Goal: Information Seeking & Learning: Compare options

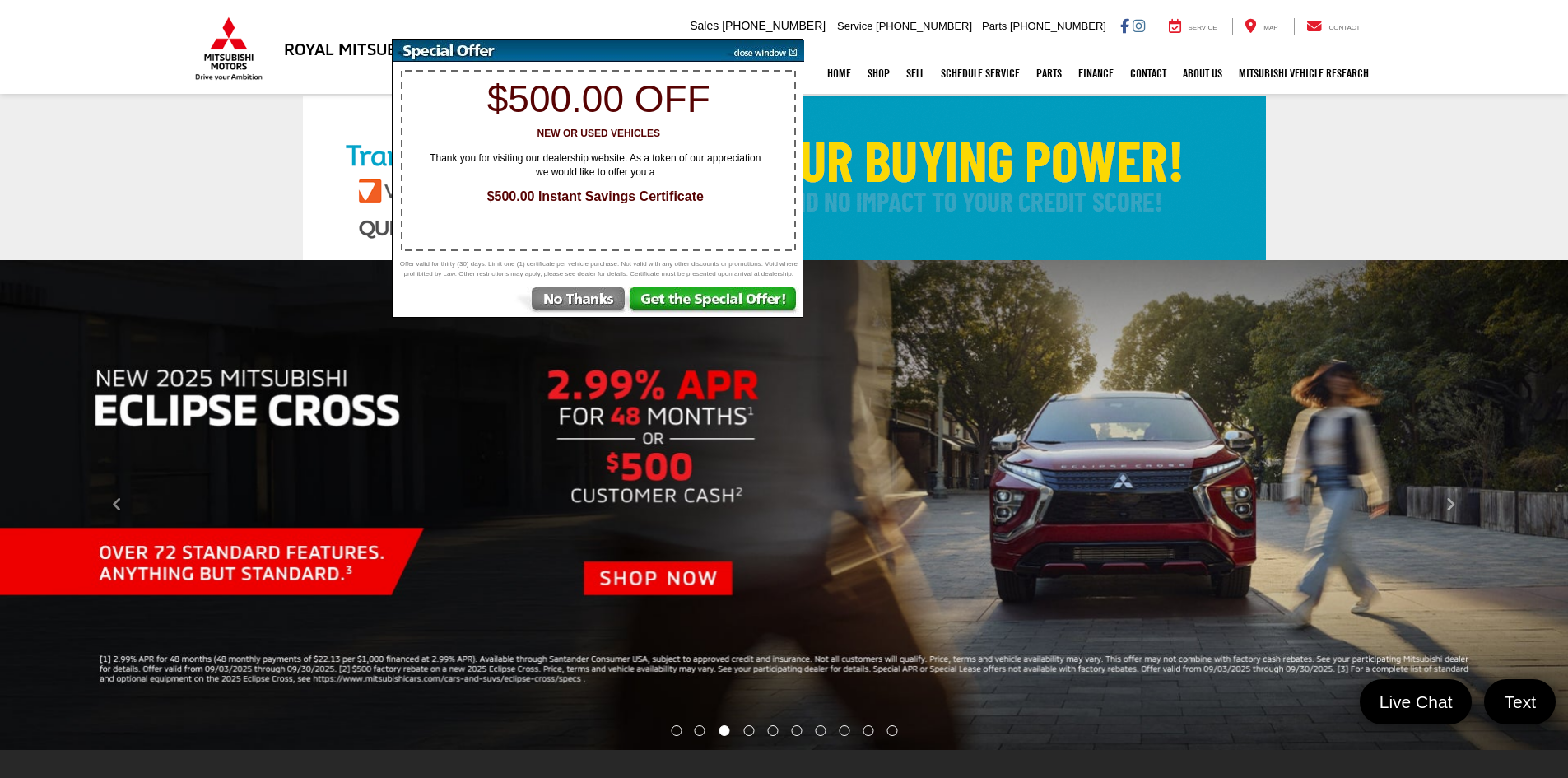
click at [607, 309] on img at bounding box center [570, 302] width 114 height 30
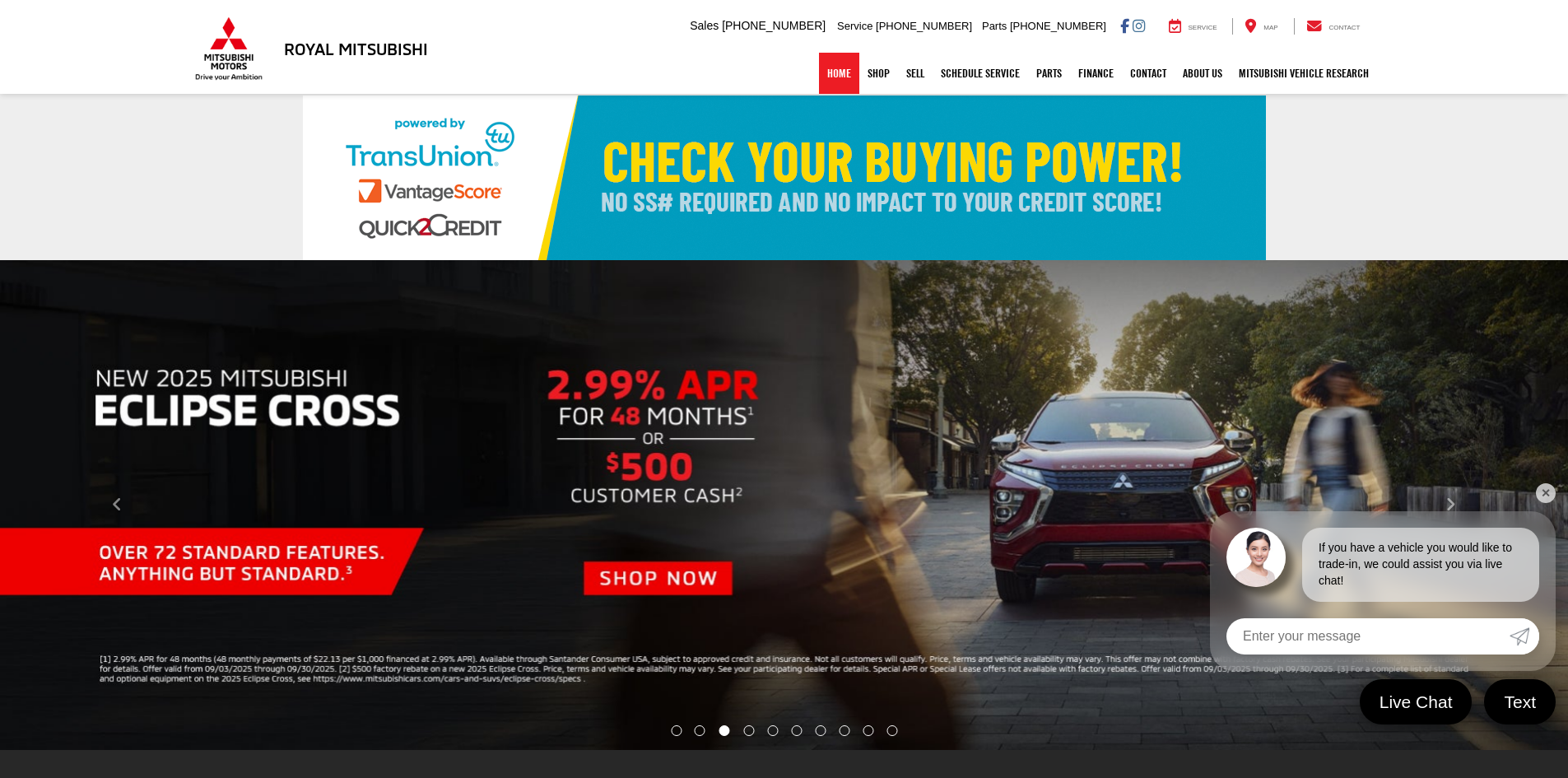
click at [819, 70] on link "Home" at bounding box center [839, 73] width 41 height 41
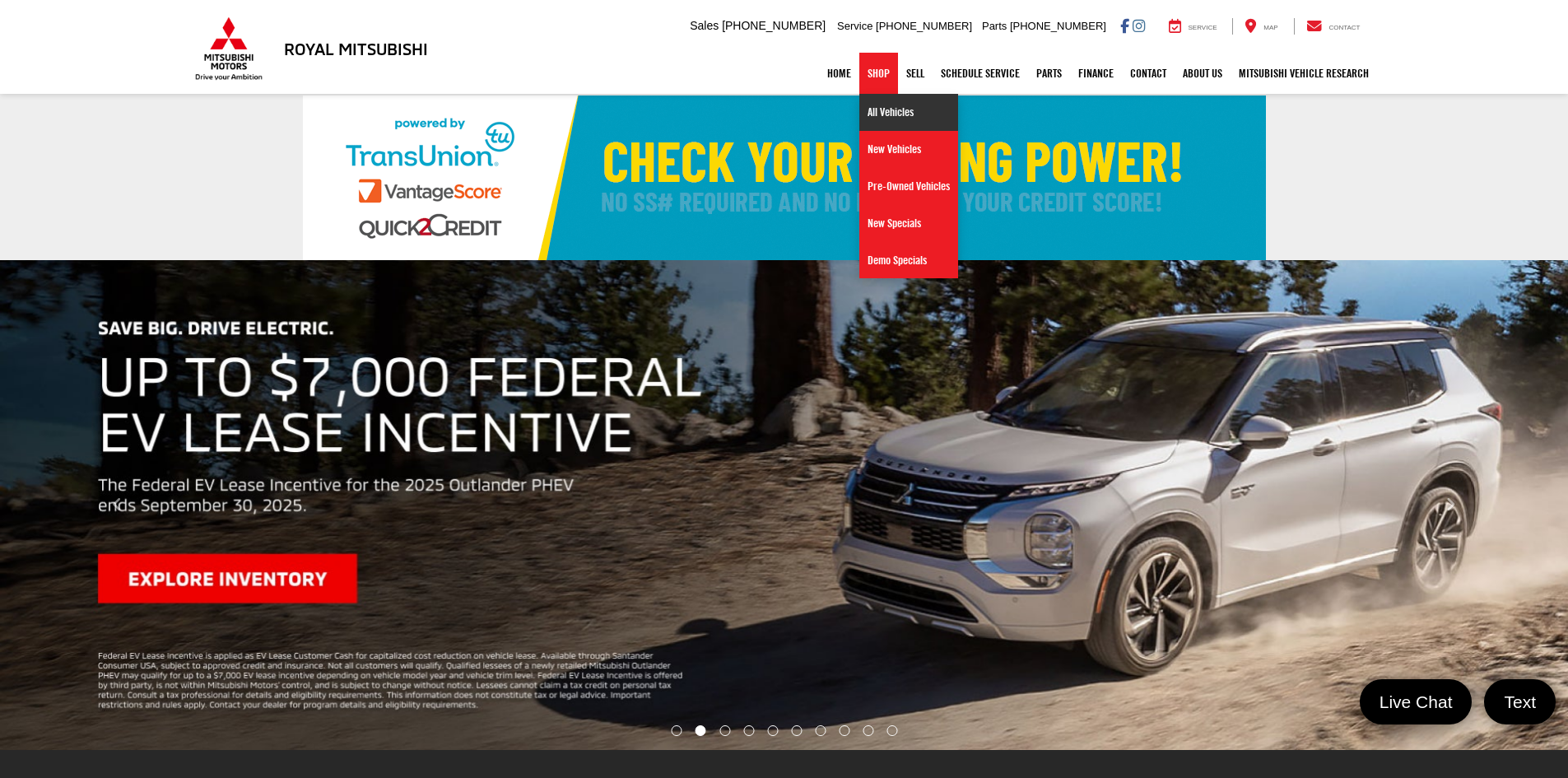
click at [864, 112] on link "All Vehicles" at bounding box center [907, 111] width 98 height 37
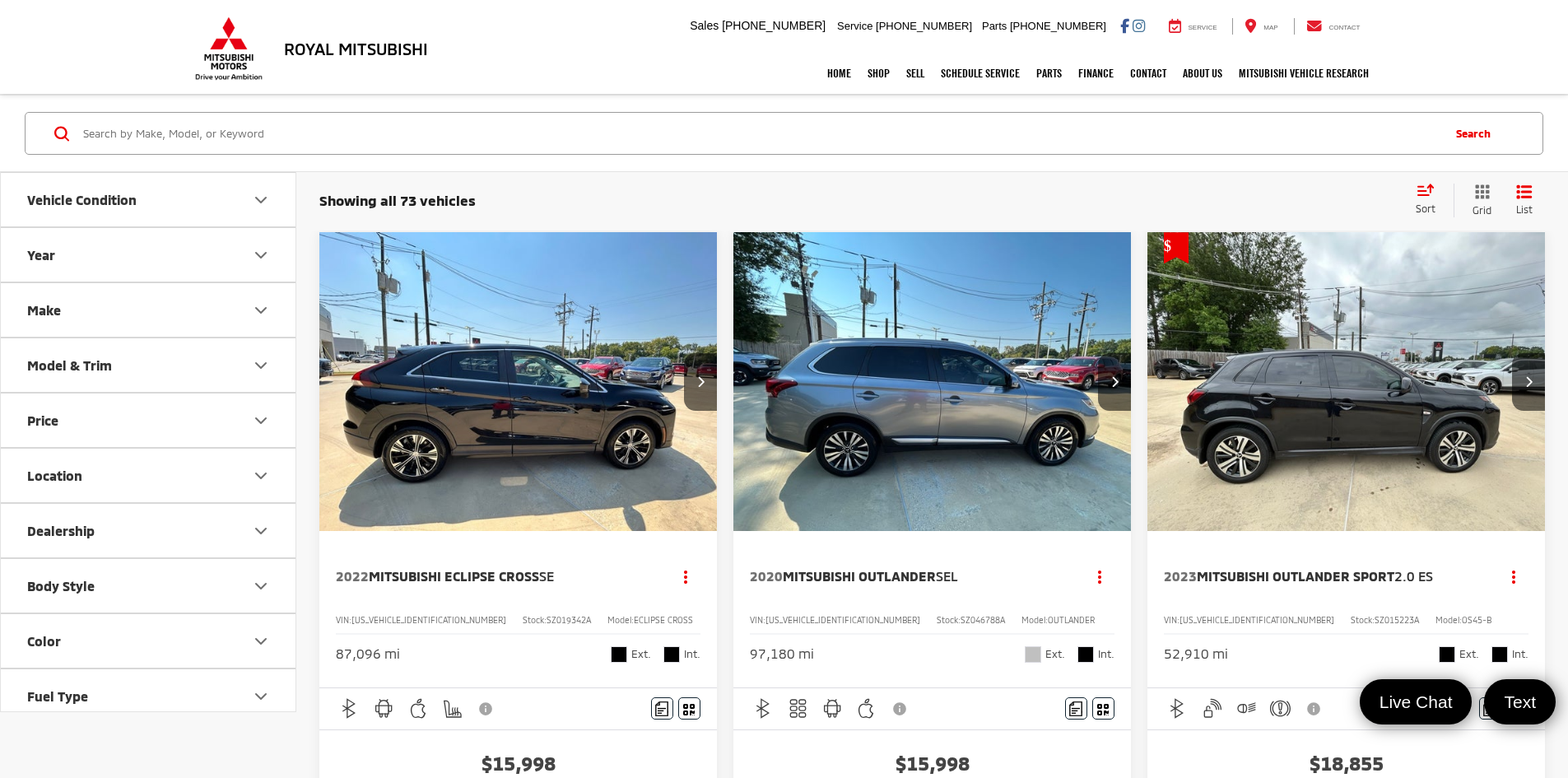
click at [786, 378] on img "2020 Mitsubishi Outlander SEL 0" at bounding box center [932, 382] width 400 height 300
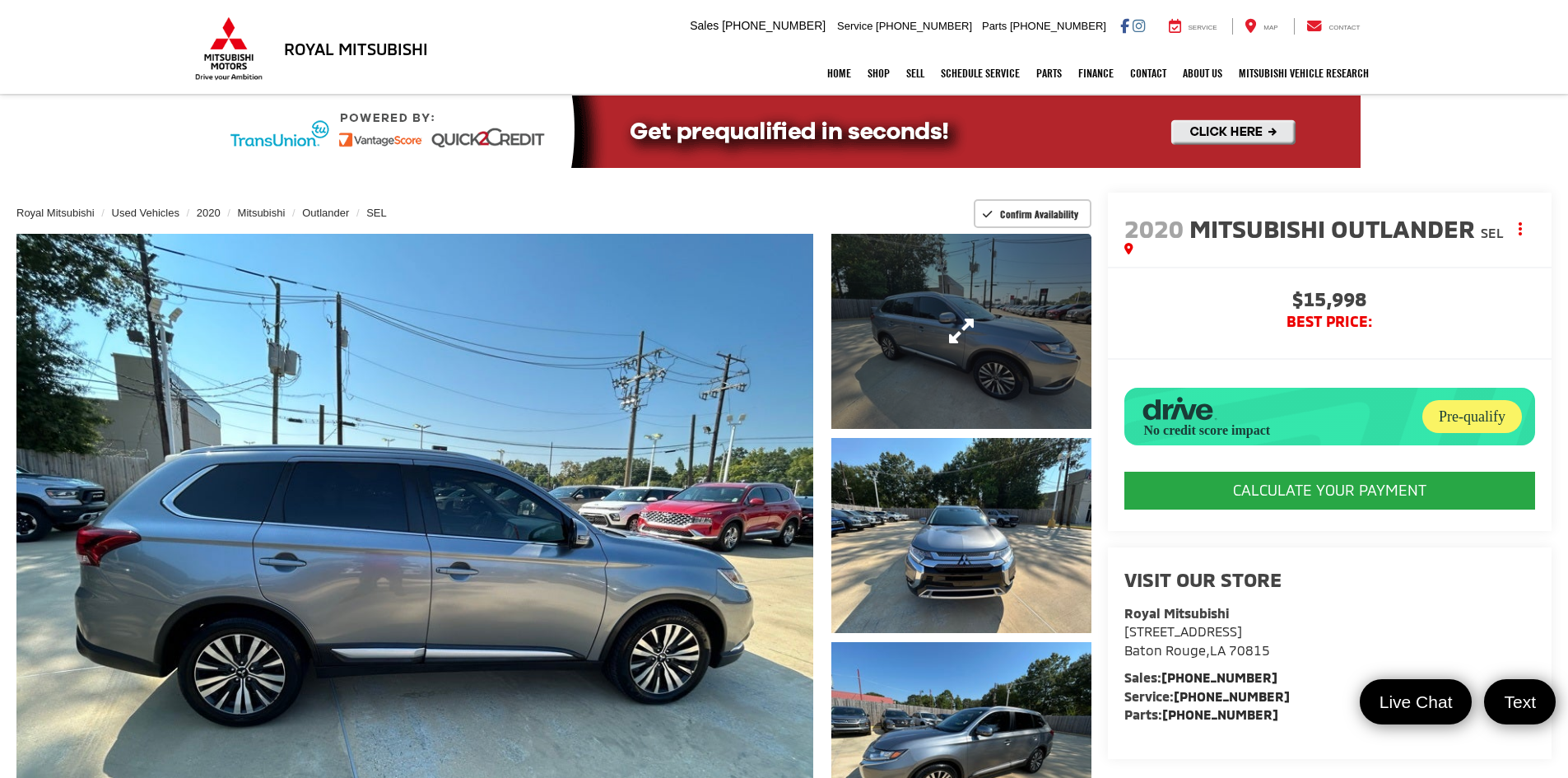
click at [898, 380] on link "Expand Photo 1" at bounding box center [960, 331] width 260 height 195
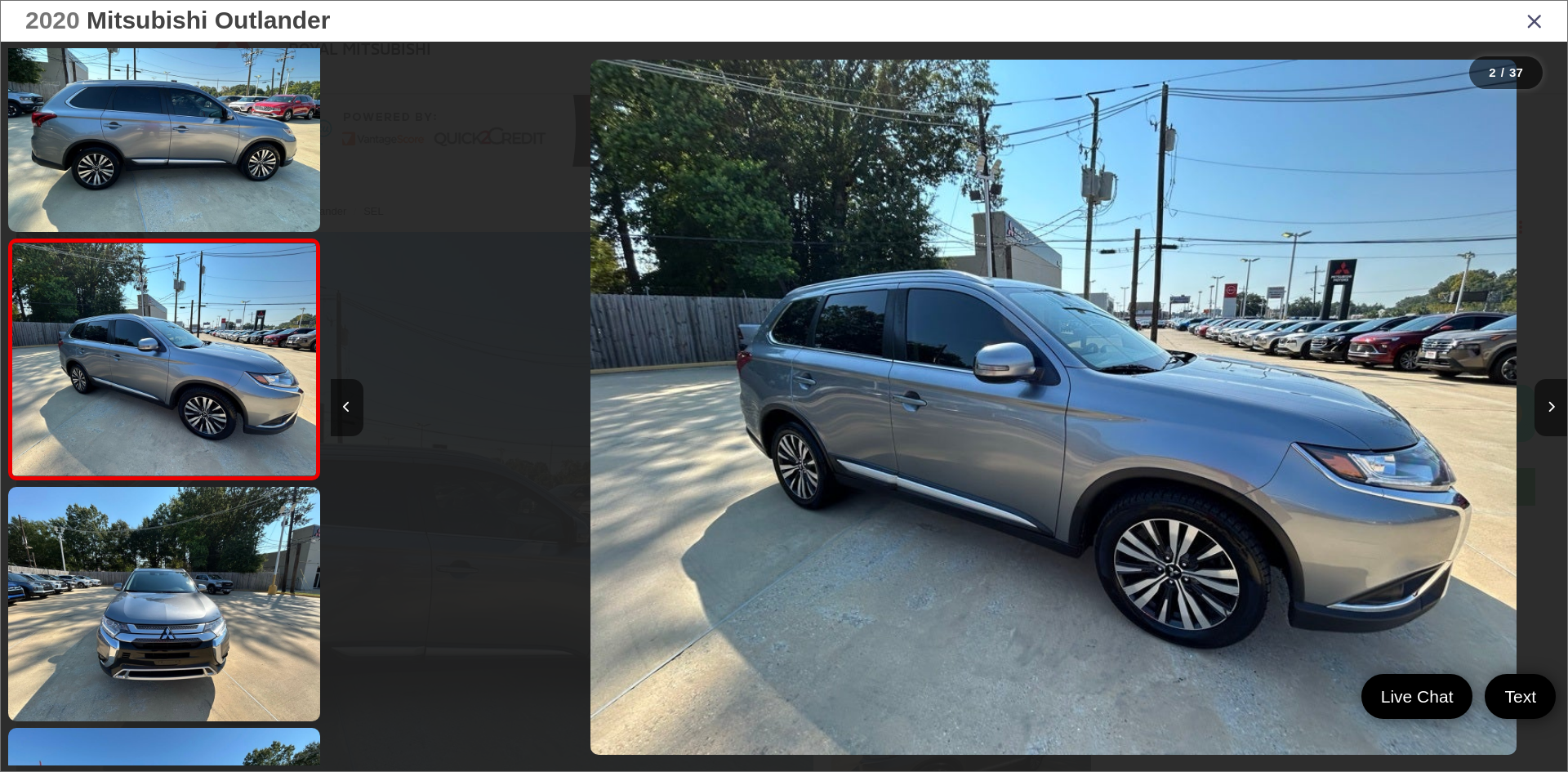
scroll to position [0, 1236]
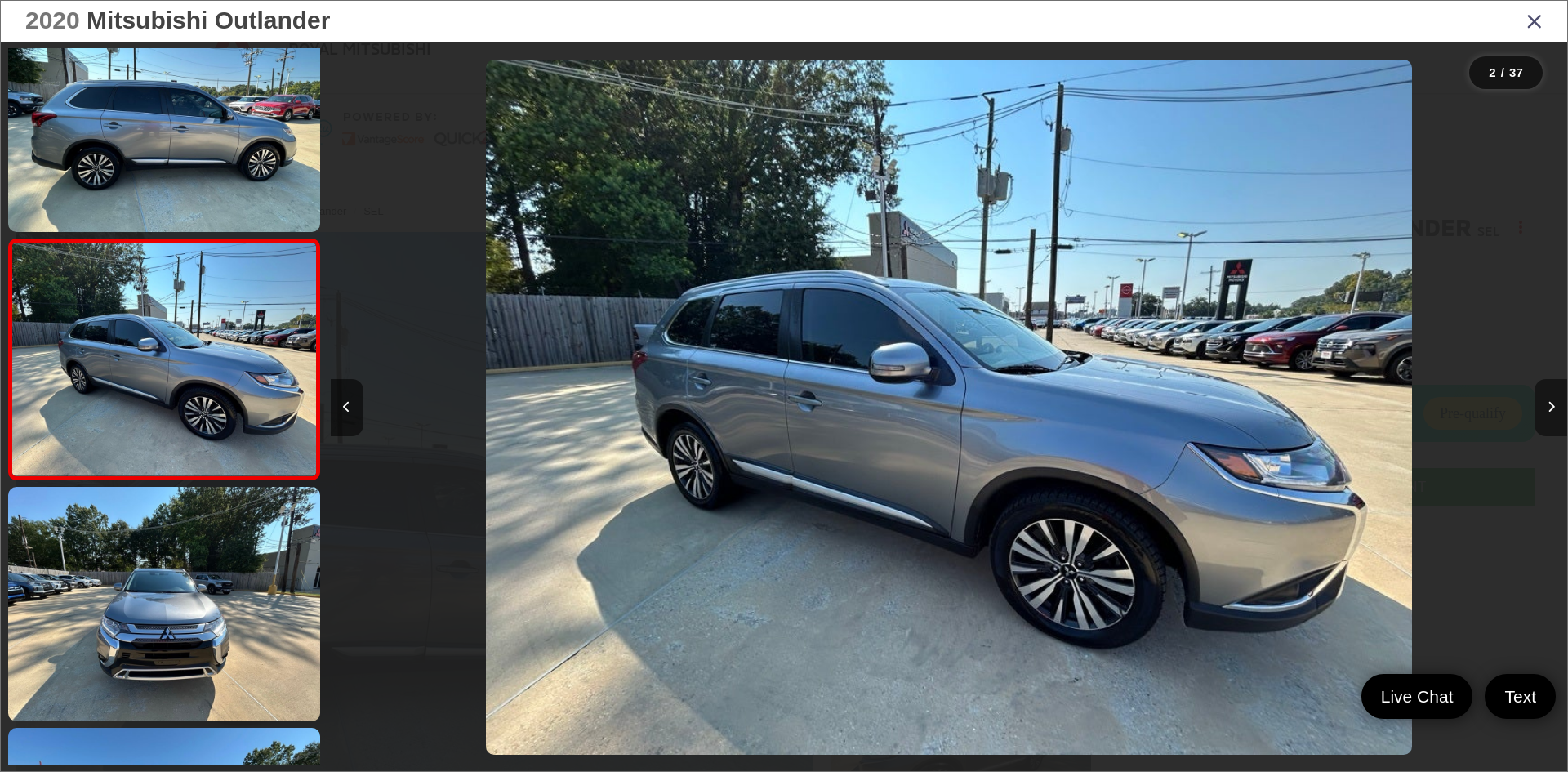
click at [1541, 409] on button "Next image" at bounding box center [1550, 408] width 33 height 57
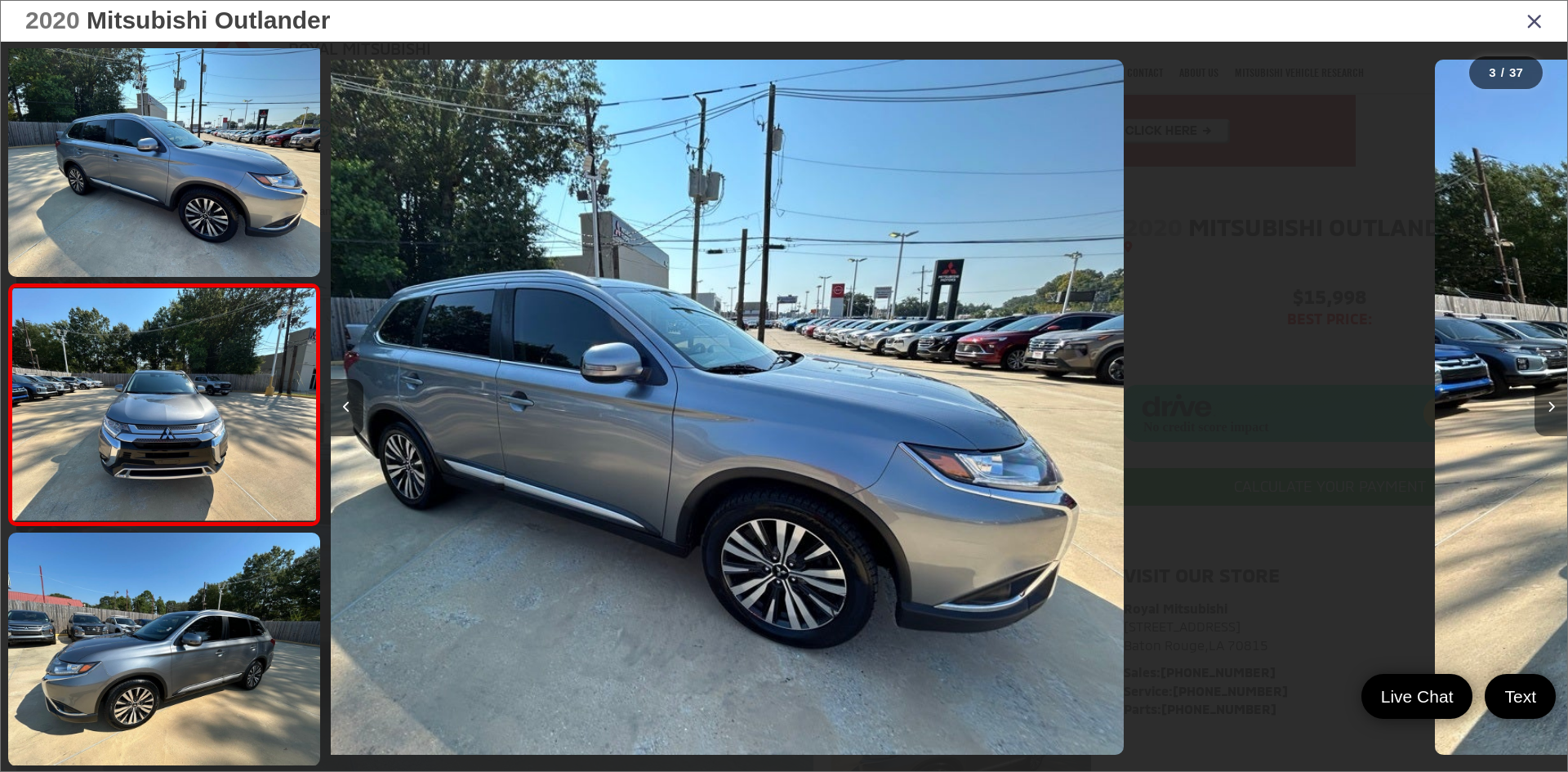
scroll to position [290, 0]
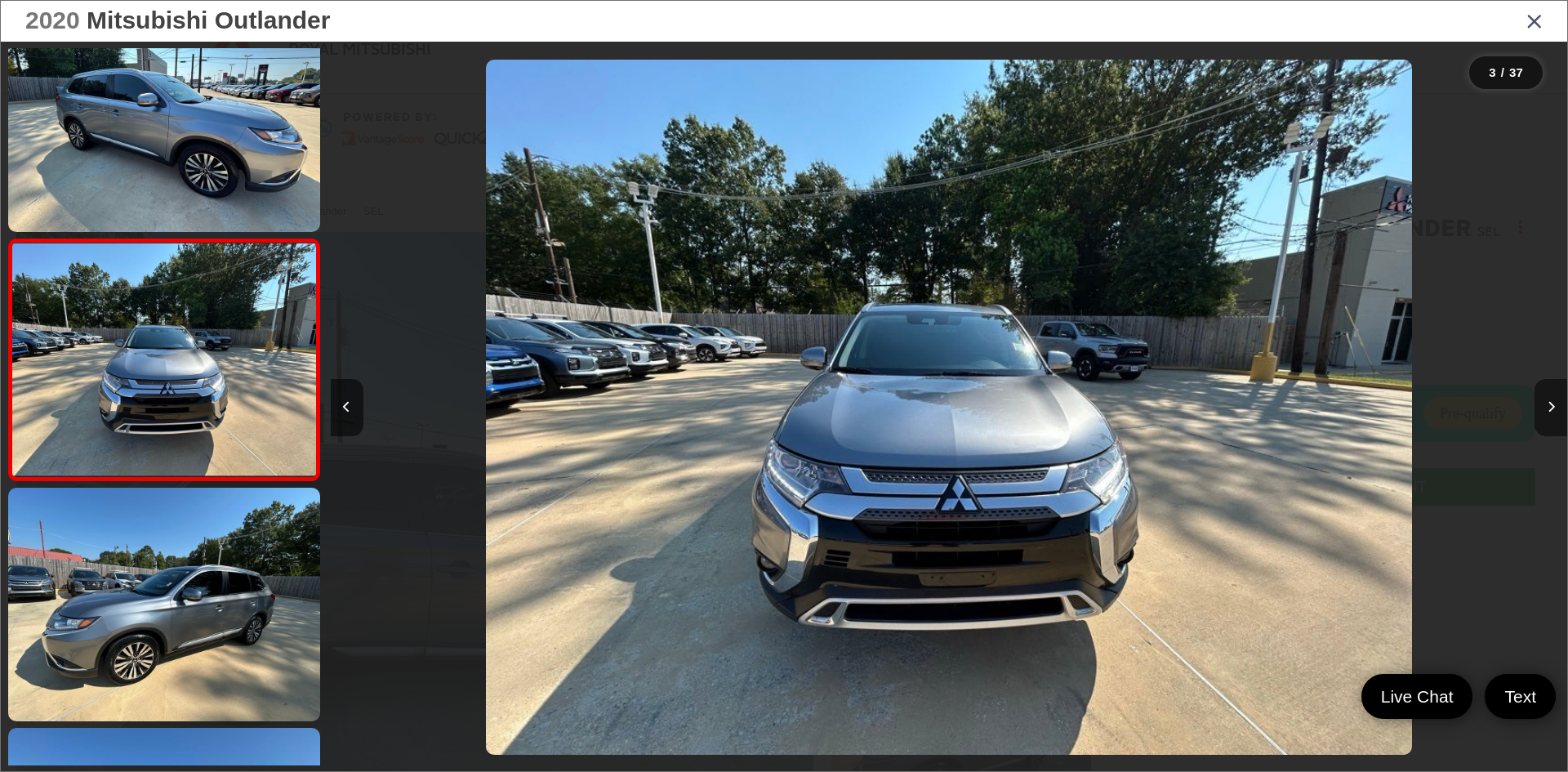
click at [1541, 409] on button "Next image" at bounding box center [1550, 408] width 33 height 57
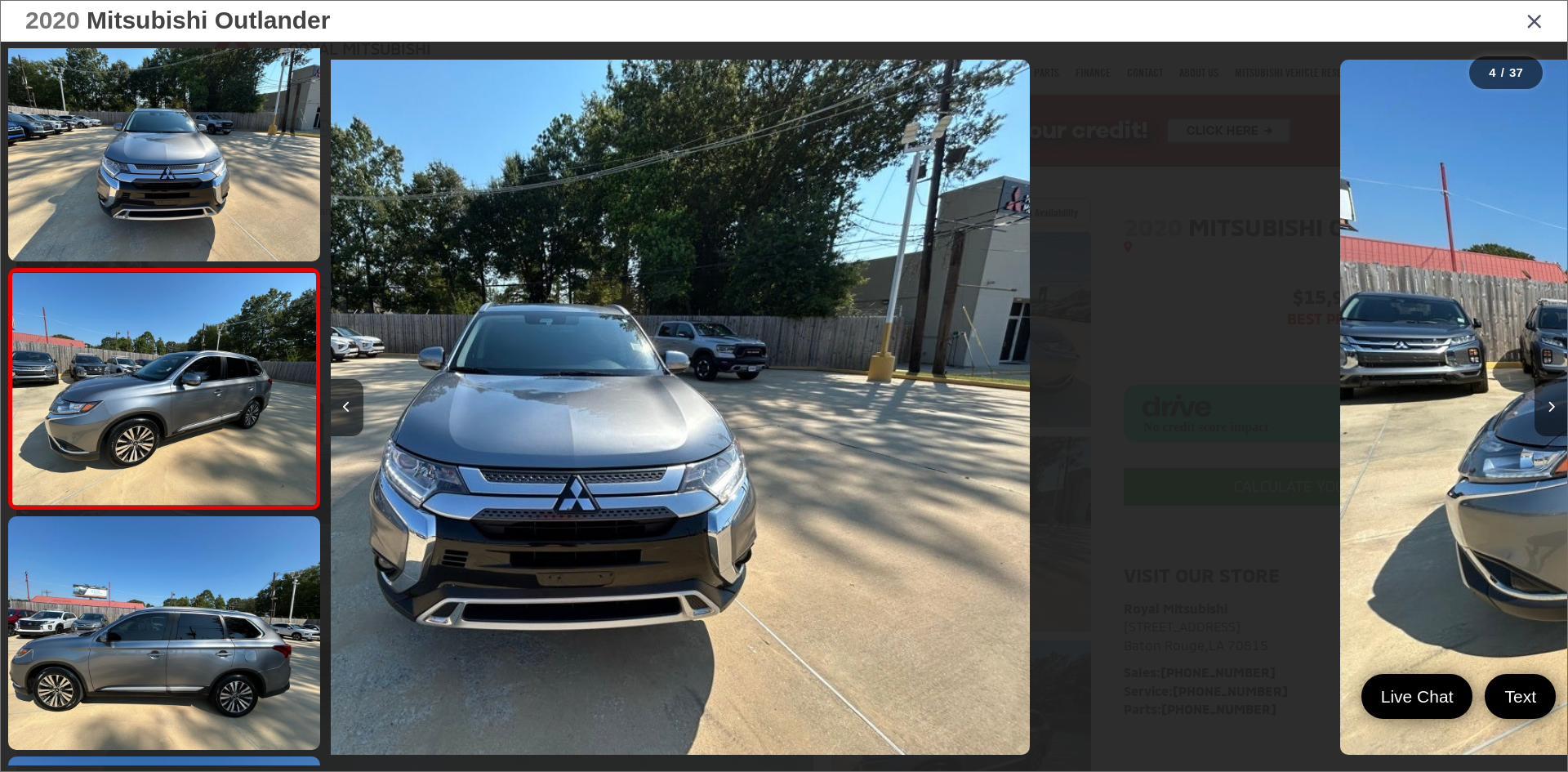
scroll to position [531, 0]
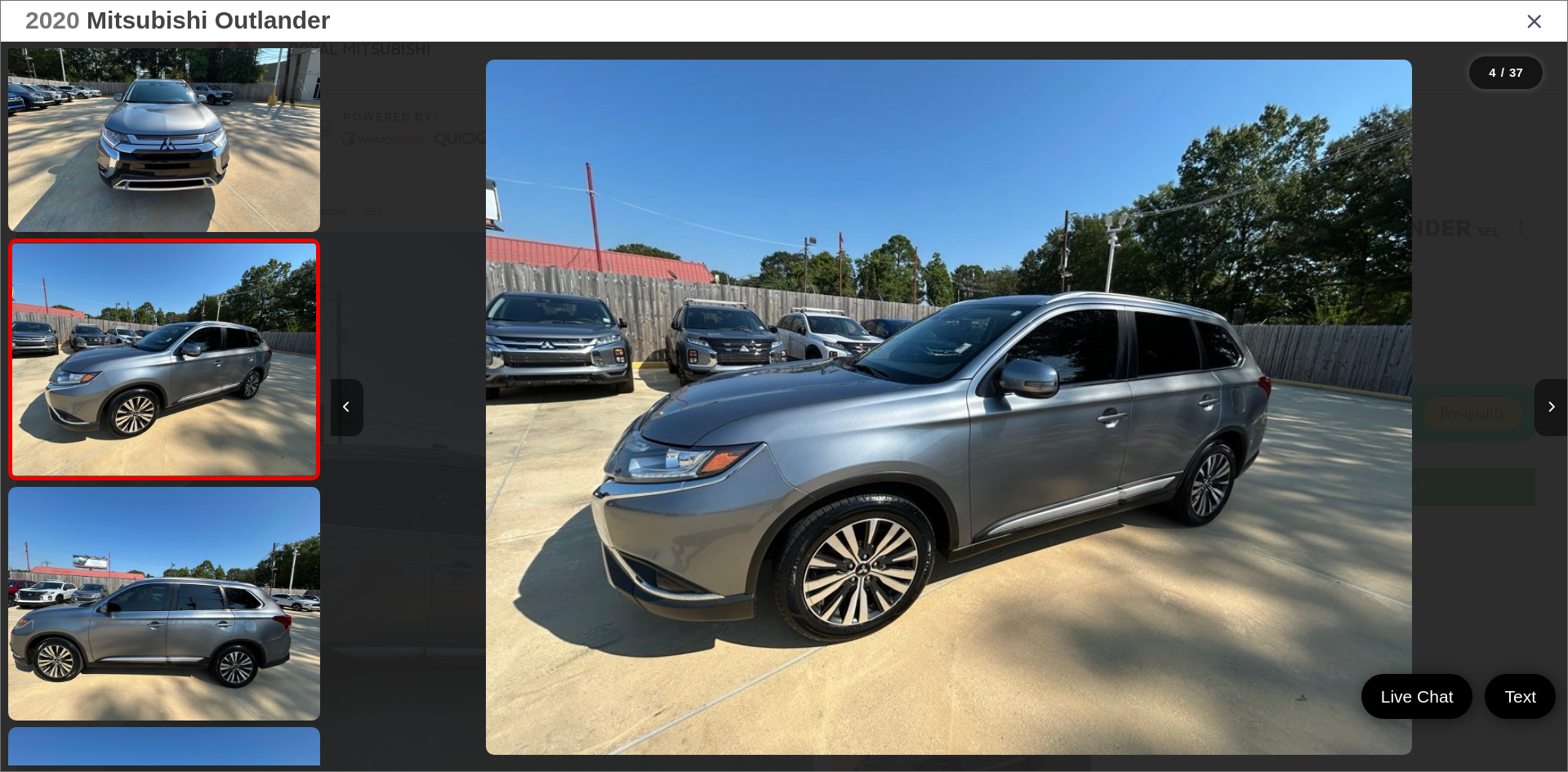
click at [1541, 409] on button "Next image" at bounding box center [1550, 408] width 33 height 57
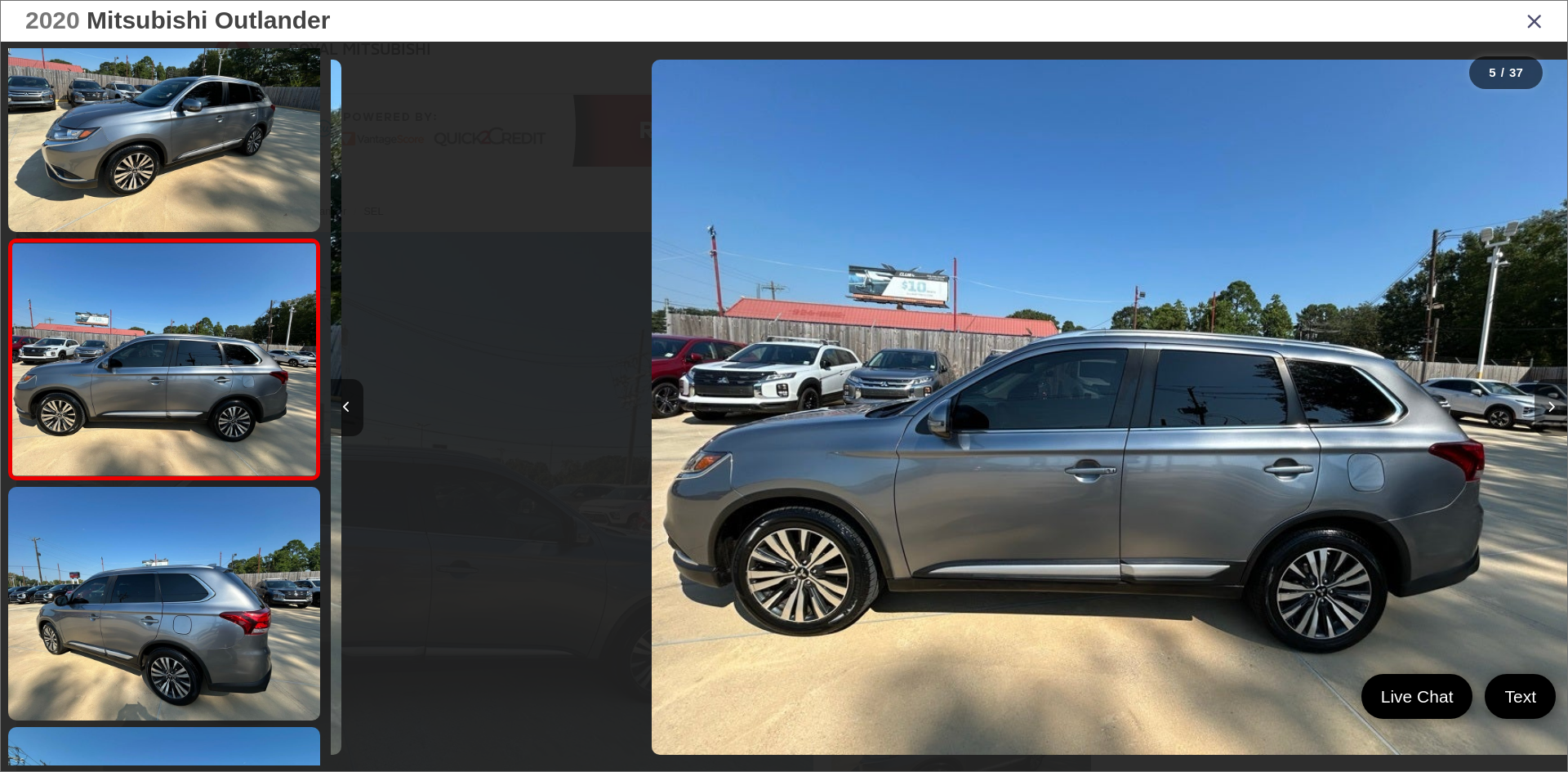
scroll to position [0, 4947]
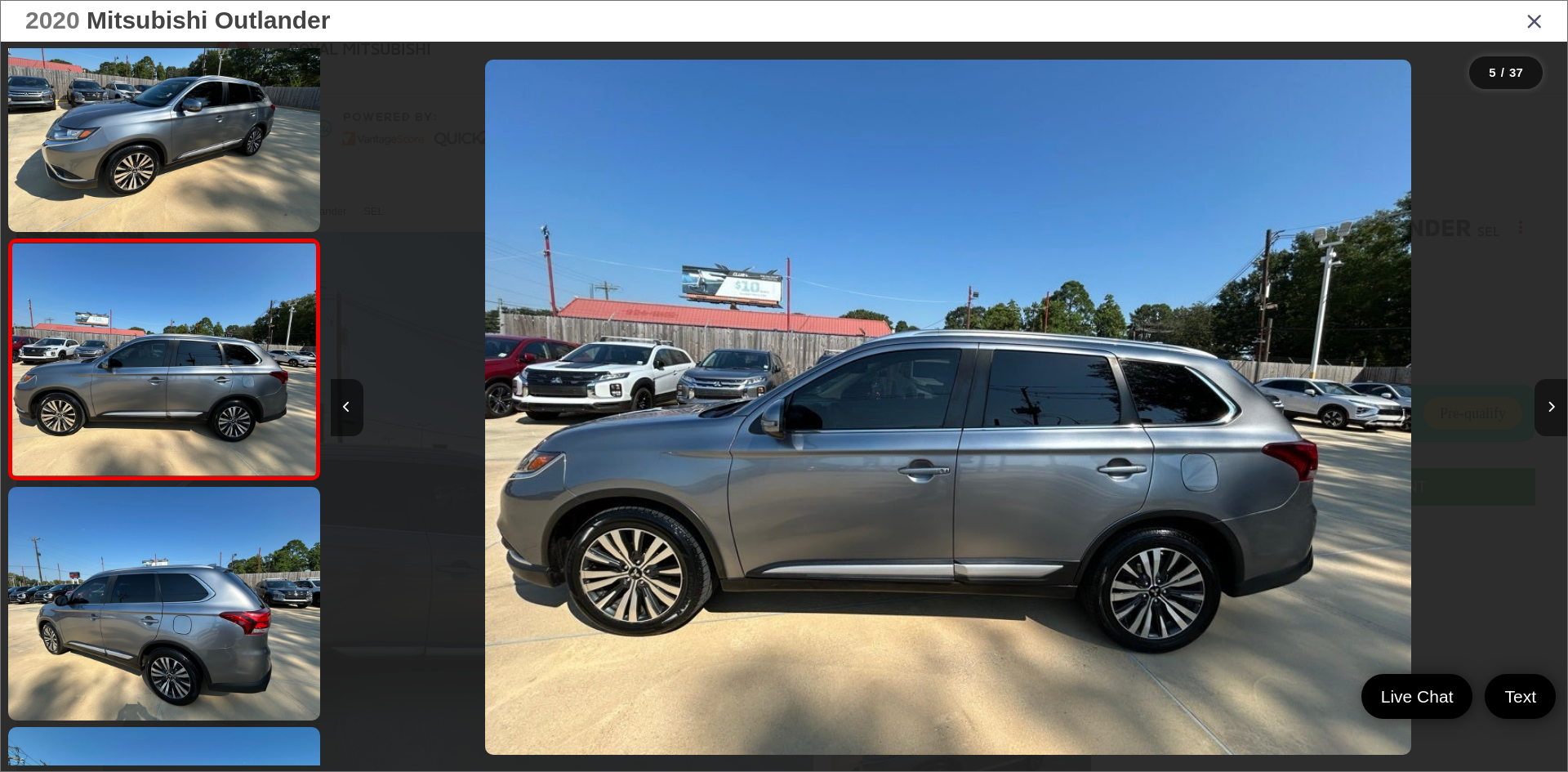
click at [1541, 409] on button "Next image" at bounding box center [1550, 408] width 33 height 57
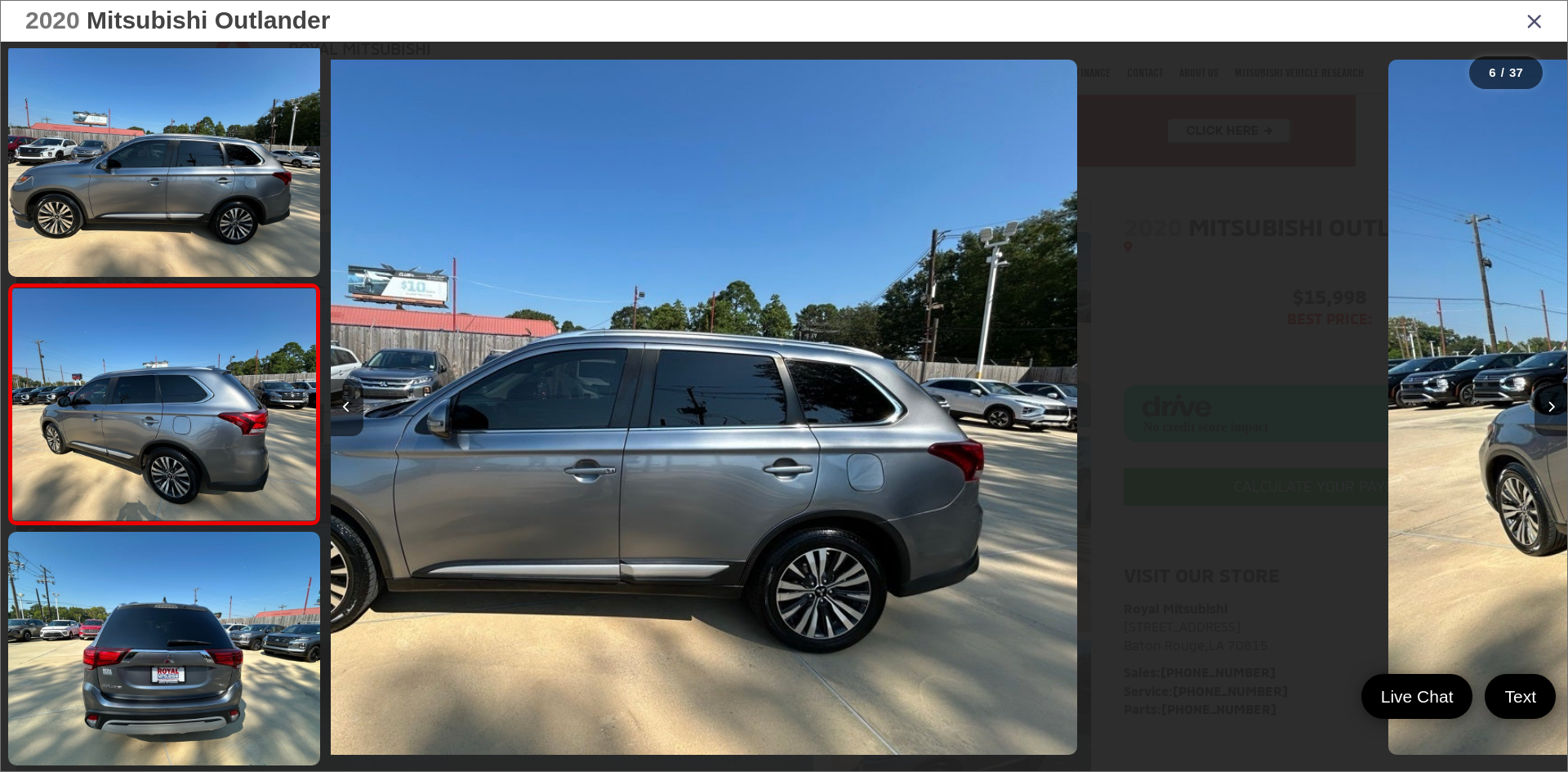
scroll to position [1012, 0]
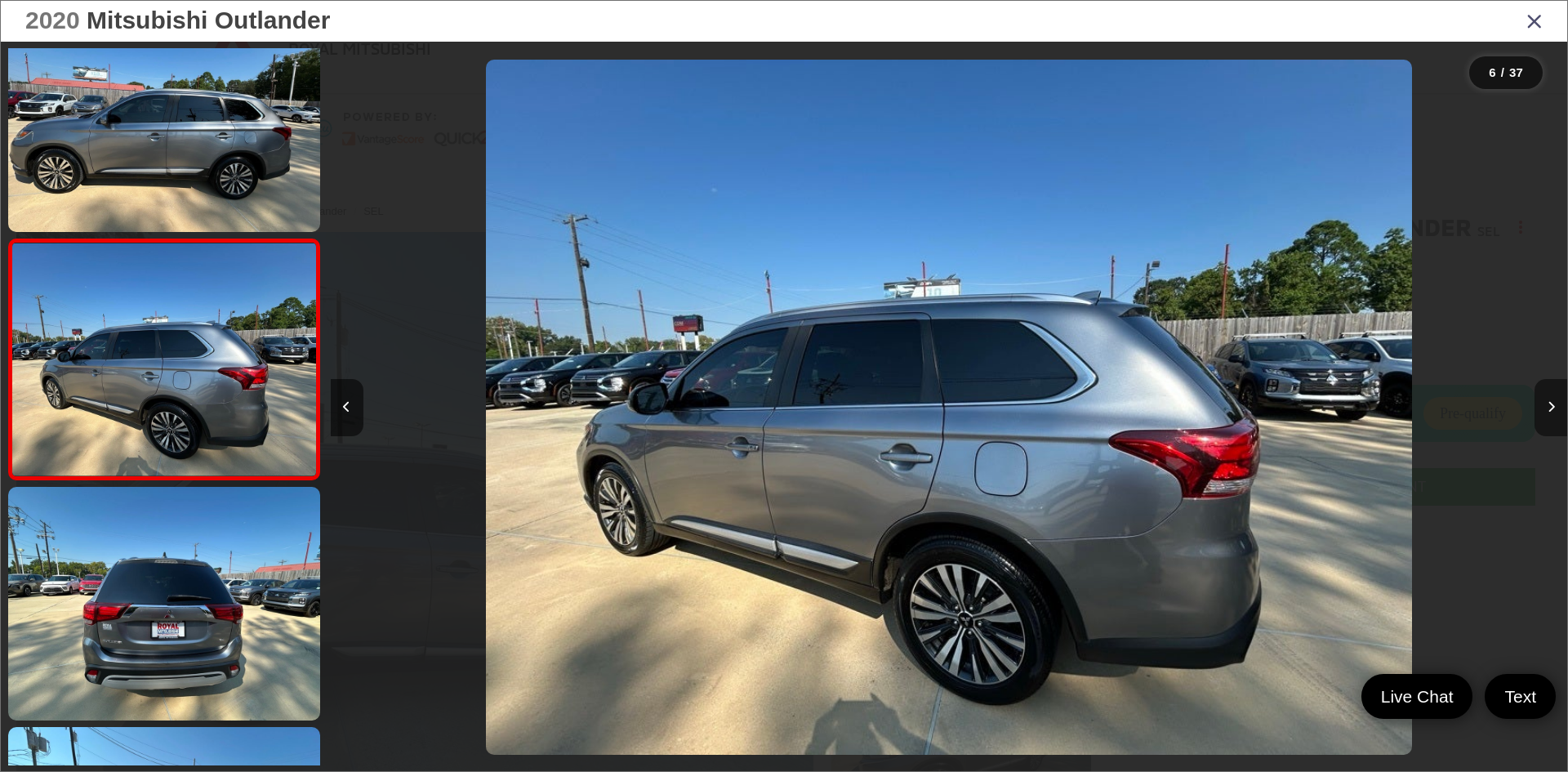
click at [1541, 409] on button "Next image" at bounding box center [1550, 408] width 33 height 57
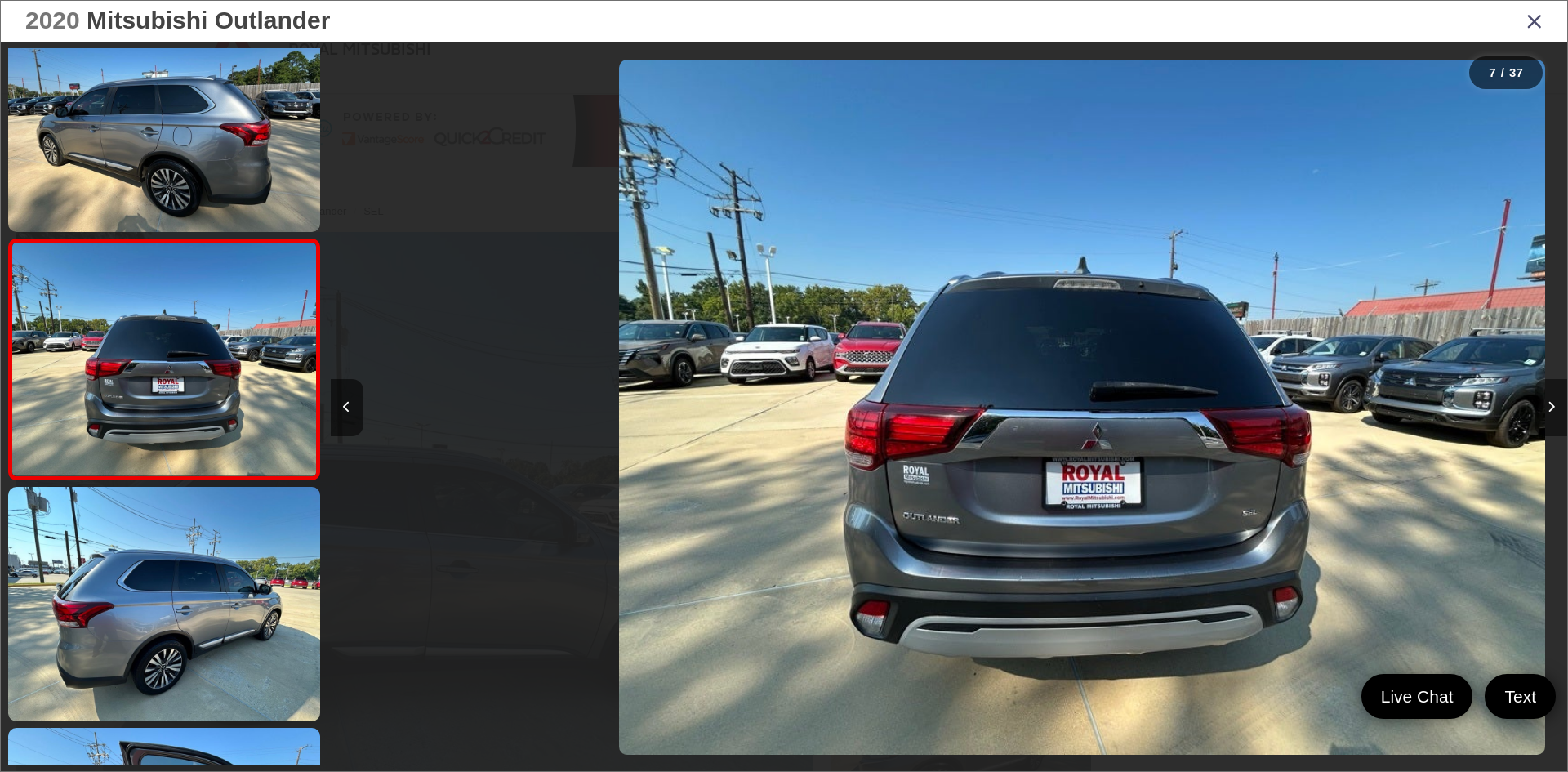
scroll to position [0, 7420]
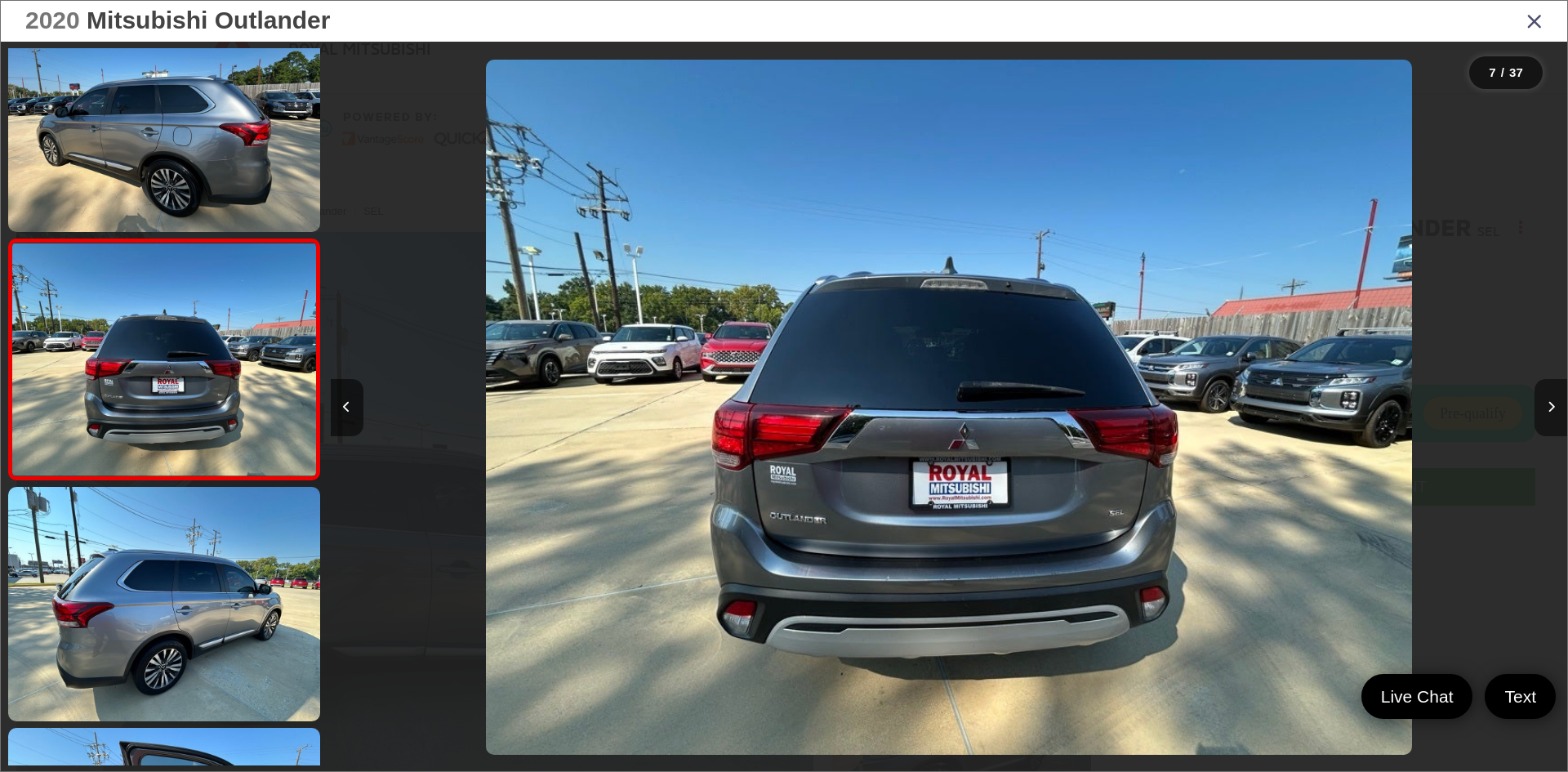
click at [1541, 409] on button "Next image" at bounding box center [1550, 408] width 33 height 57
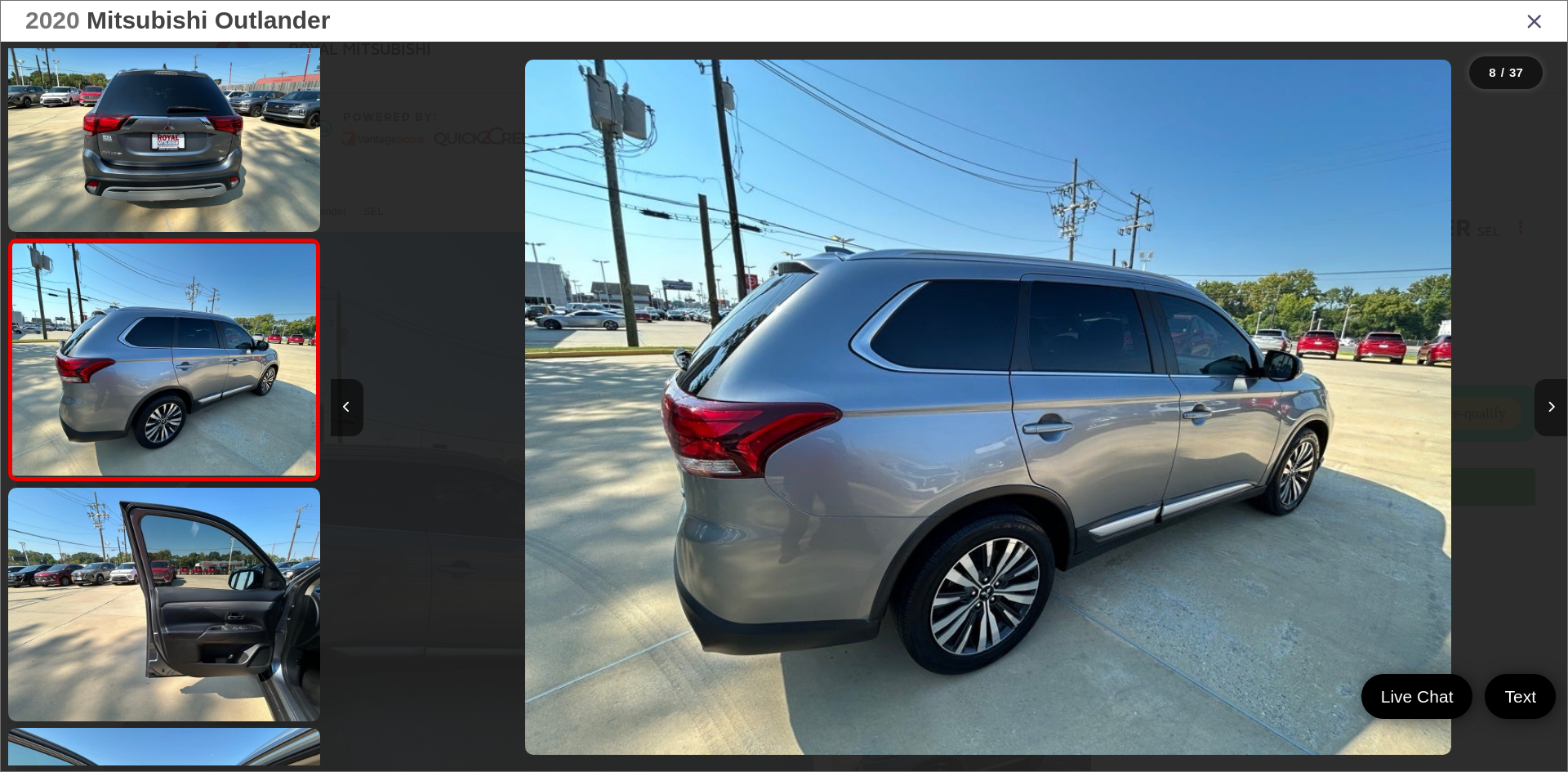
scroll to position [0, 8658]
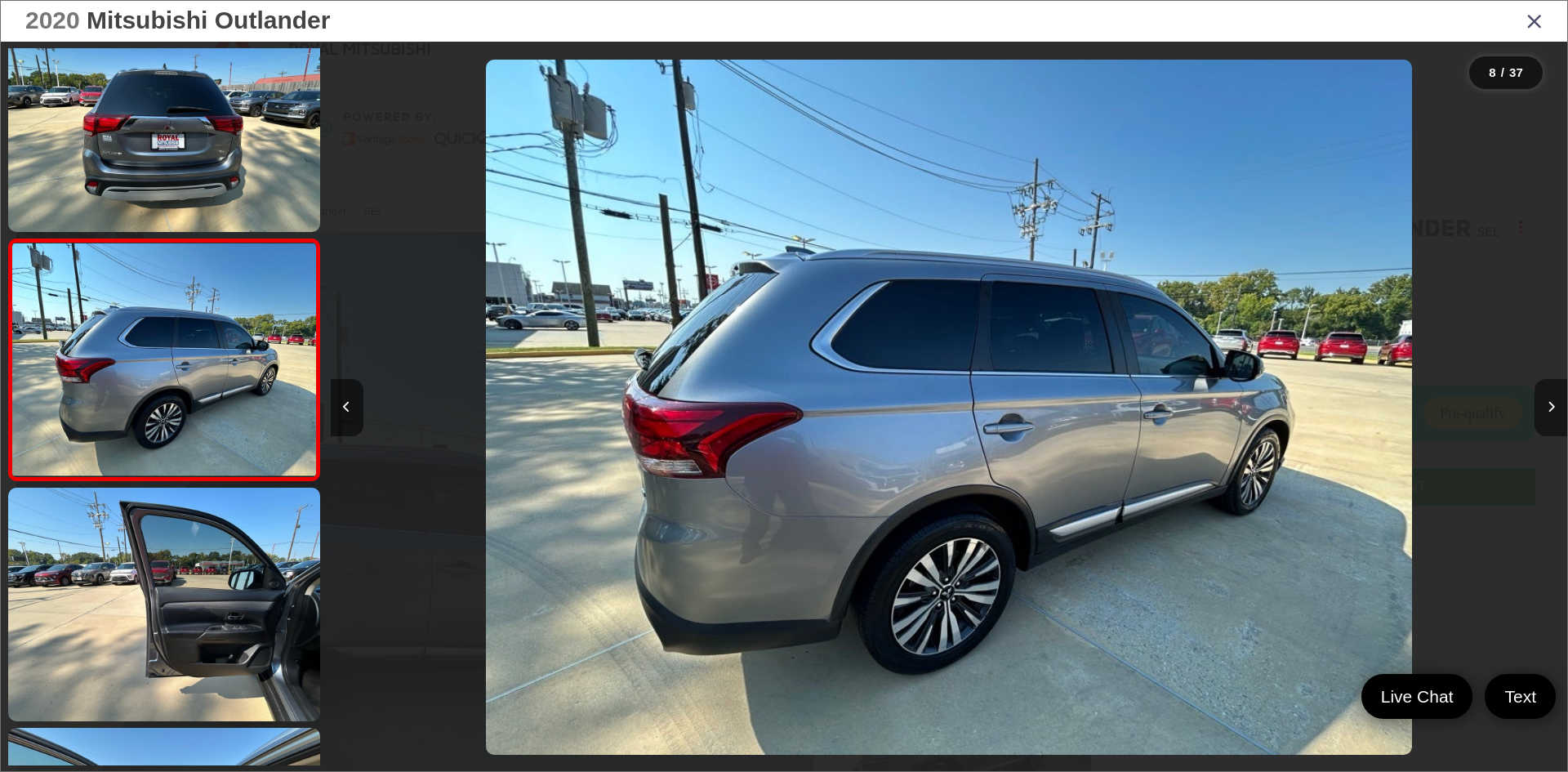
click at [1541, 409] on button "Next image" at bounding box center [1550, 408] width 33 height 57
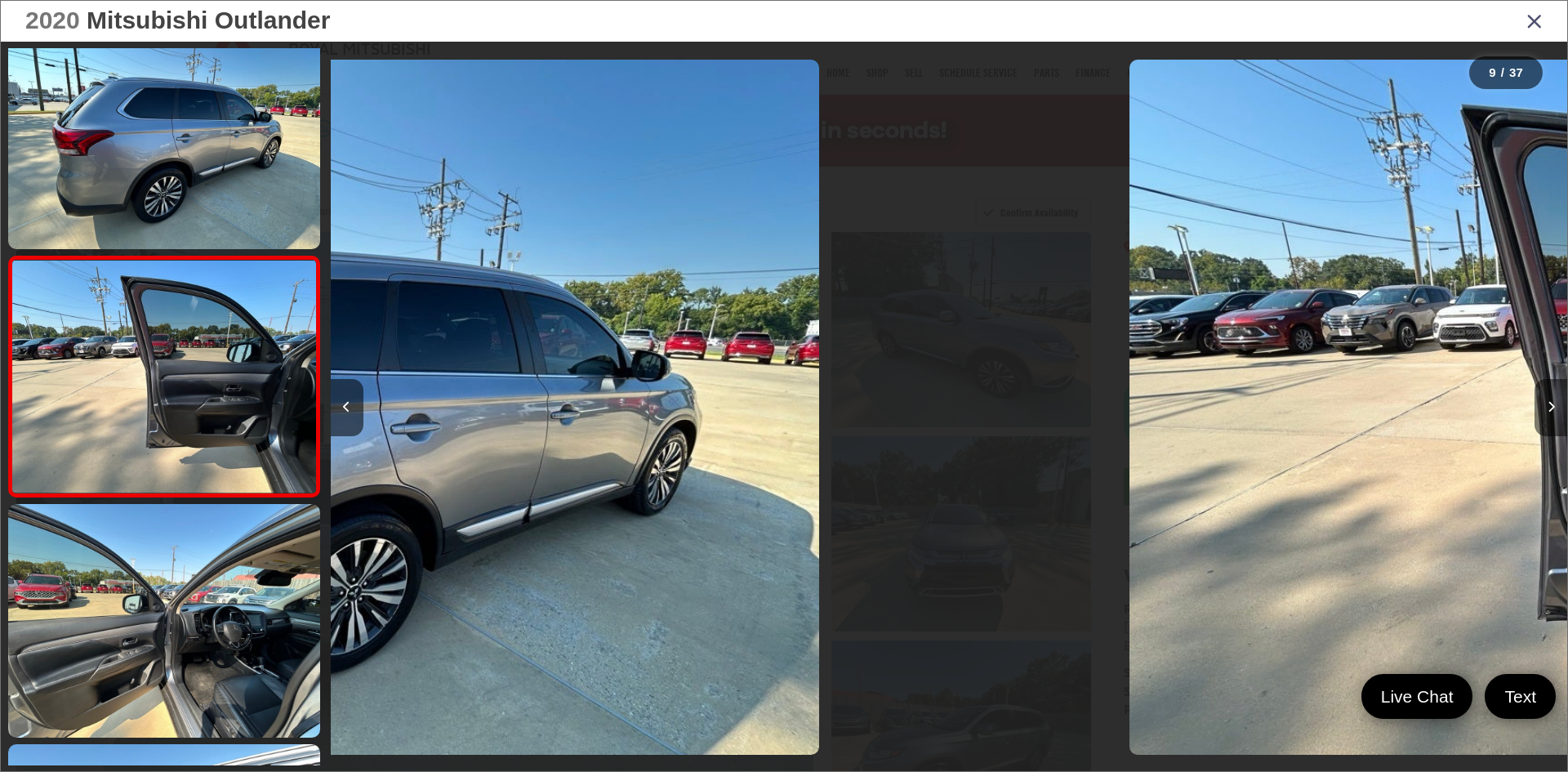
scroll to position [1733, 0]
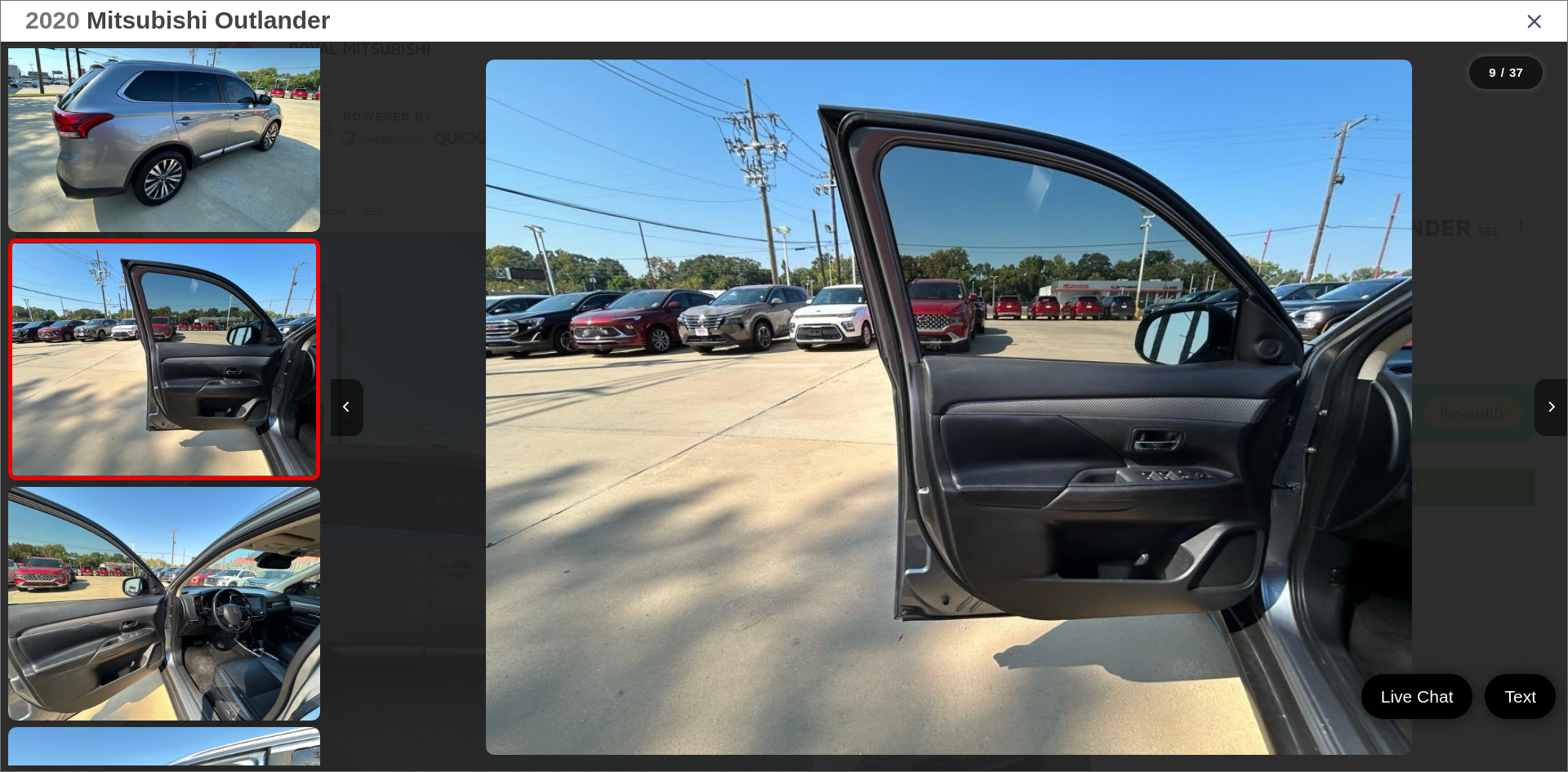
click at [1541, 409] on button "Next image" at bounding box center [1550, 408] width 33 height 57
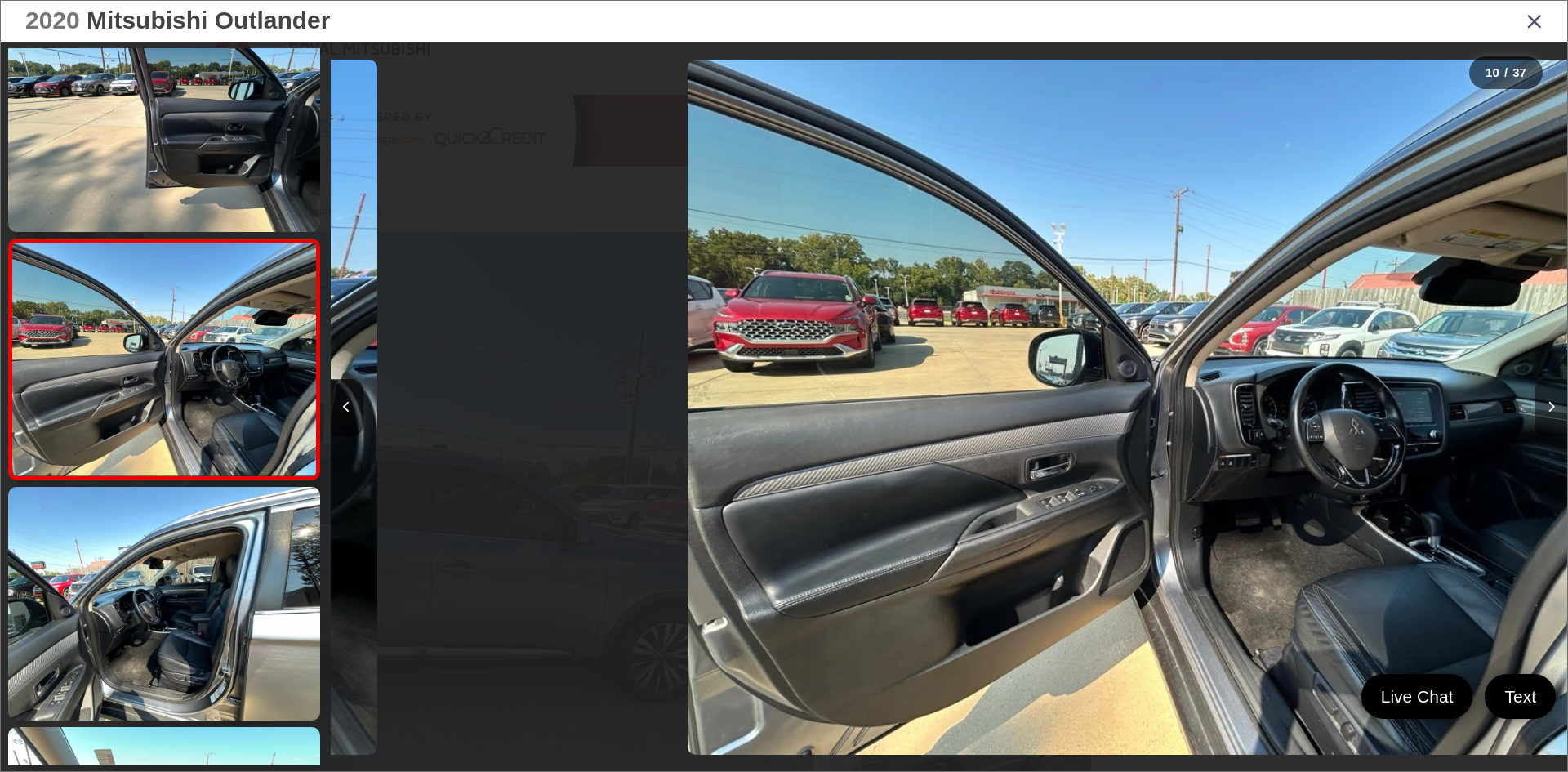
scroll to position [0, 0]
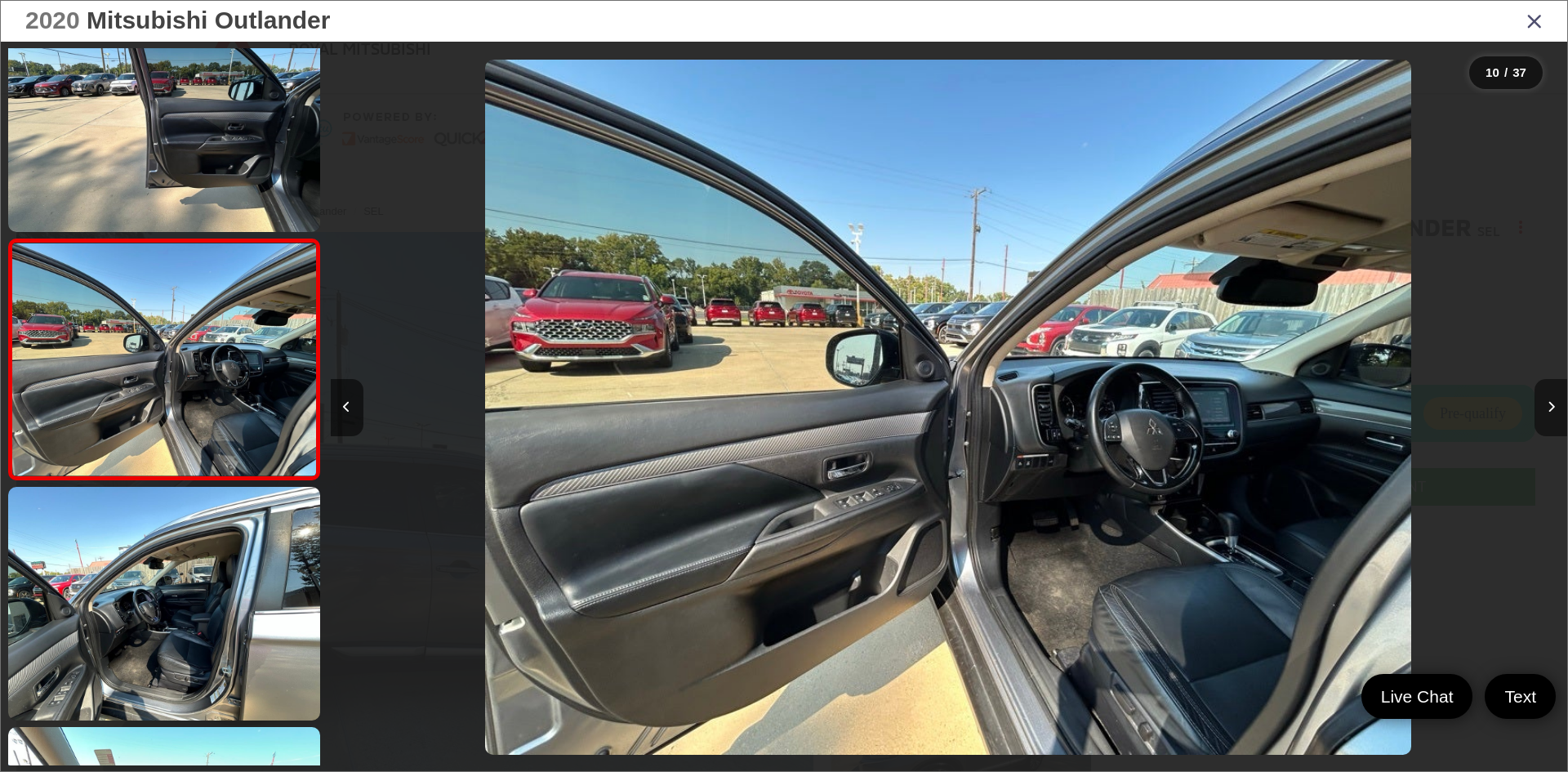
click at [1541, 409] on button "Next image" at bounding box center [1550, 408] width 33 height 57
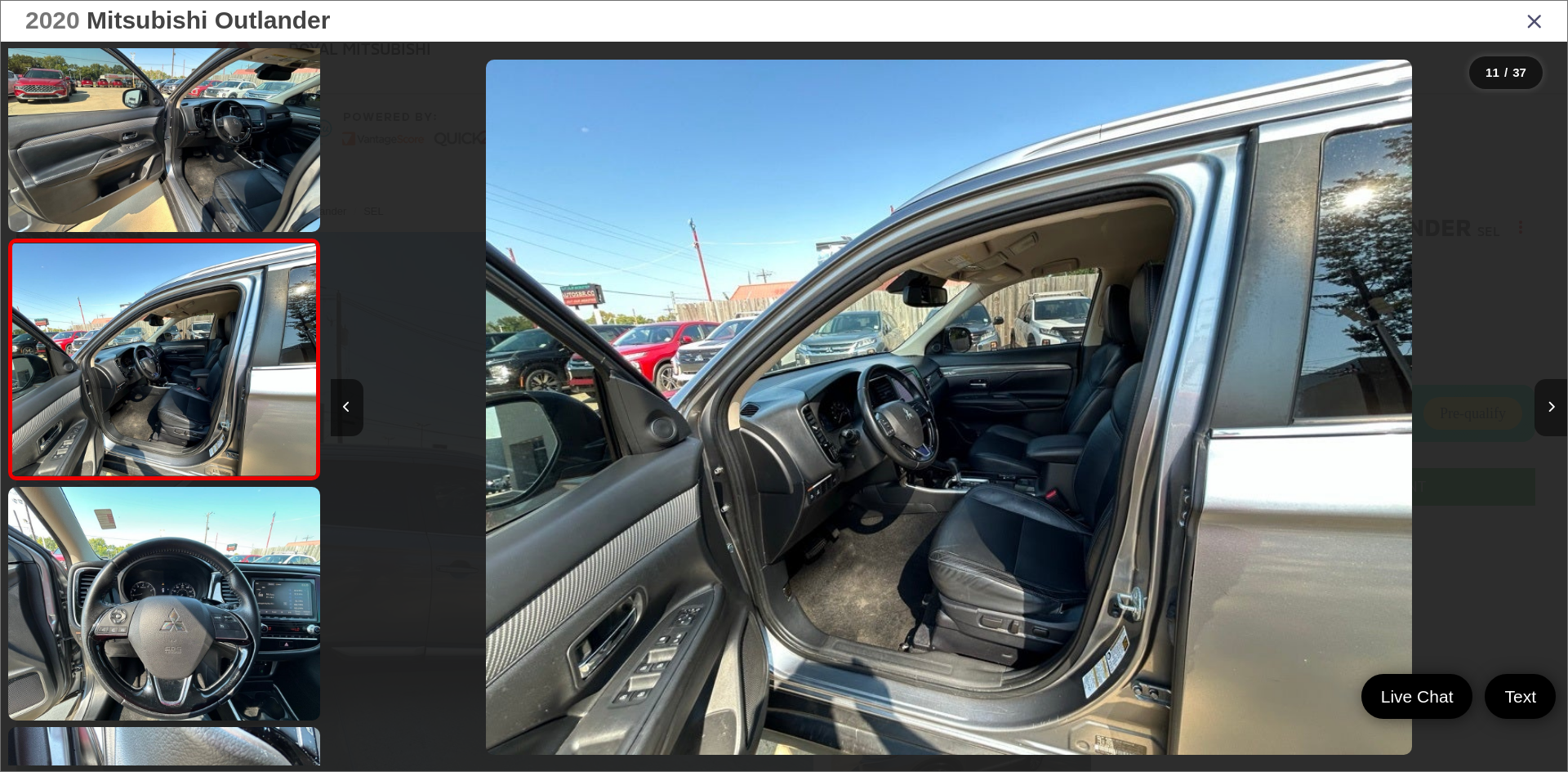
click at [1541, 409] on button "Next image" at bounding box center [1550, 408] width 33 height 57
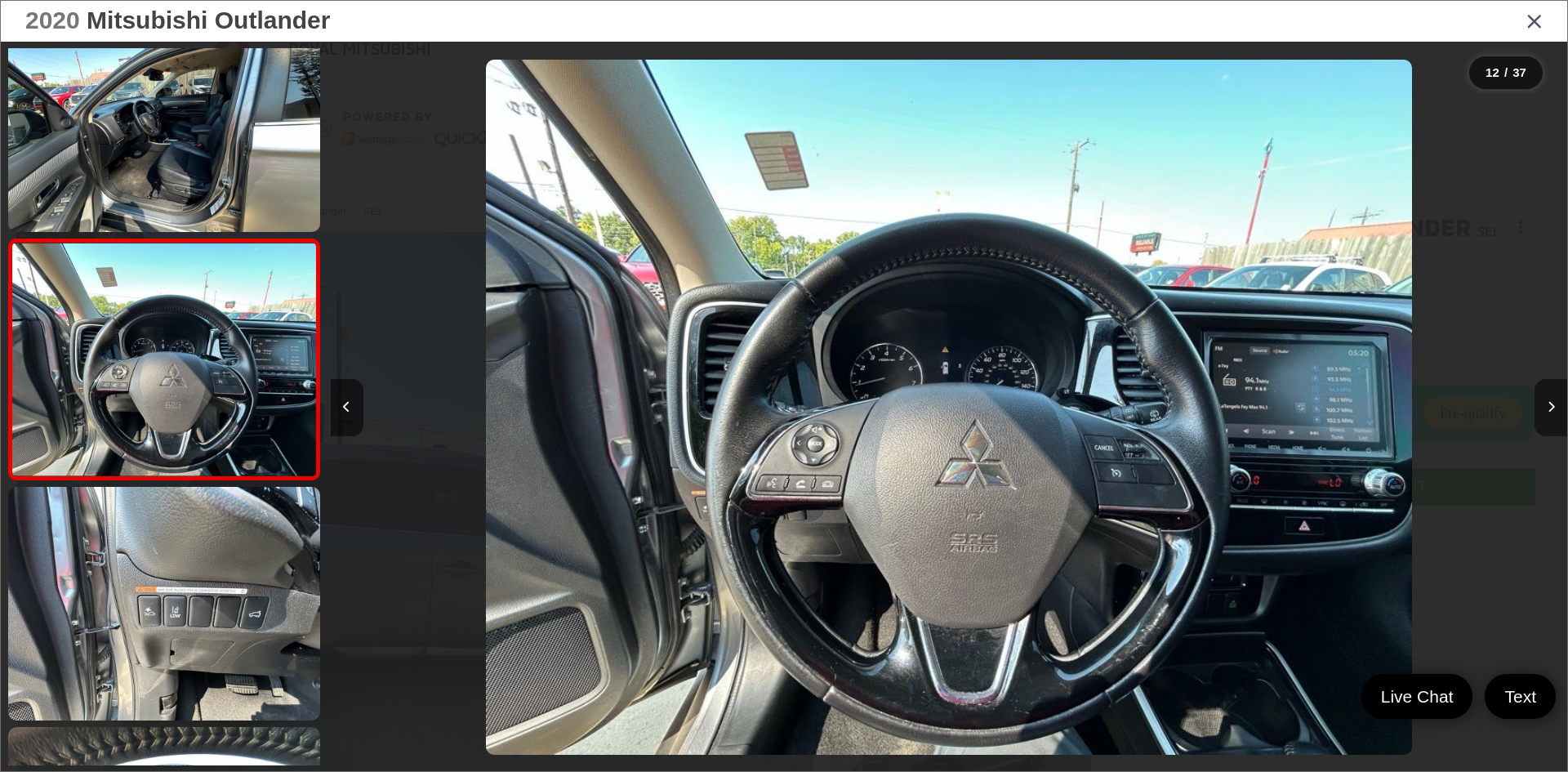
click at [1541, 409] on button "Next image" at bounding box center [1550, 408] width 33 height 57
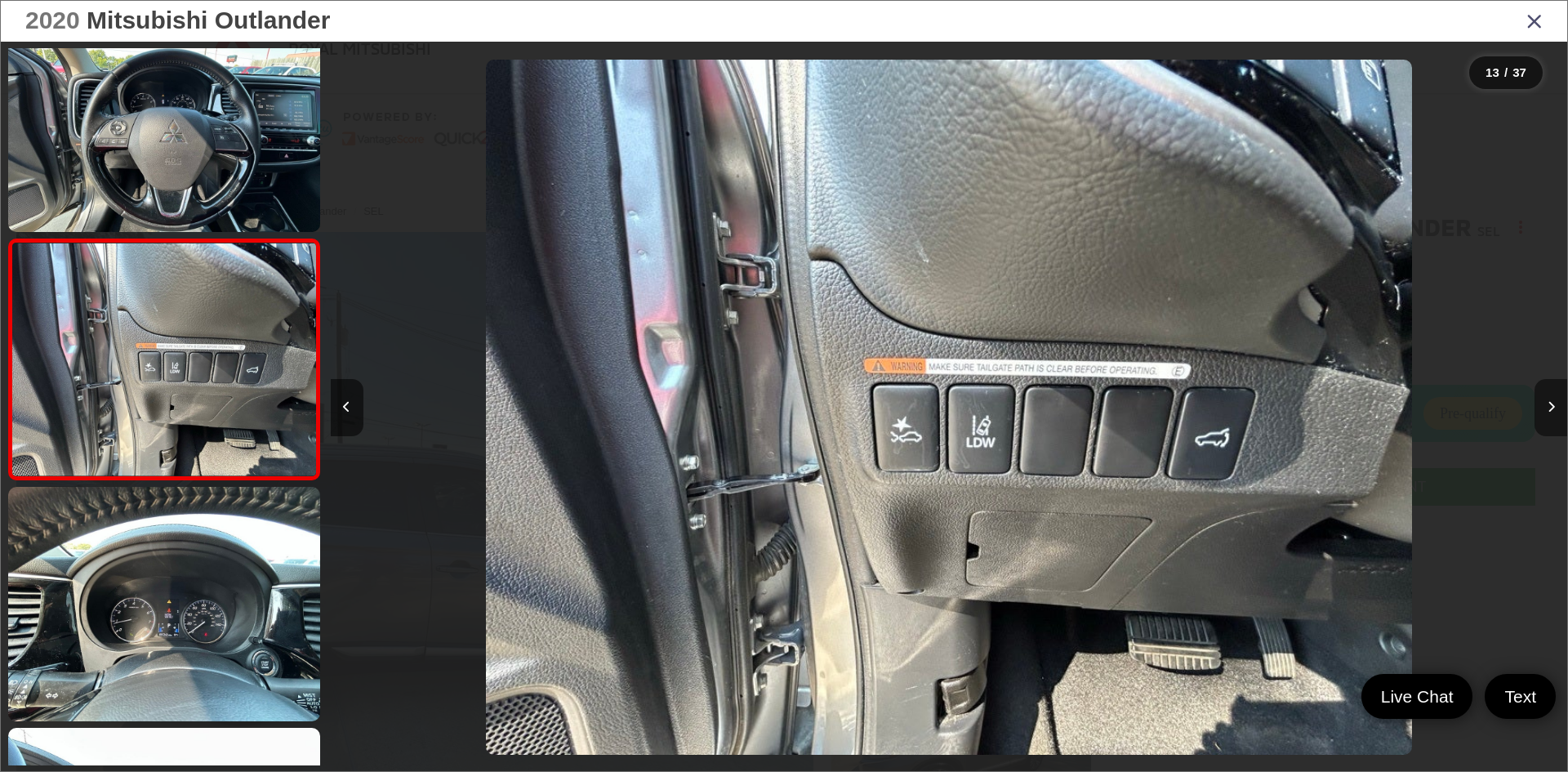
click at [1541, 409] on button "Next image" at bounding box center [1550, 408] width 33 height 57
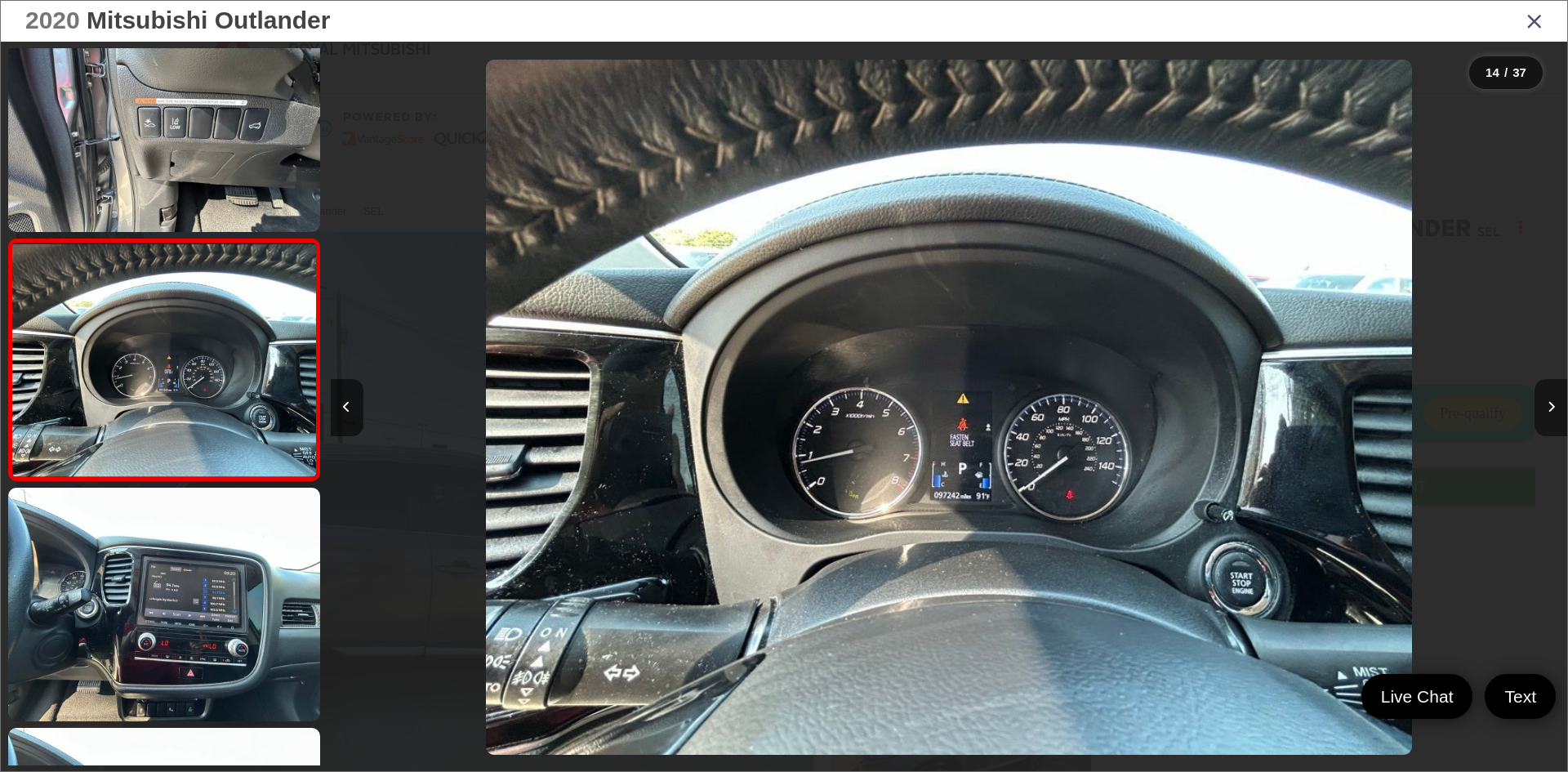
click at [1541, 409] on button "Next image" at bounding box center [1550, 408] width 33 height 57
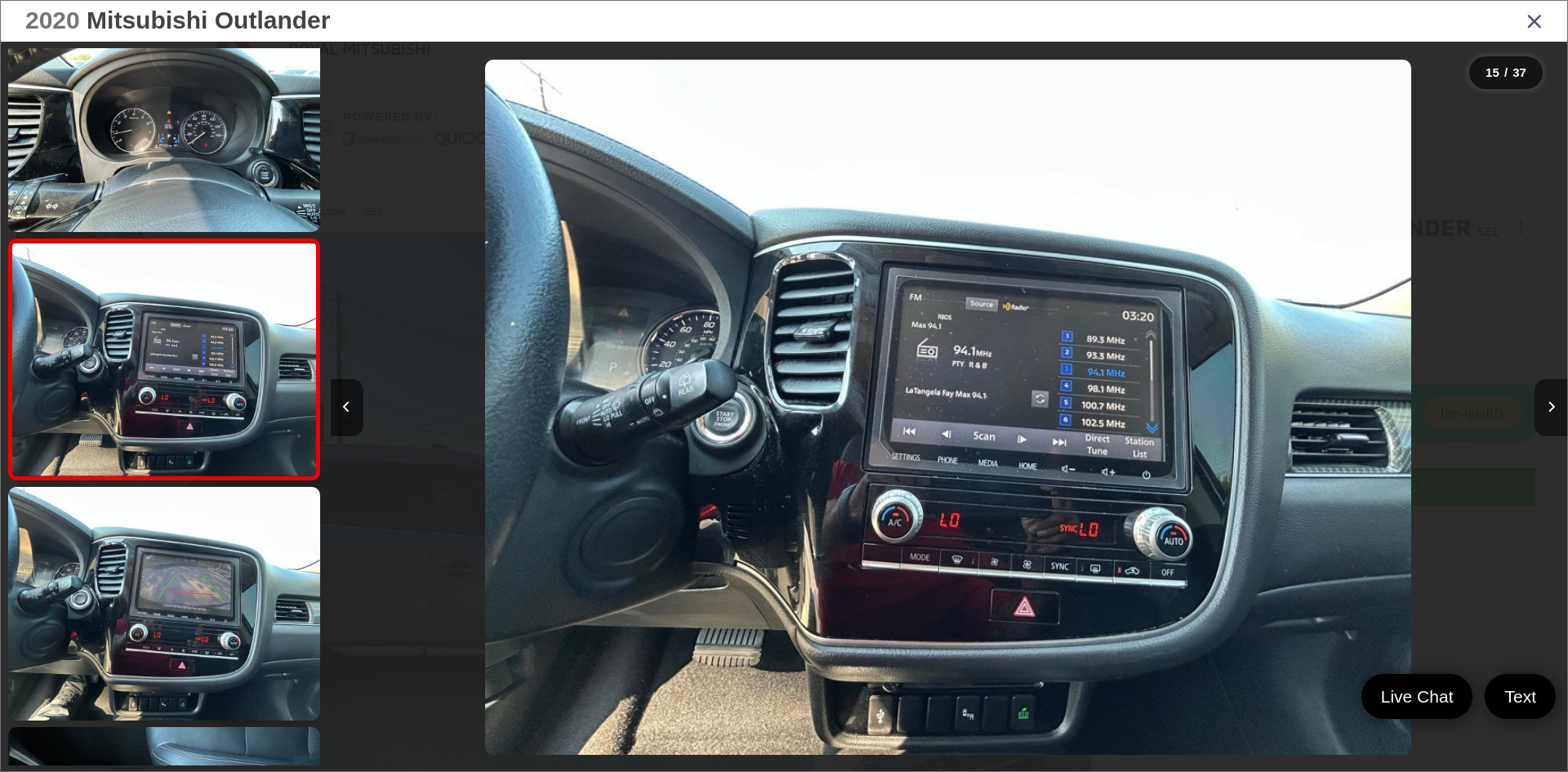
click at [1541, 409] on button "Next image" at bounding box center [1550, 408] width 33 height 57
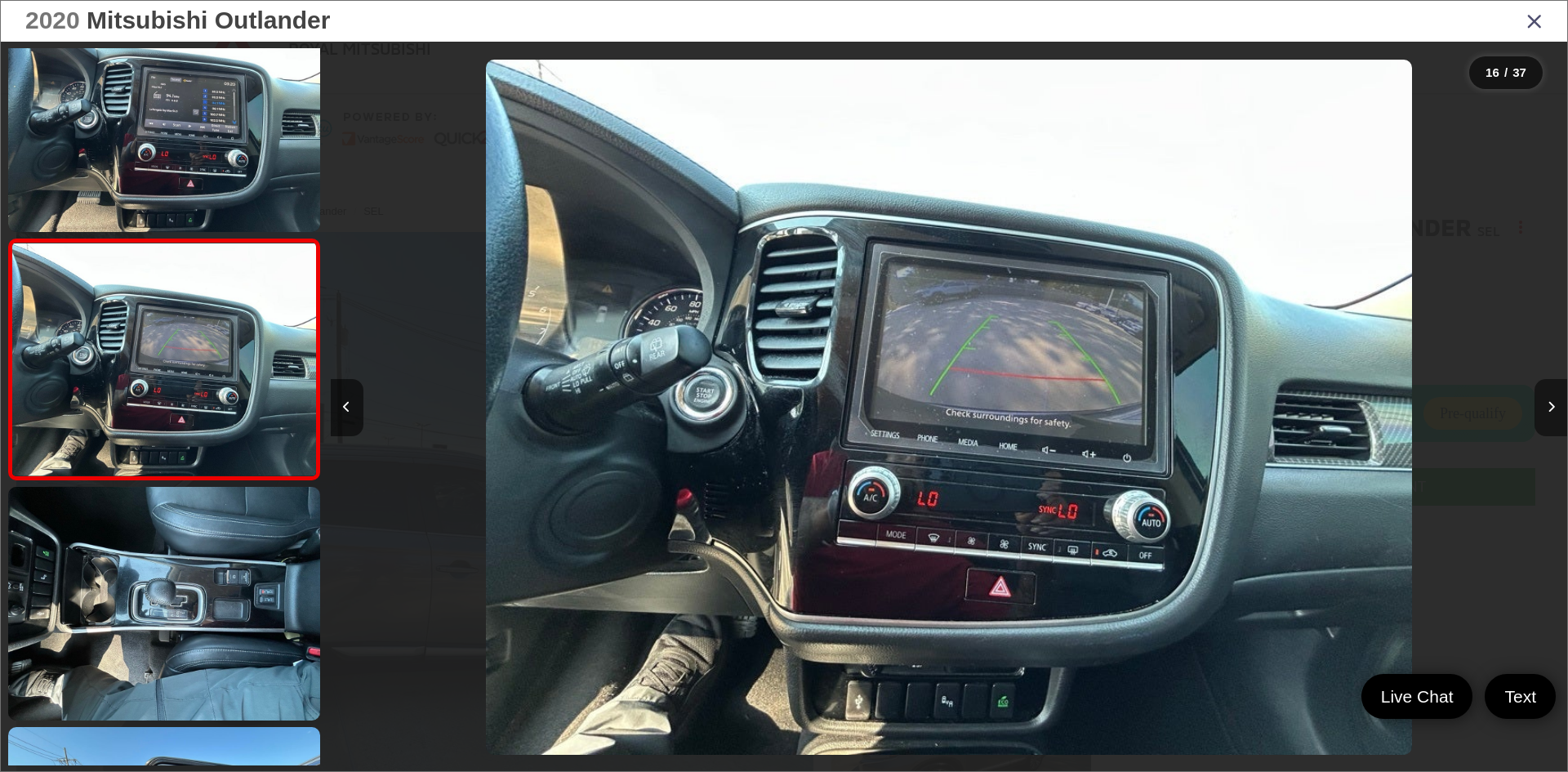
click at [1541, 409] on button "Next image" at bounding box center [1550, 408] width 33 height 57
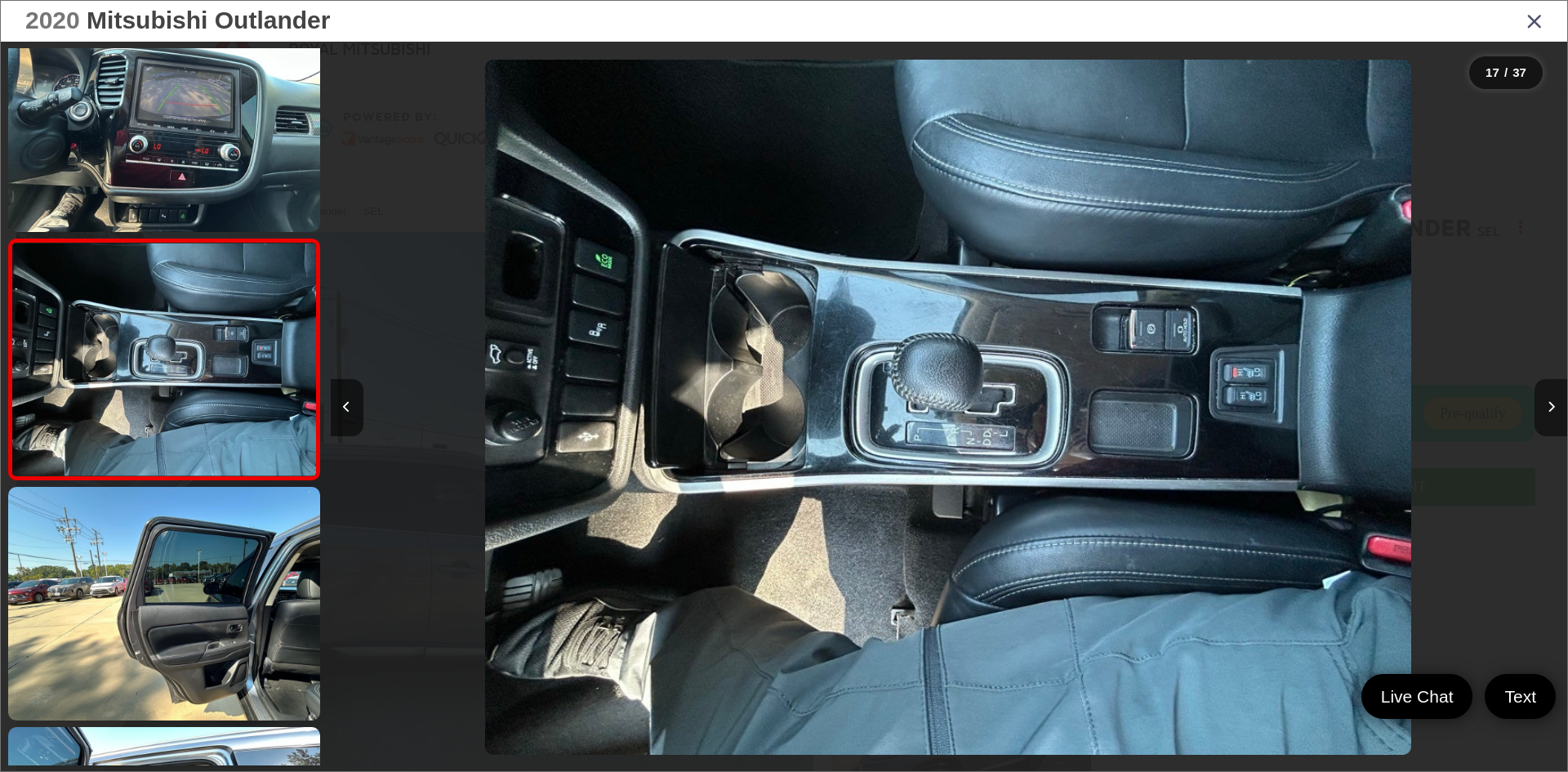
click at [1541, 409] on button "Next image" at bounding box center [1550, 408] width 33 height 57
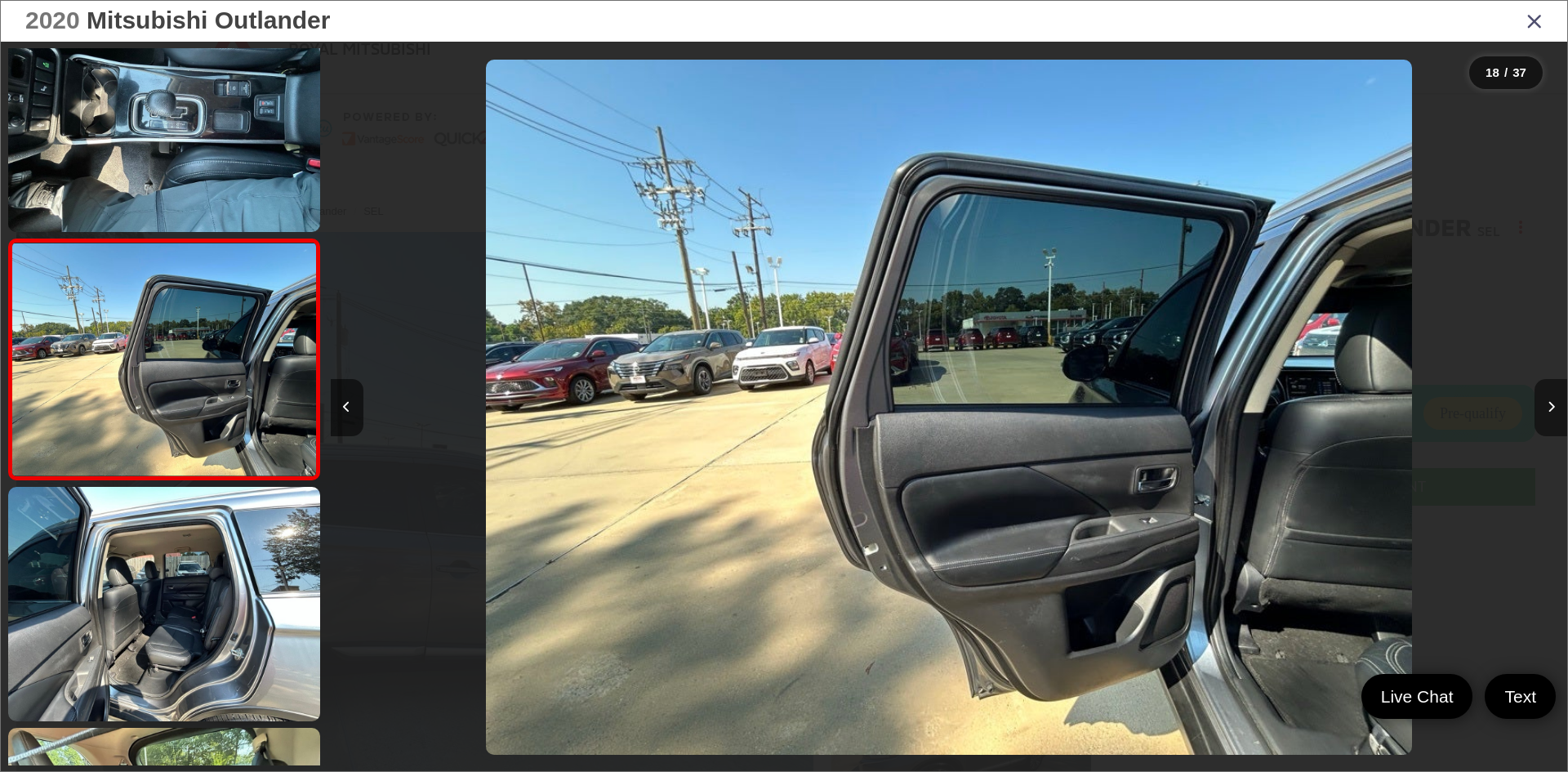
click at [1541, 409] on button "Next image" at bounding box center [1550, 408] width 33 height 57
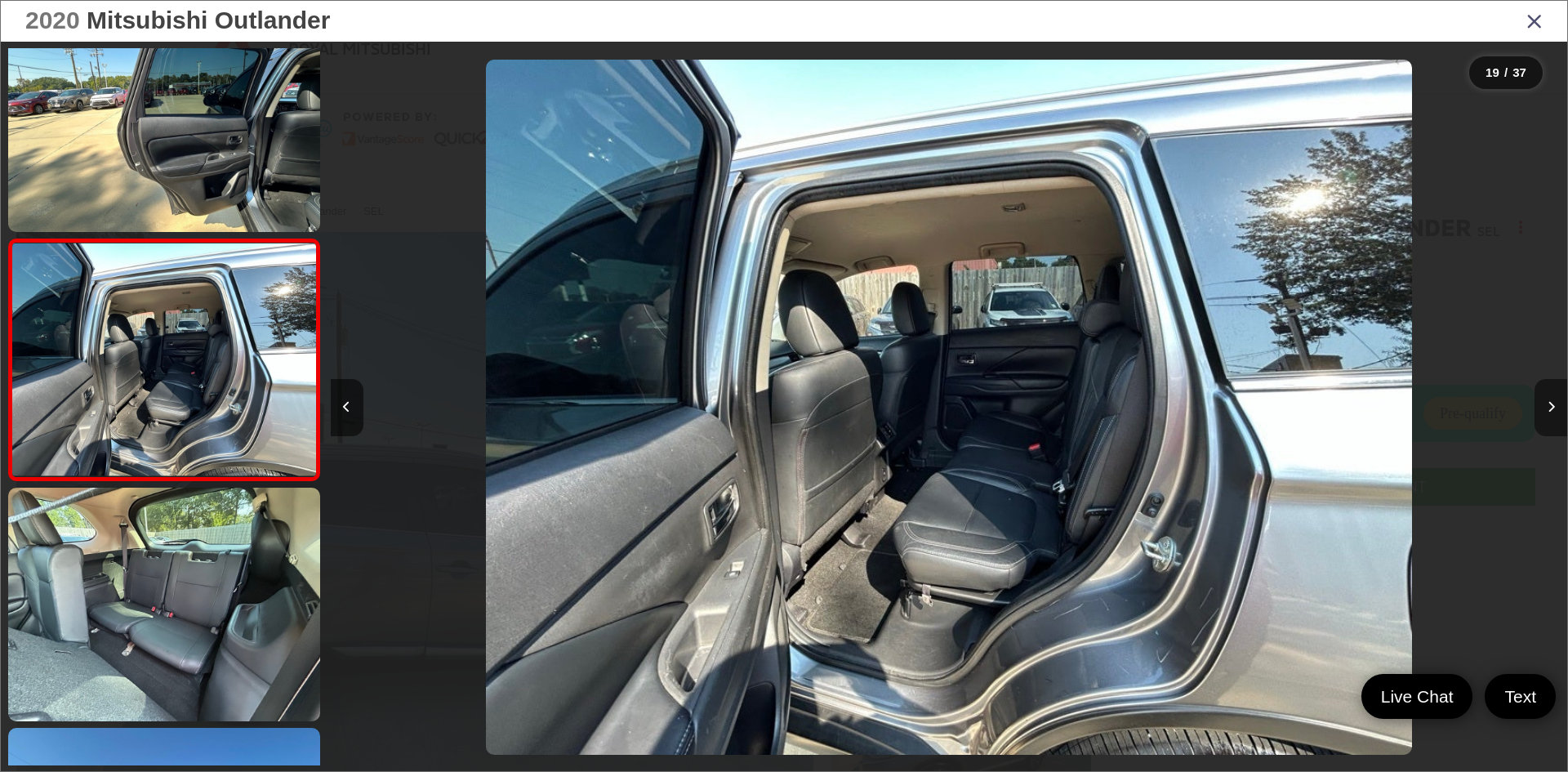
click at [1541, 409] on button "Next image" at bounding box center [1550, 408] width 33 height 57
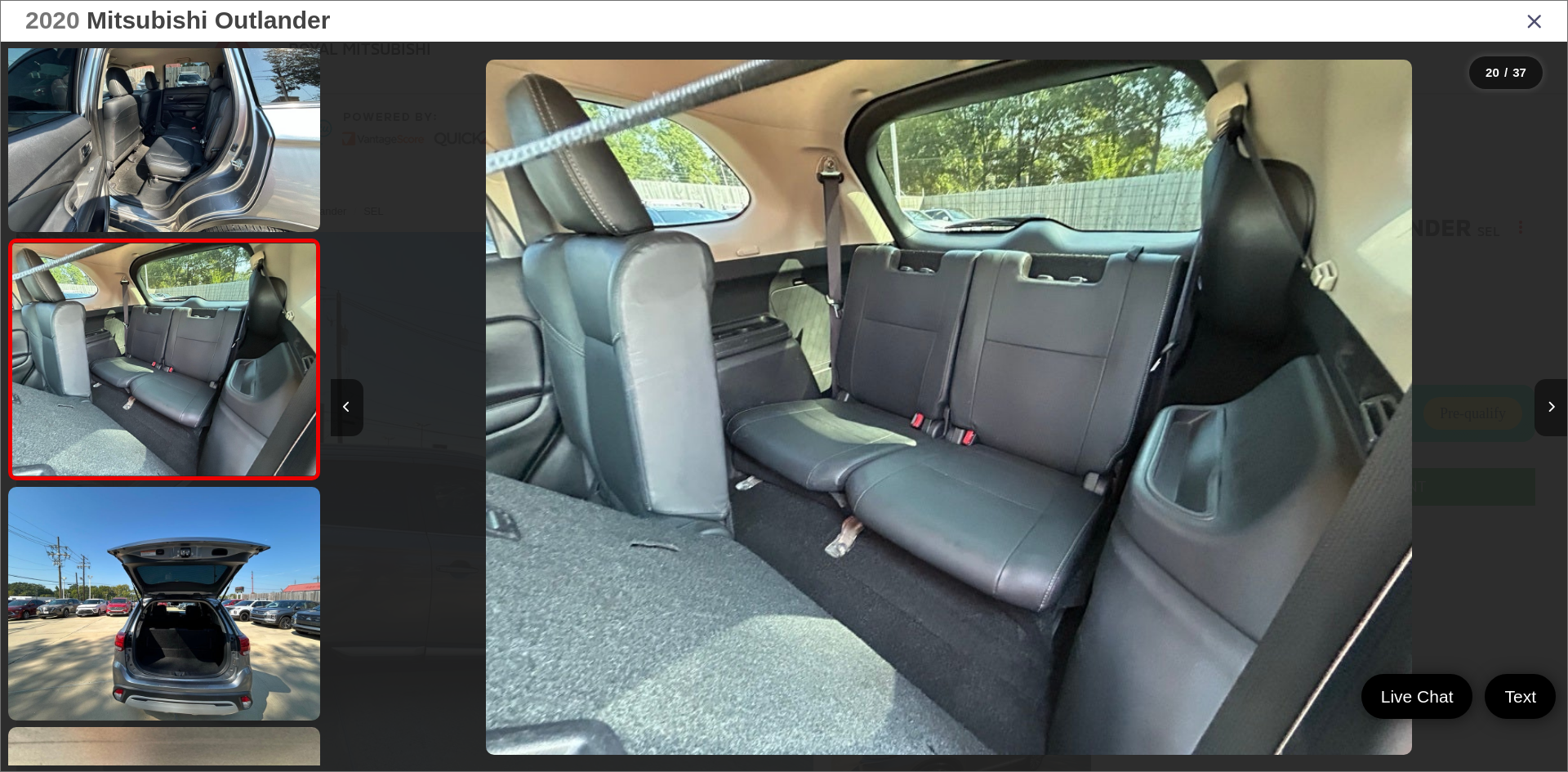
click at [1541, 409] on button "Next image" at bounding box center [1550, 408] width 33 height 57
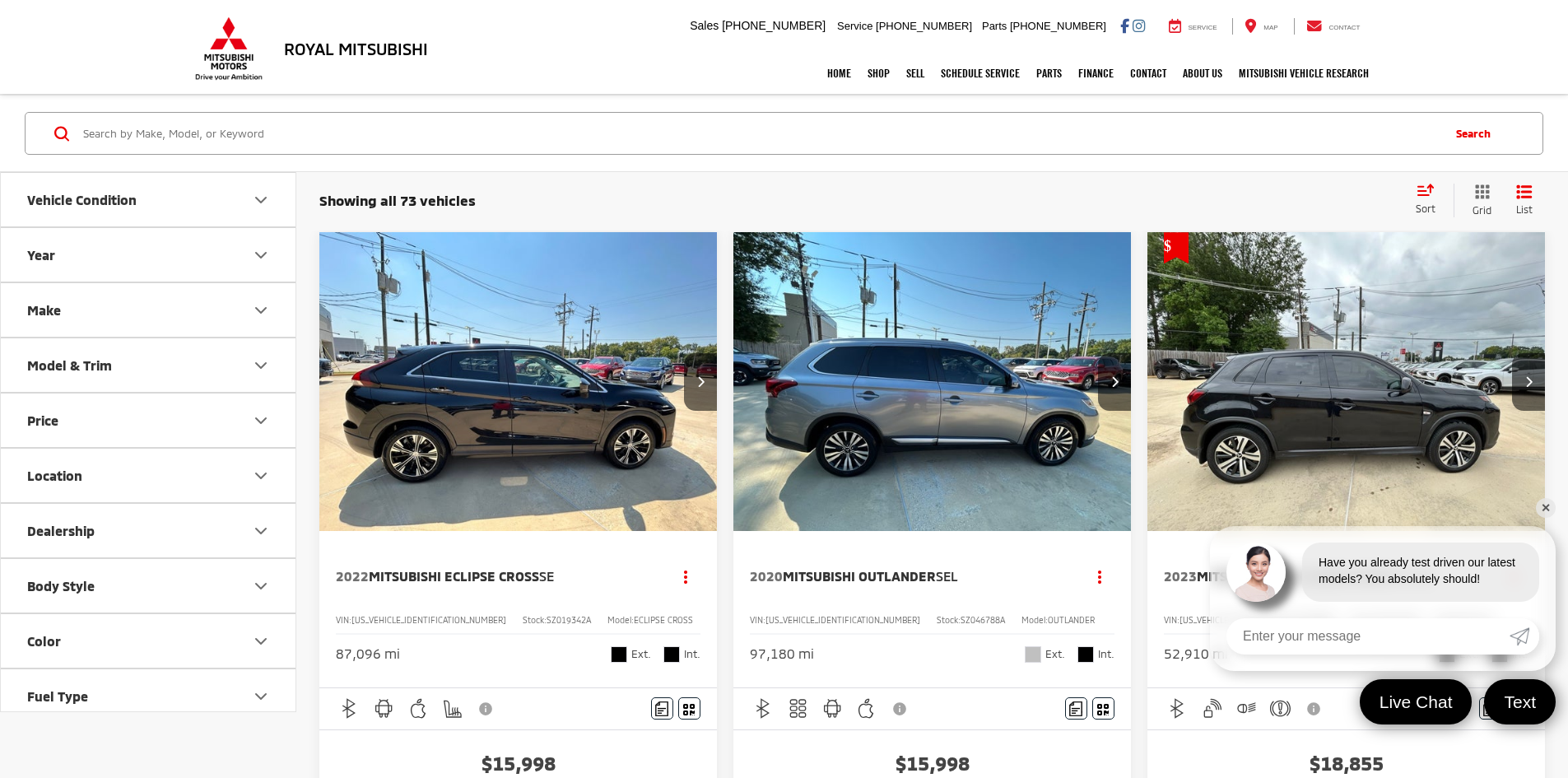
click at [1540, 503] on link "✕" at bounding box center [1545, 507] width 20 height 20
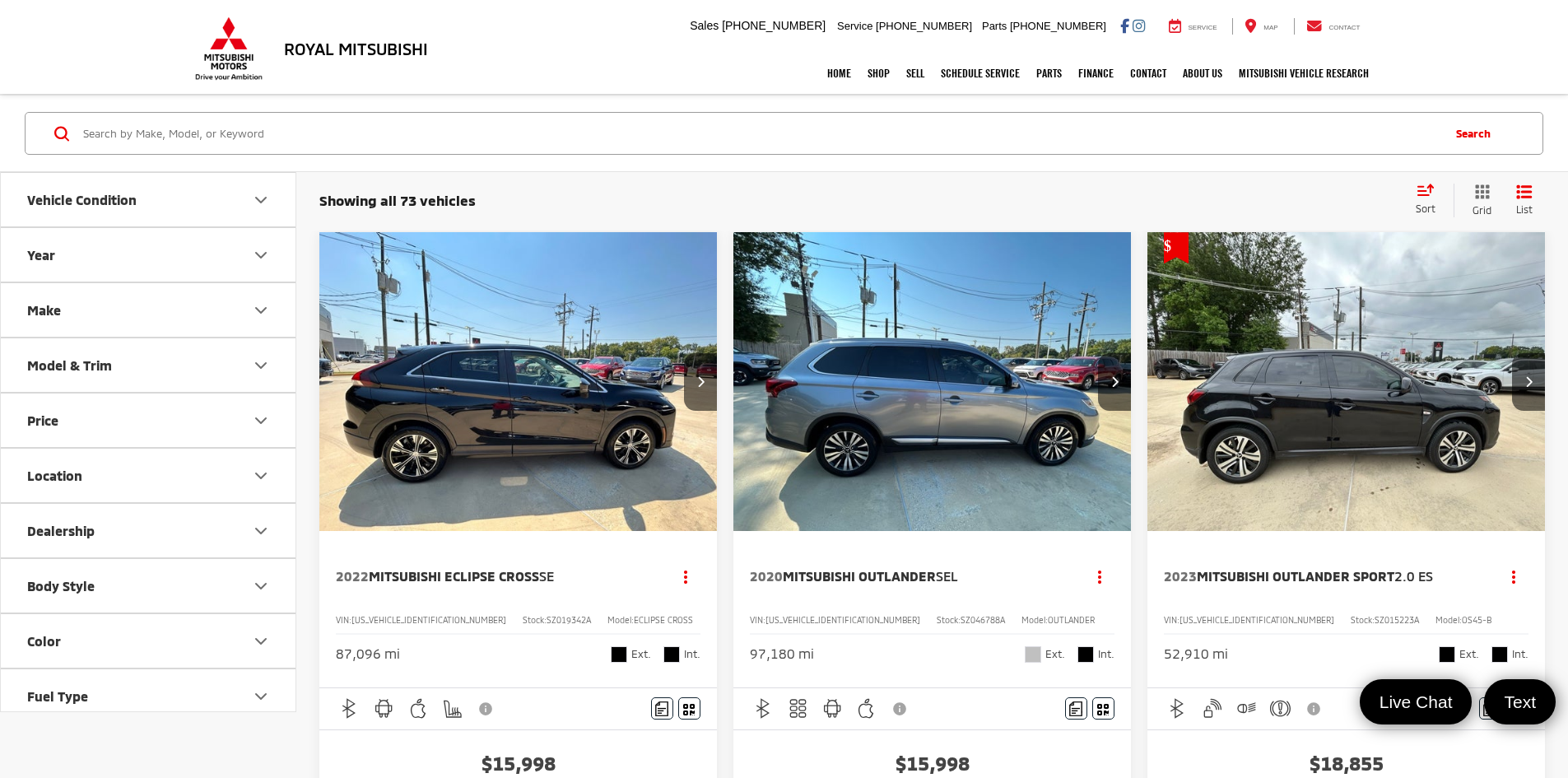
scroll to position [83, 0]
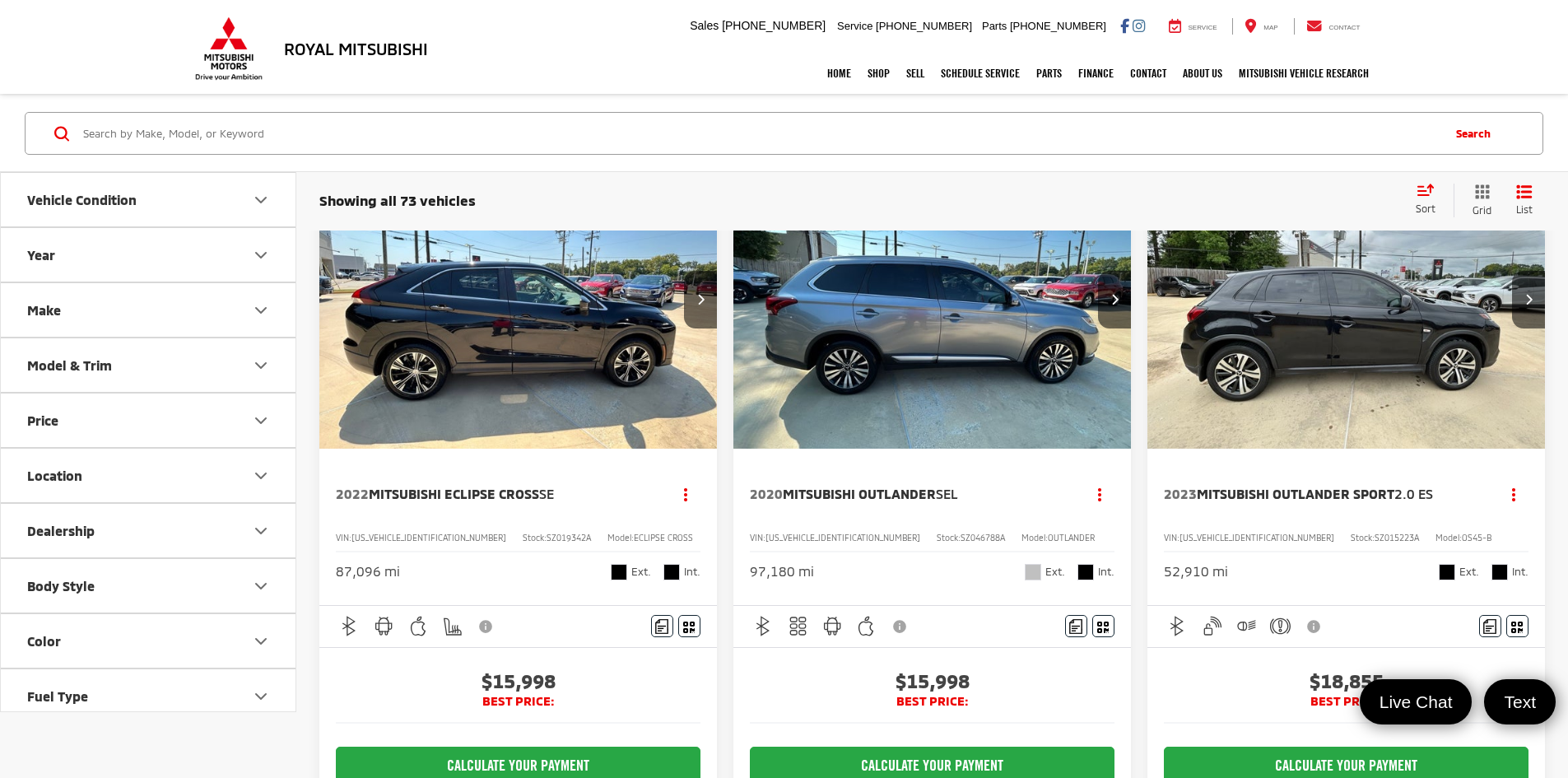
click at [429, 260] on img "2022 Mitsubishi Eclipse Cross SE 0" at bounding box center [518, 300] width 400 height 300
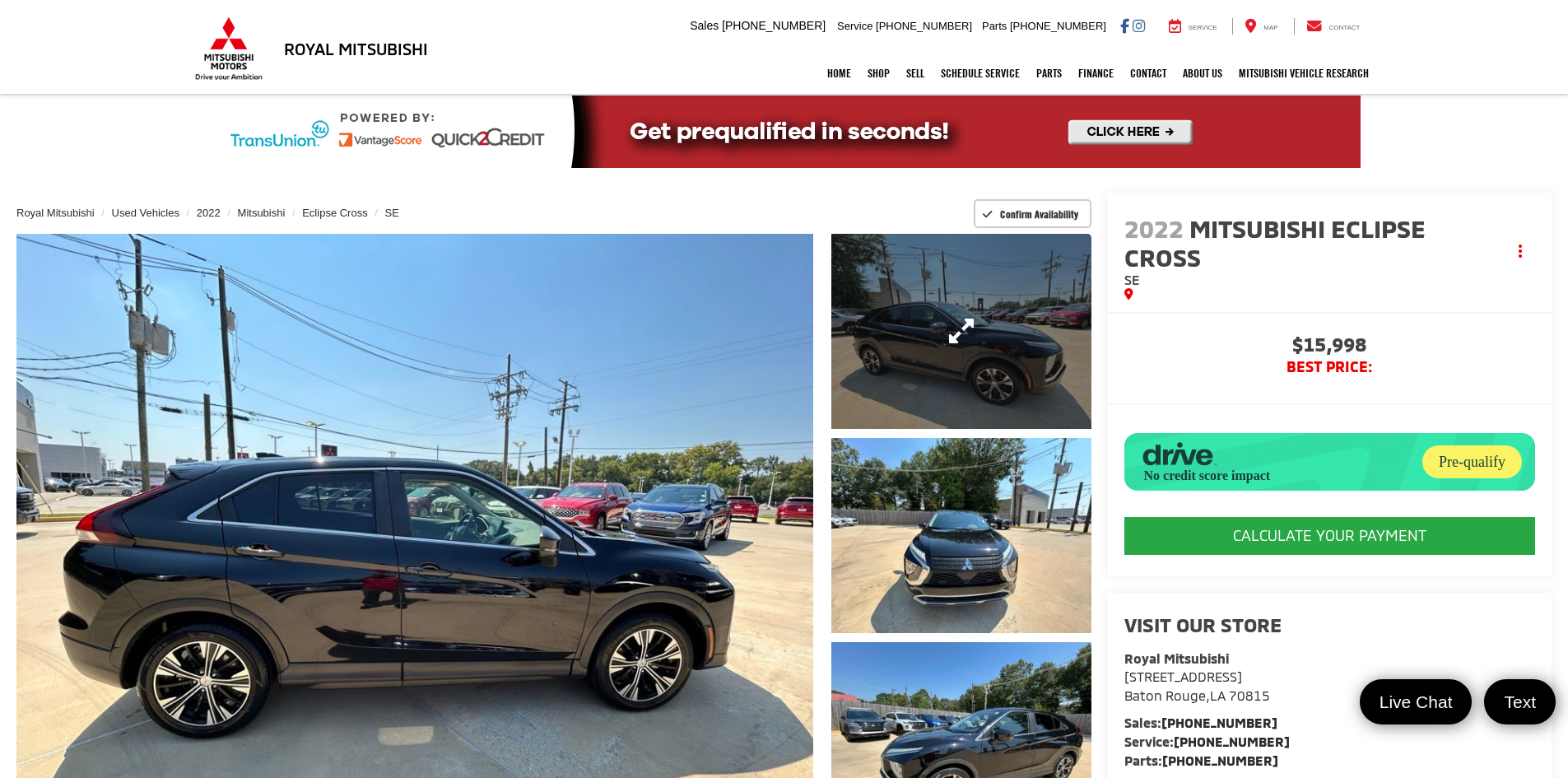
click at [904, 371] on link "Expand Photo 1" at bounding box center [960, 331] width 260 height 195
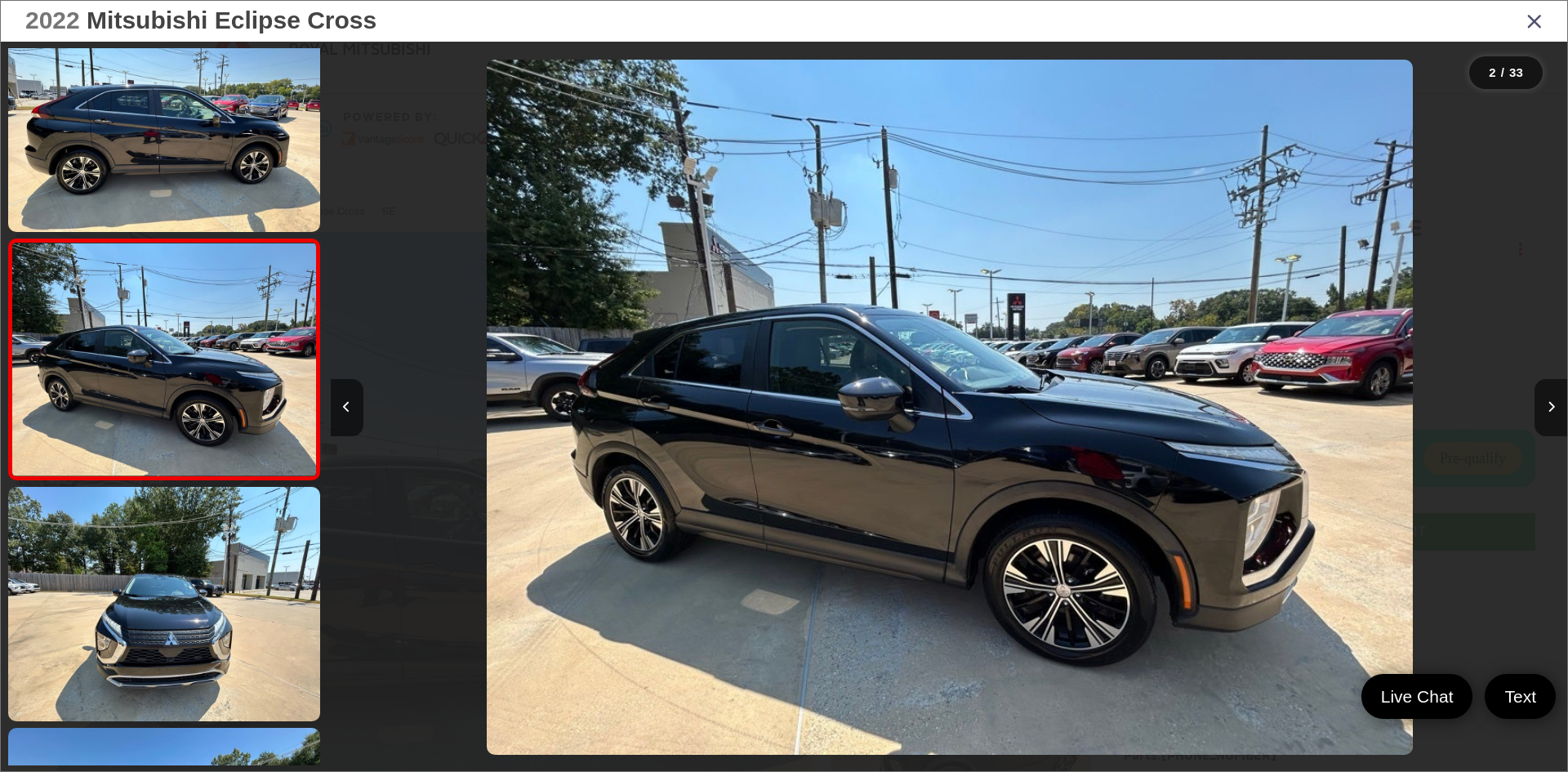
scroll to position [0, 1236]
drag, startPoint x: 1546, startPoint y: 410, endPoint x: 1528, endPoint y: 409, distance: 18.0
click at [1529, 409] on div at bounding box center [1412, 407] width 309 height 731
click at [1544, 408] on button "Next image" at bounding box center [1550, 408] width 33 height 57
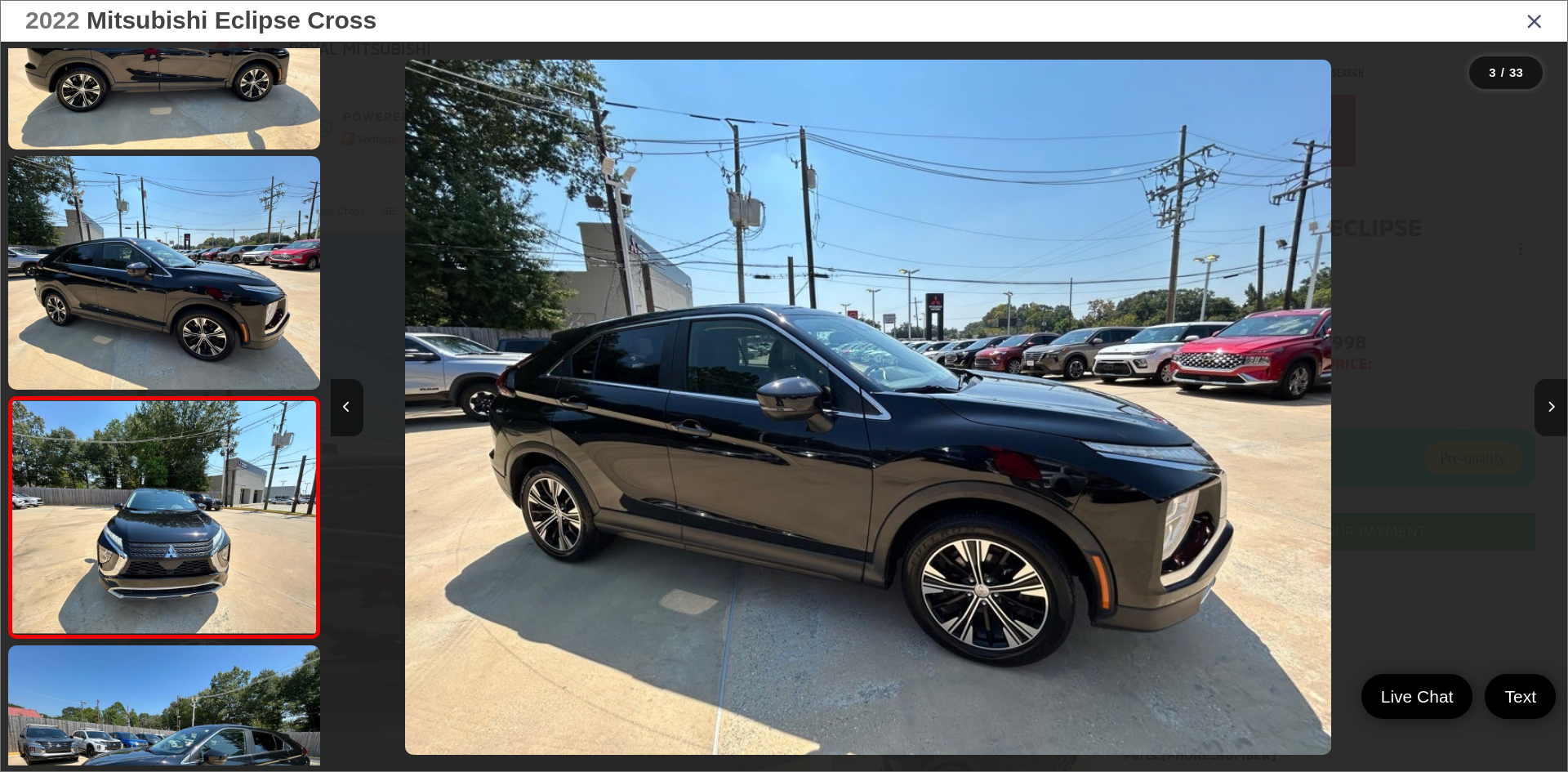
scroll to position [290, 0]
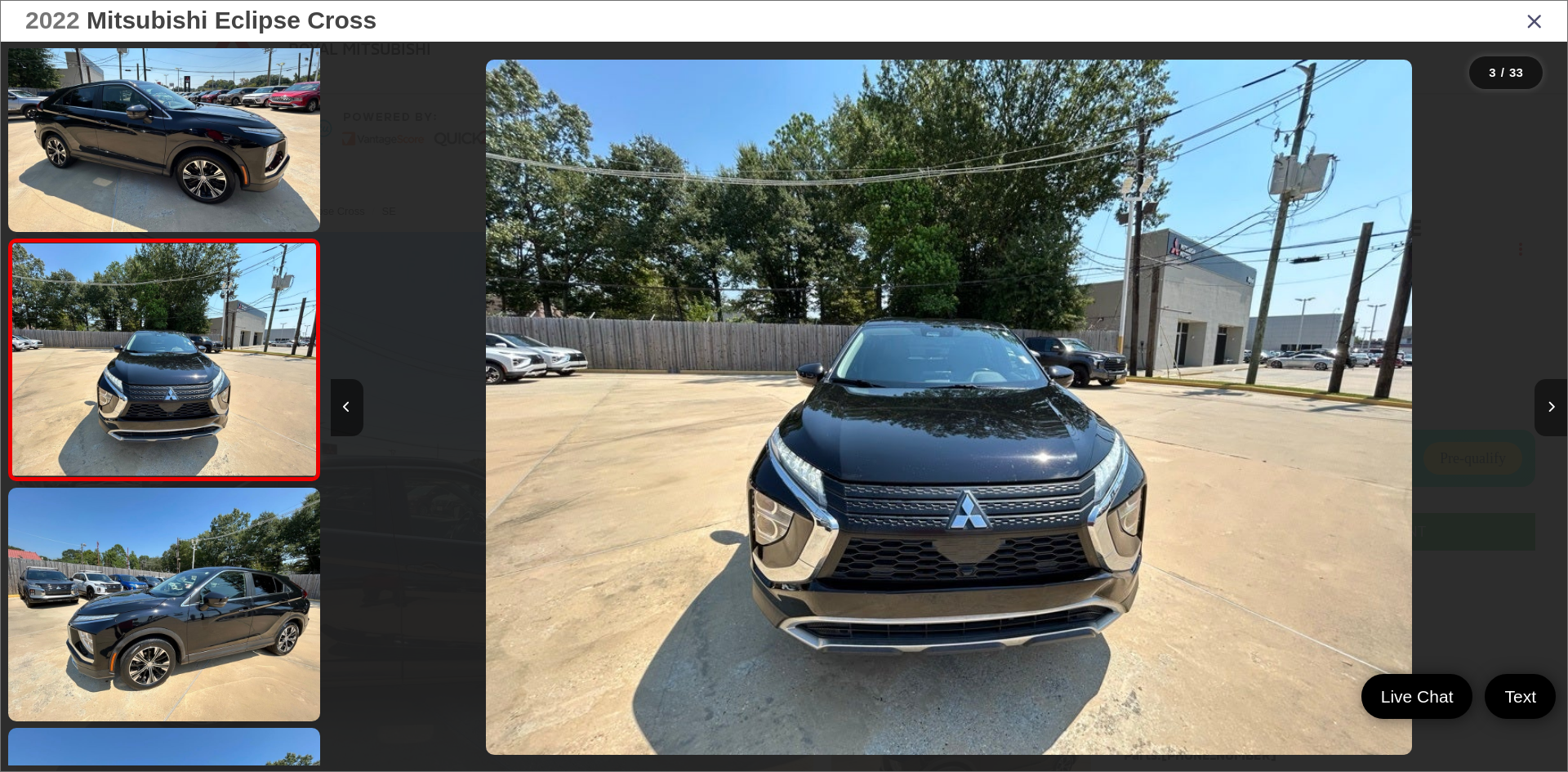
click at [1543, 408] on button "Next image" at bounding box center [1550, 408] width 33 height 57
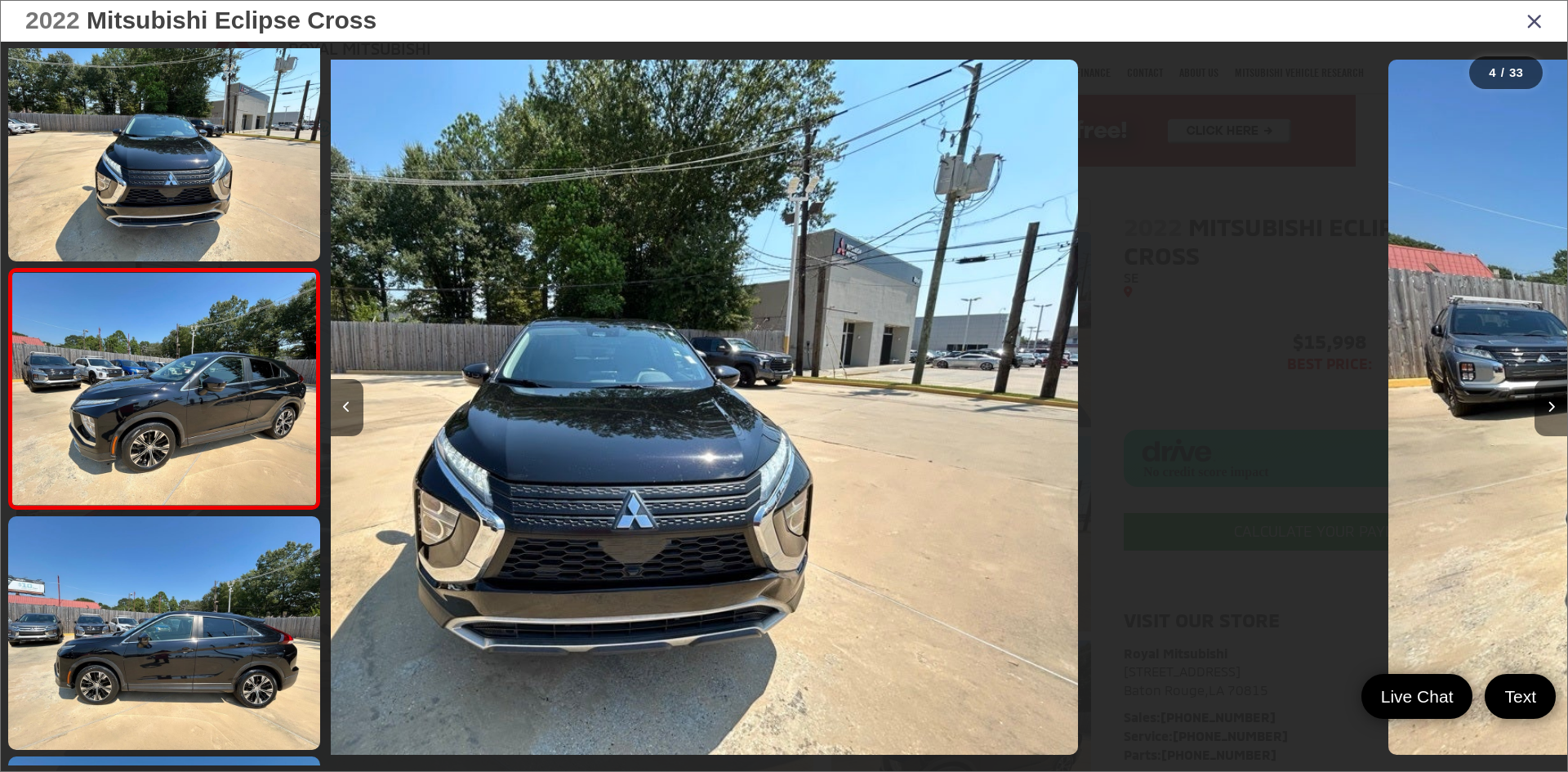
scroll to position [531, 0]
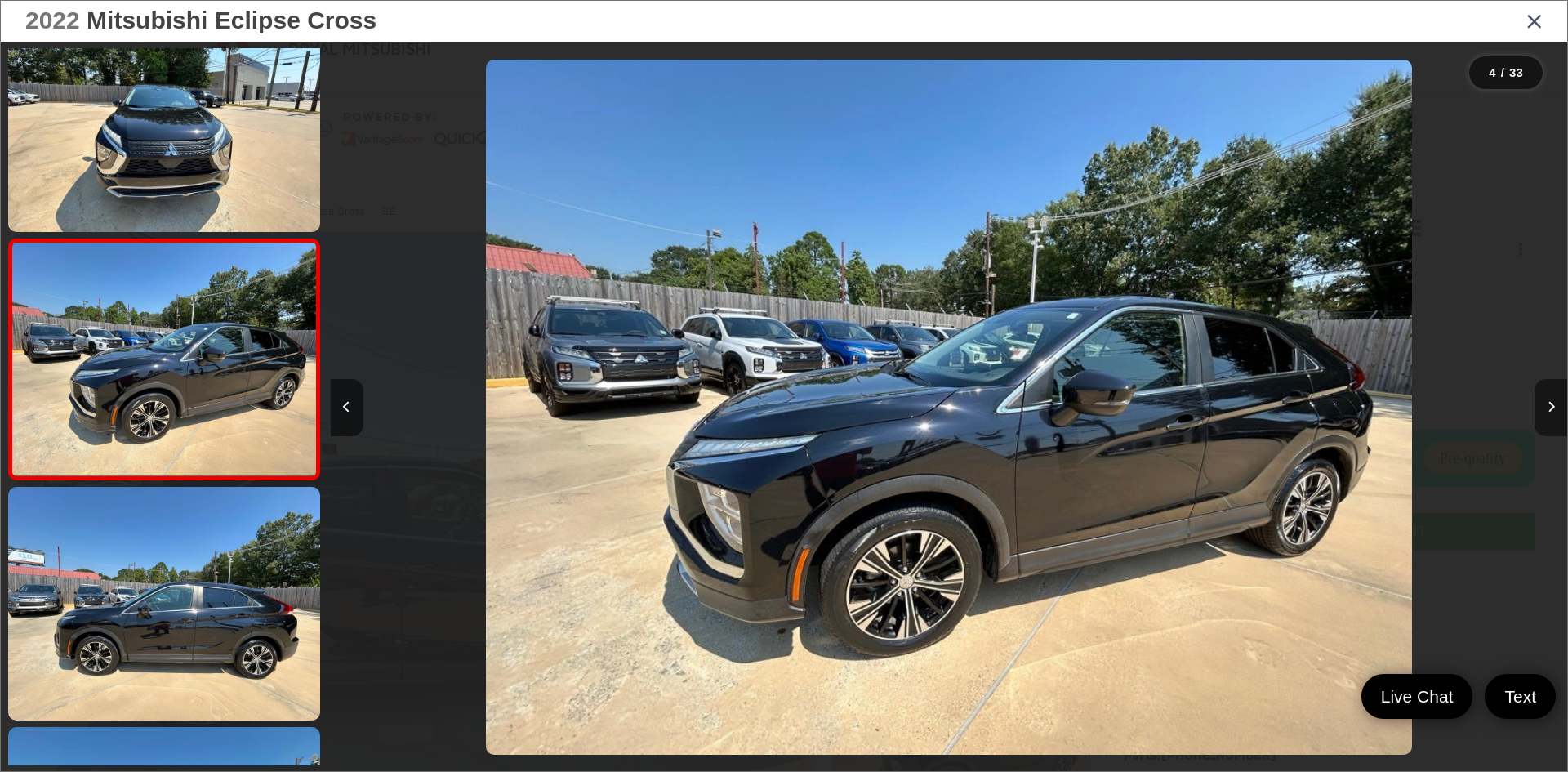
click at [1543, 408] on button "Next image" at bounding box center [1550, 408] width 33 height 57
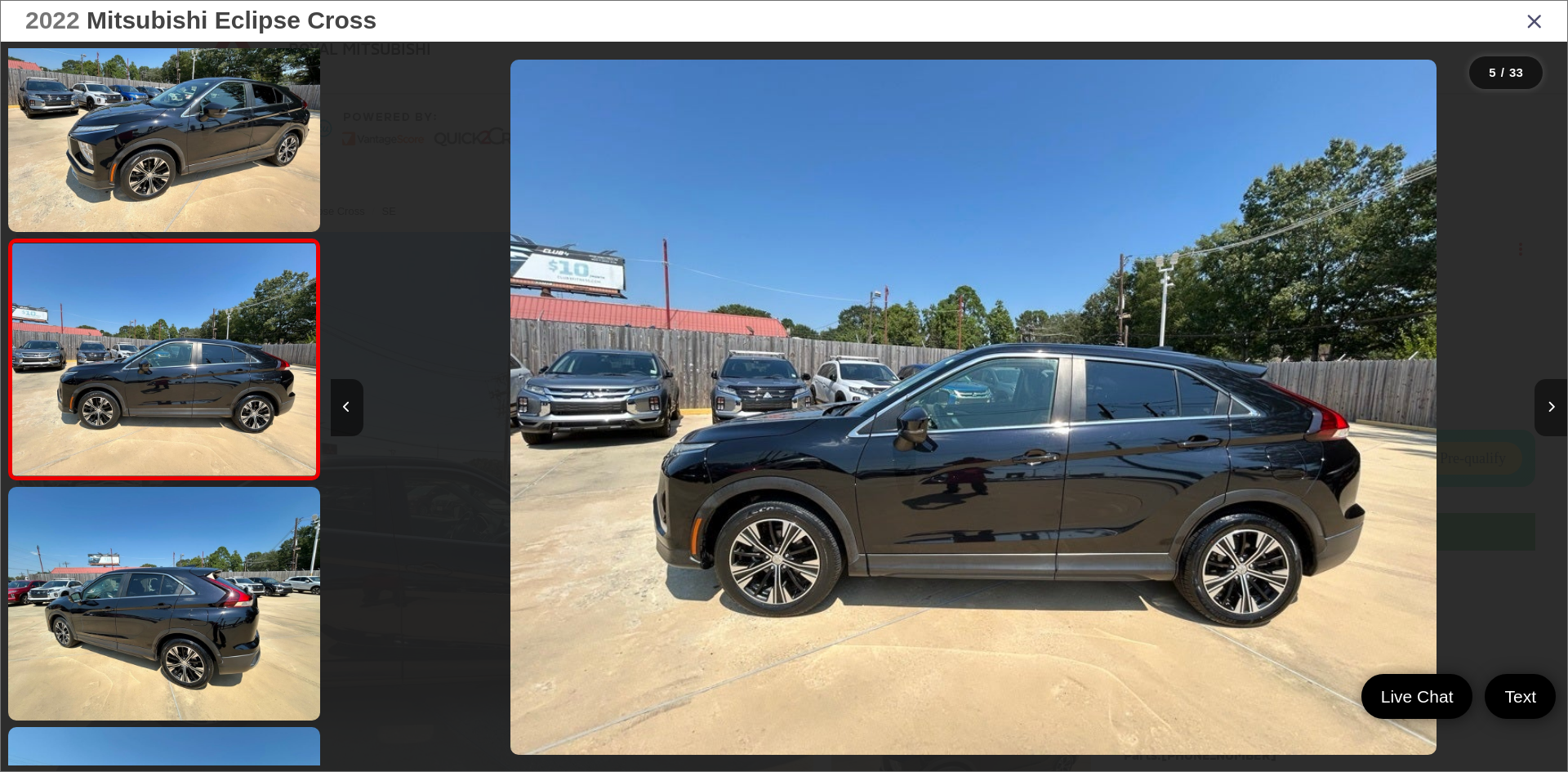
scroll to position [0, 4947]
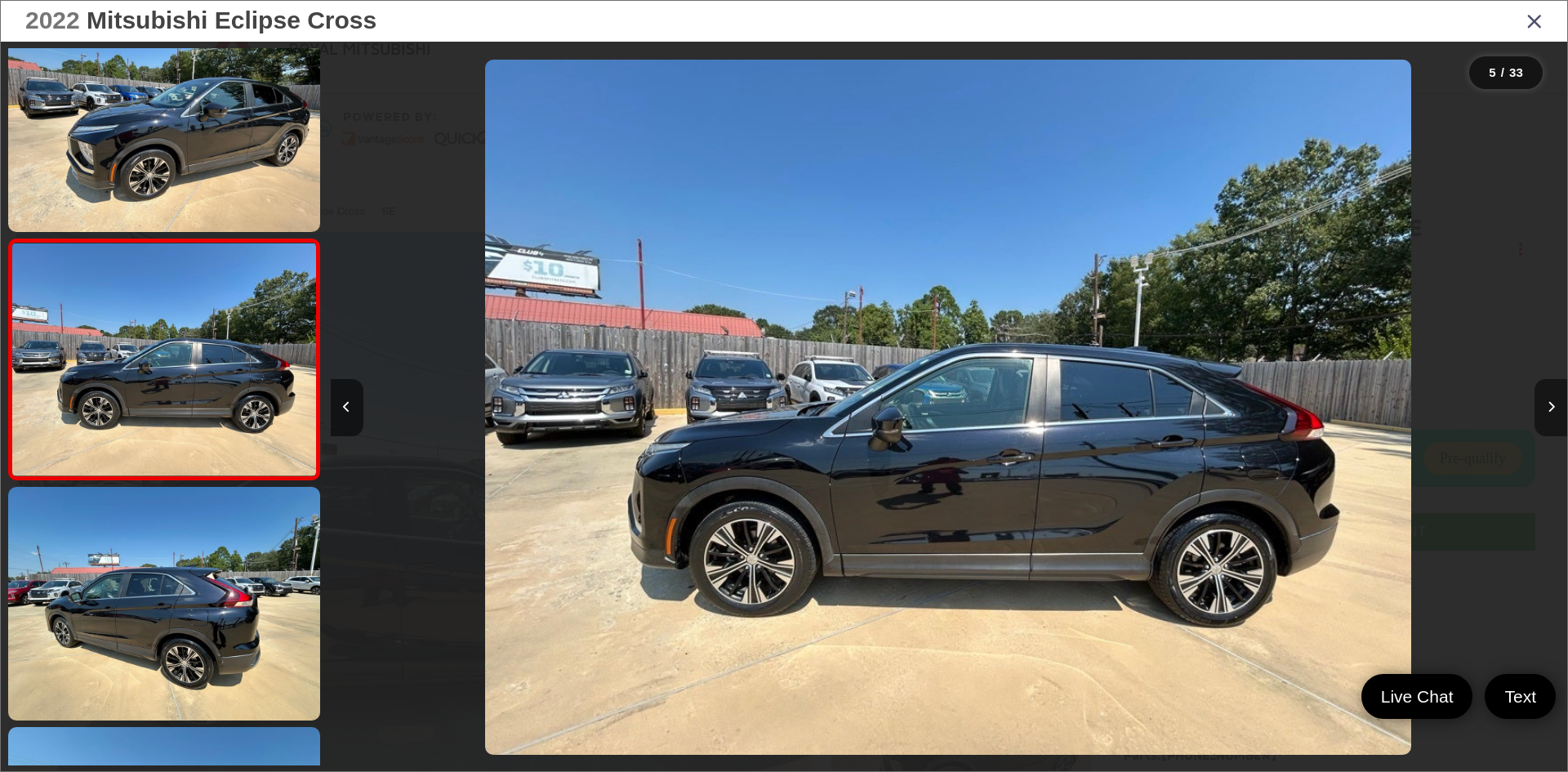
click at [1543, 408] on button "Next image" at bounding box center [1550, 408] width 33 height 57
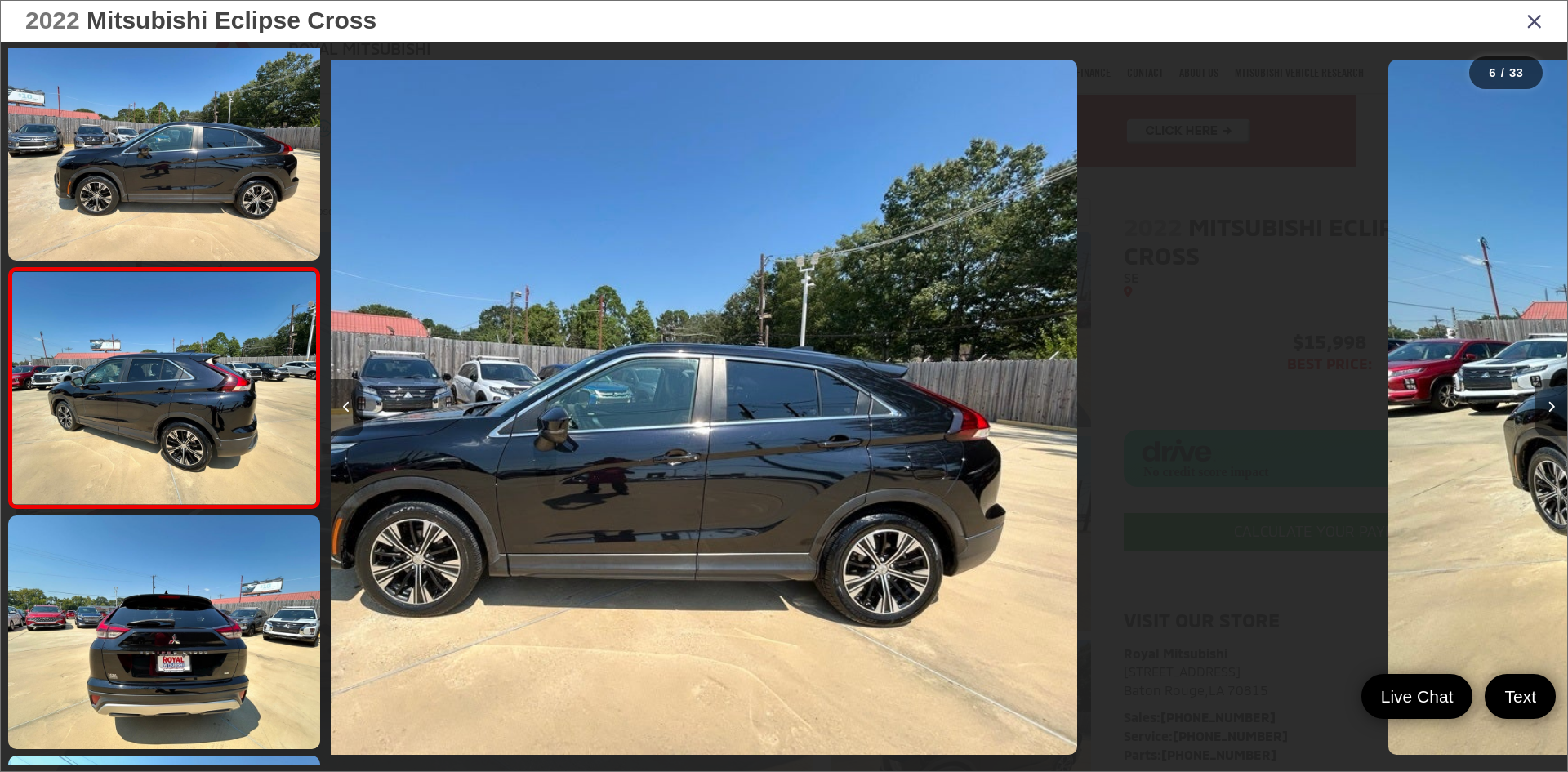
scroll to position [1012, 0]
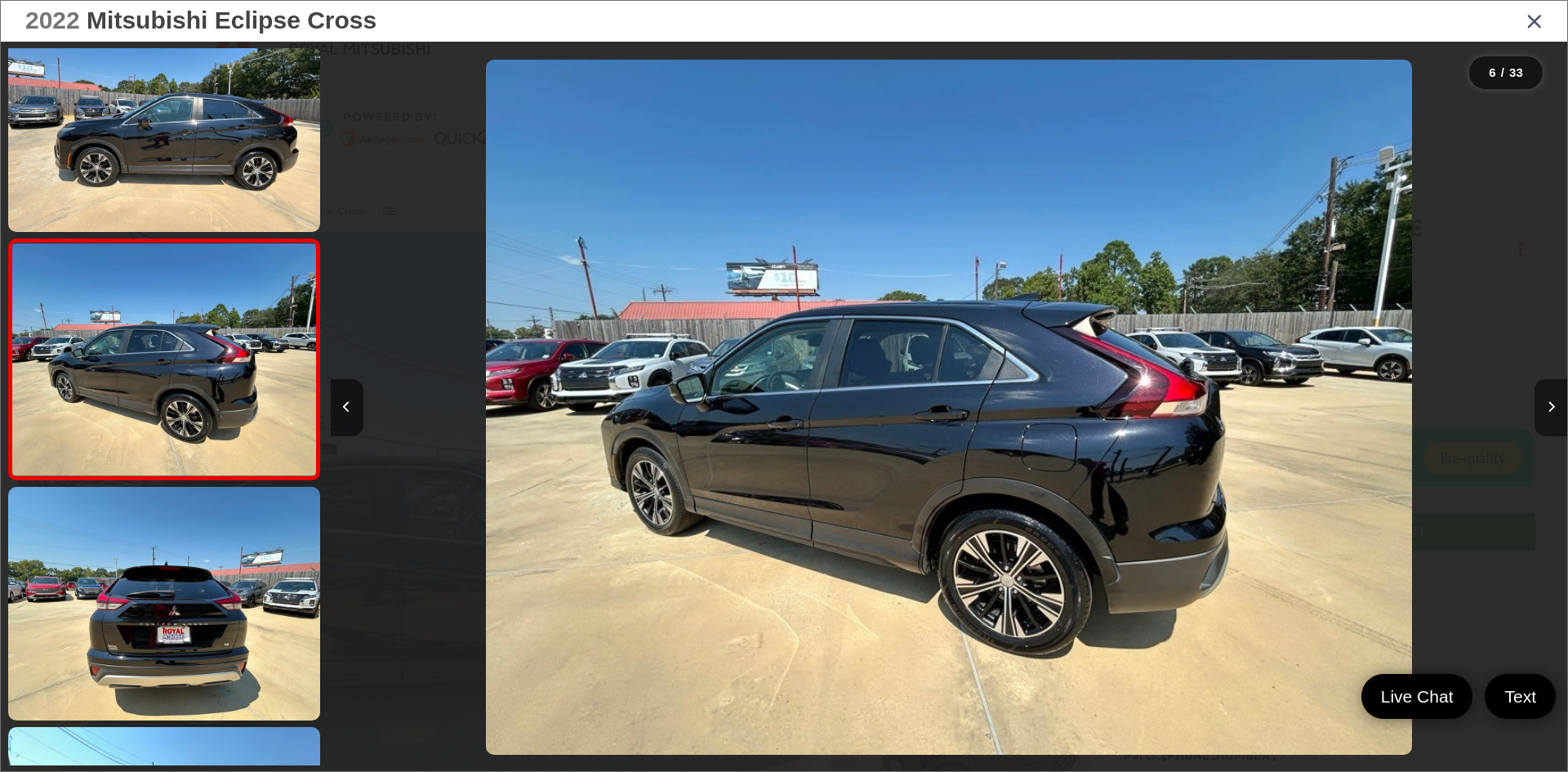
click at [1543, 408] on button "Next image" at bounding box center [1550, 408] width 33 height 57
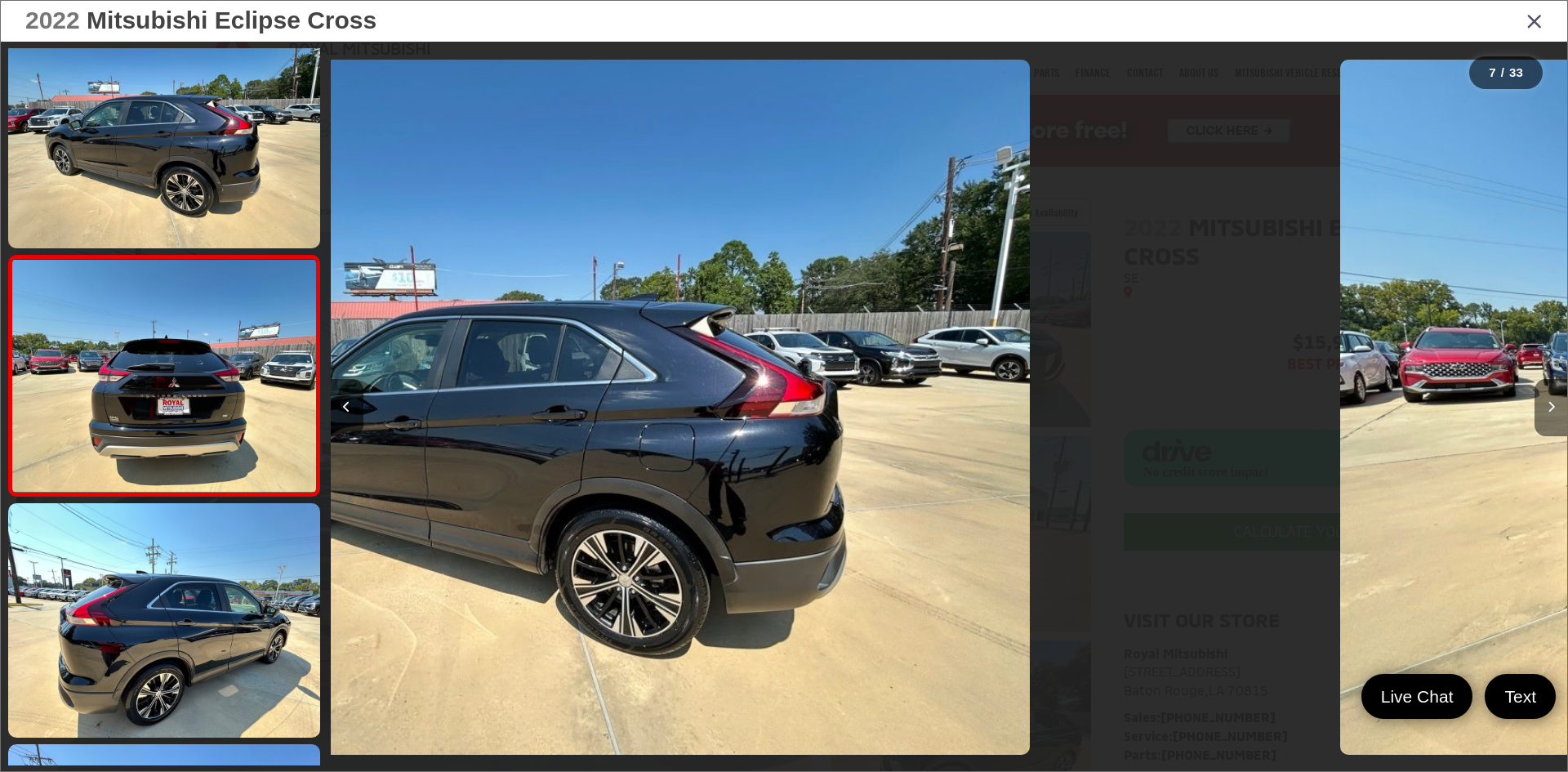
scroll to position [1252, 0]
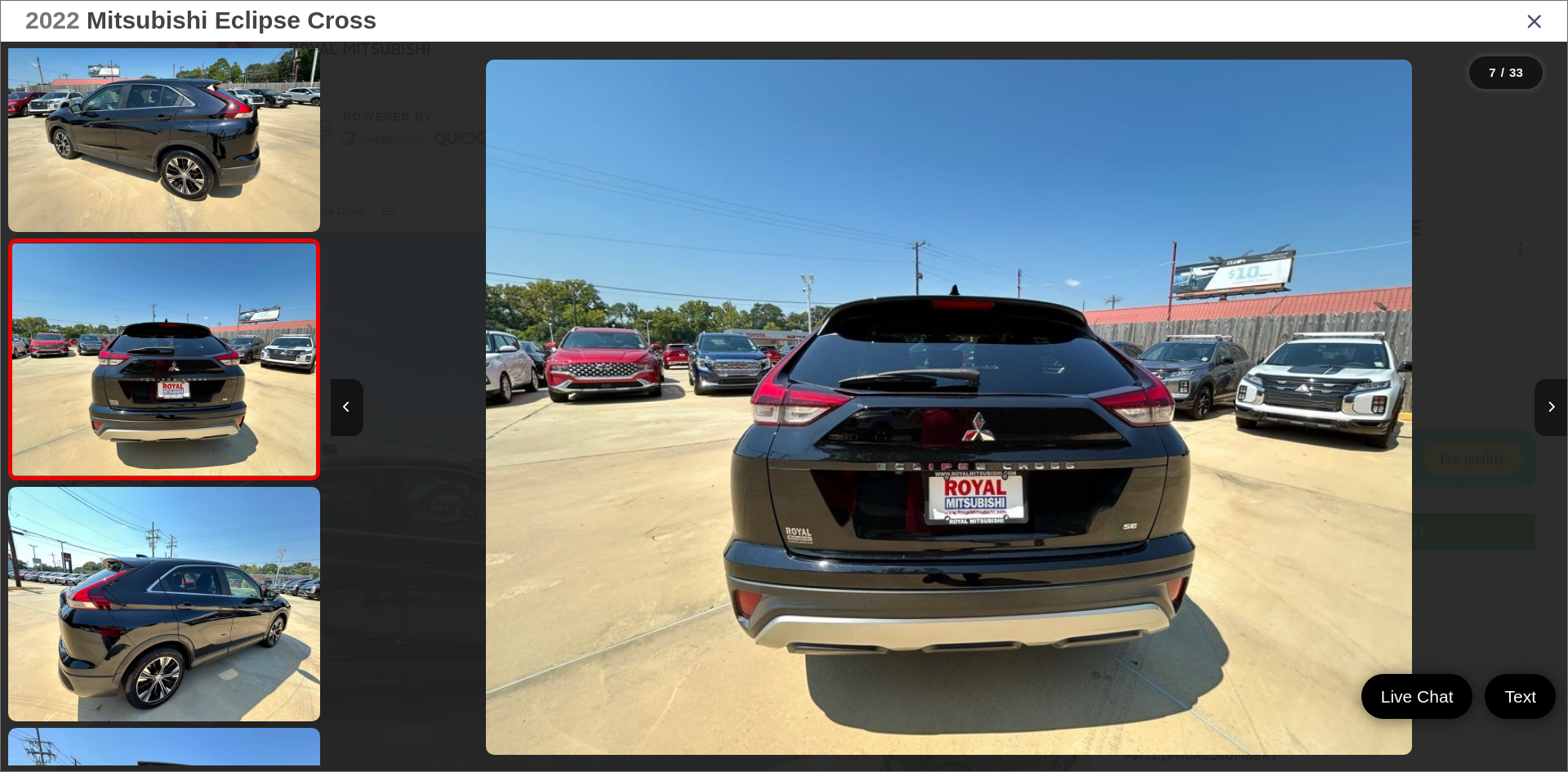
click at [1543, 408] on button "Next image" at bounding box center [1550, 408] width 33 height 57
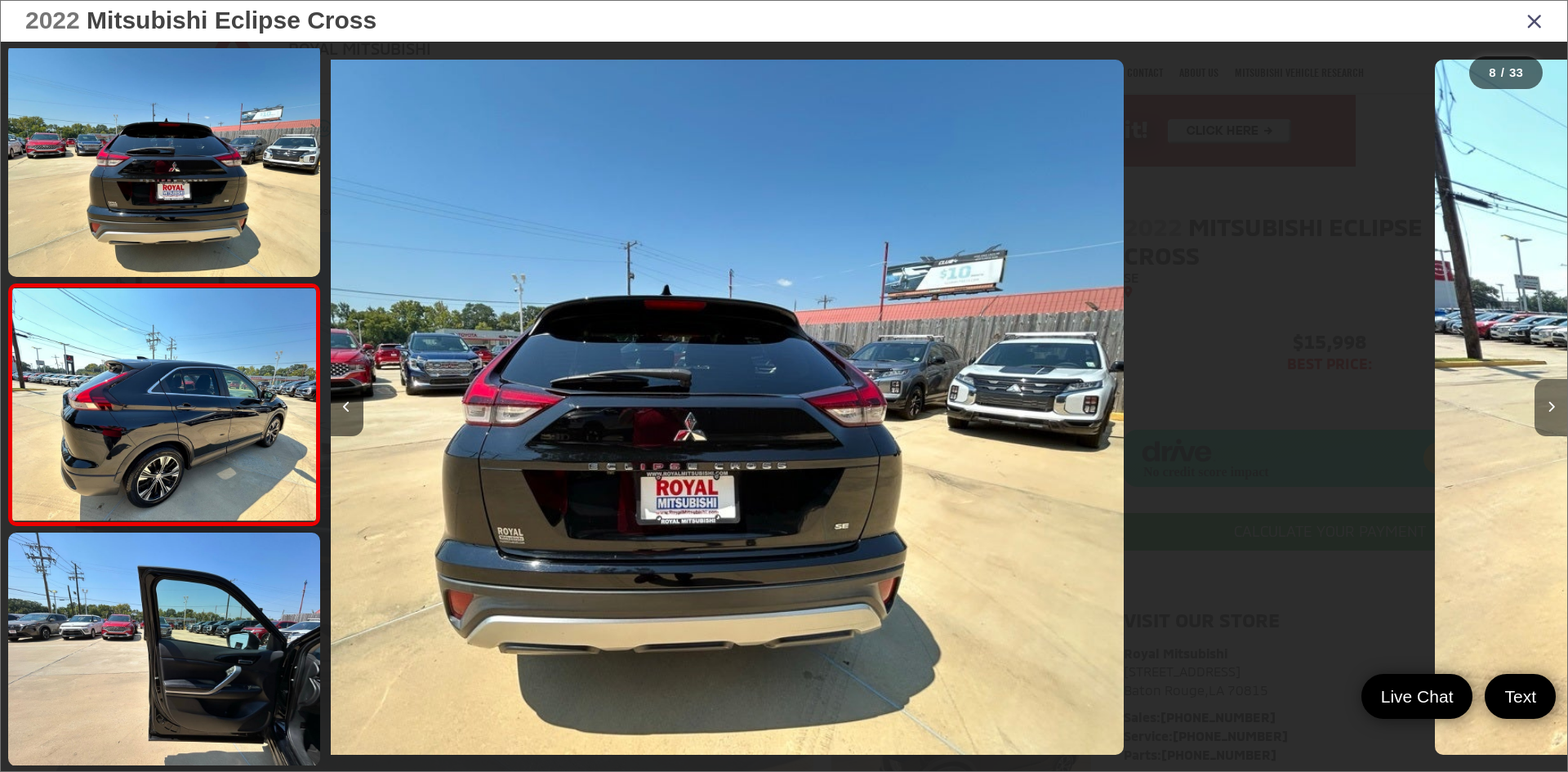
scroll to position [1492, 0]
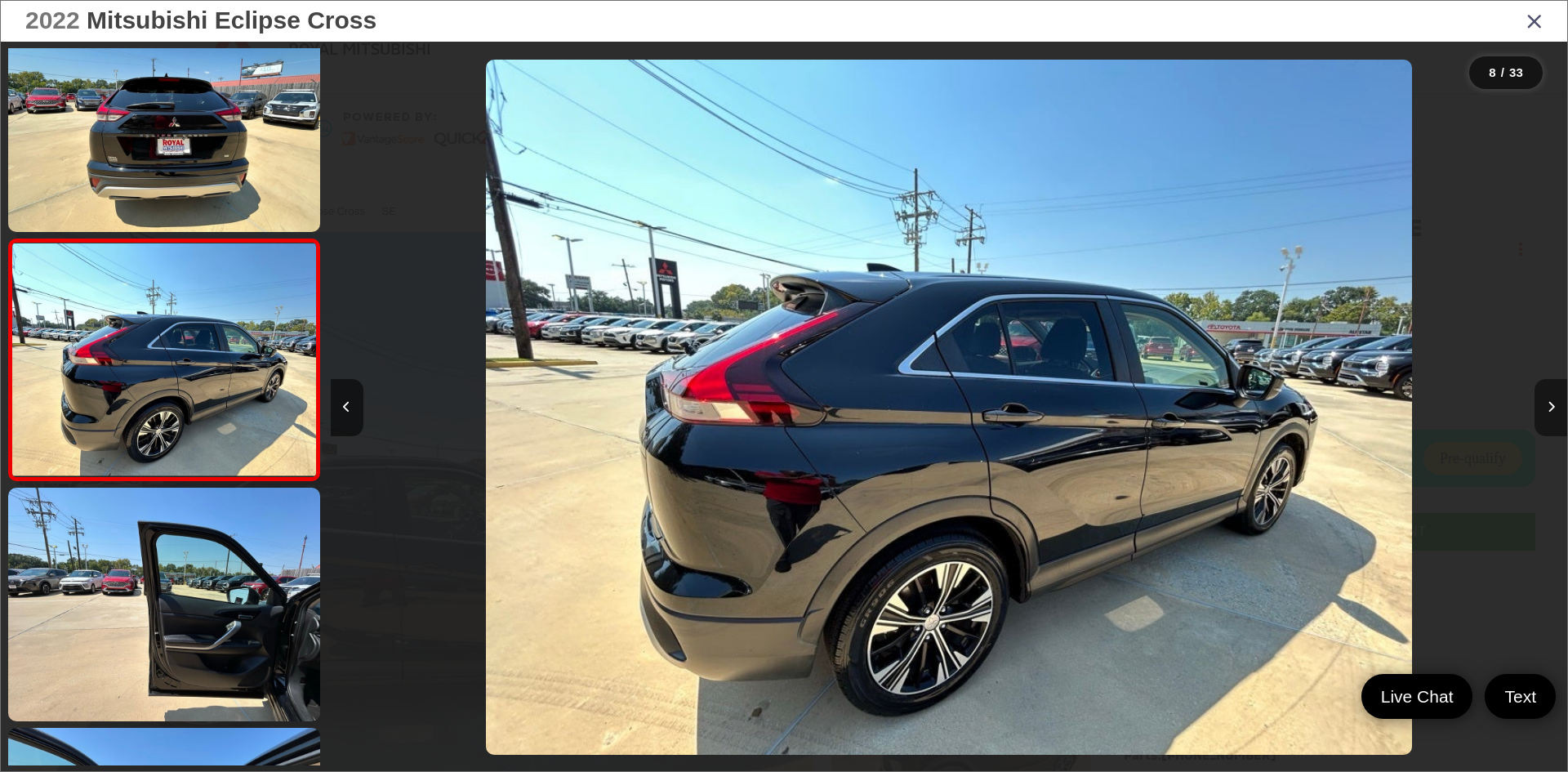
click at [1543, 408] on button "Next image" at bounding box center [1550, 408] width 33 height 57
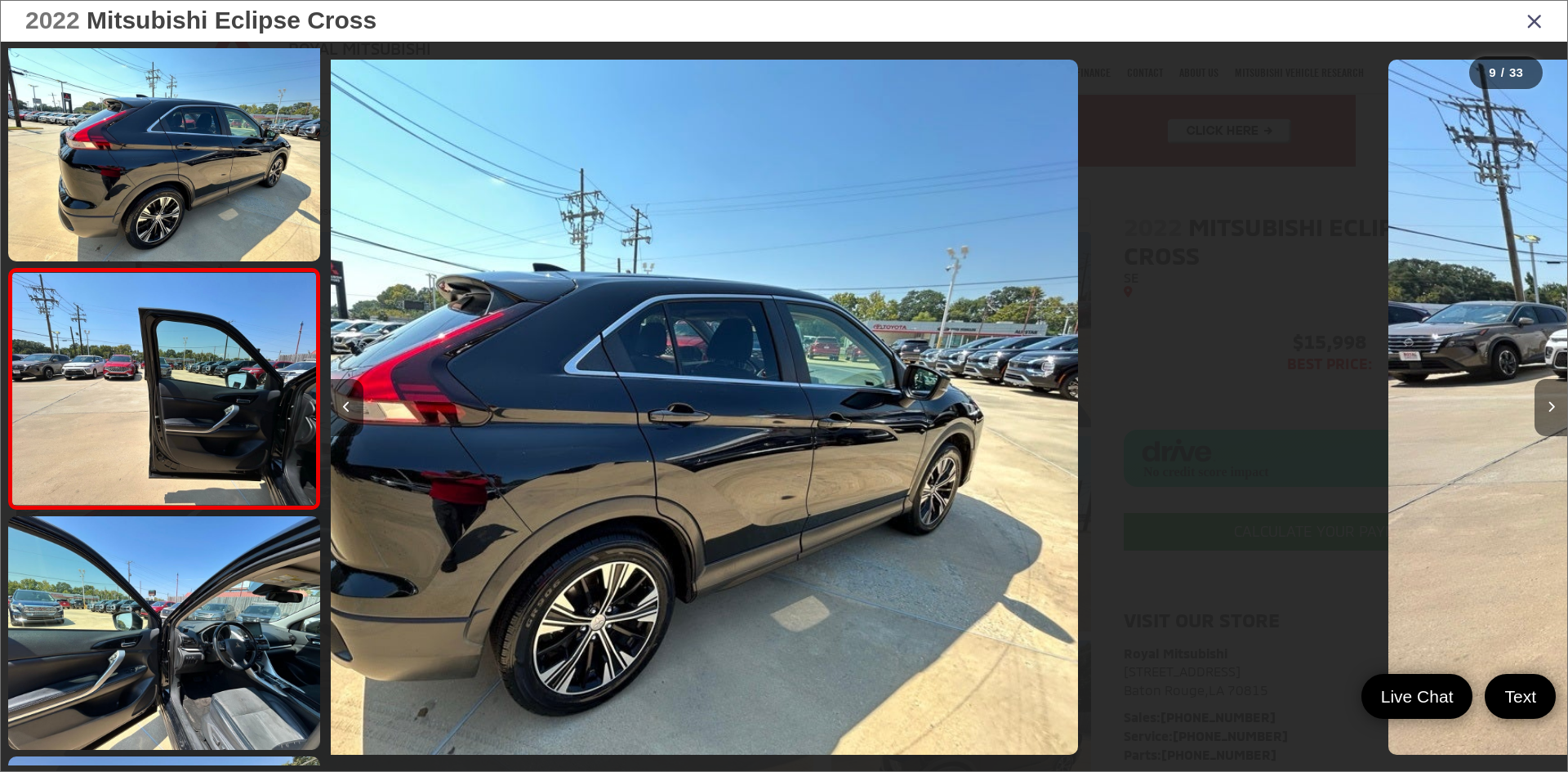
scroll to position [1733, 0]
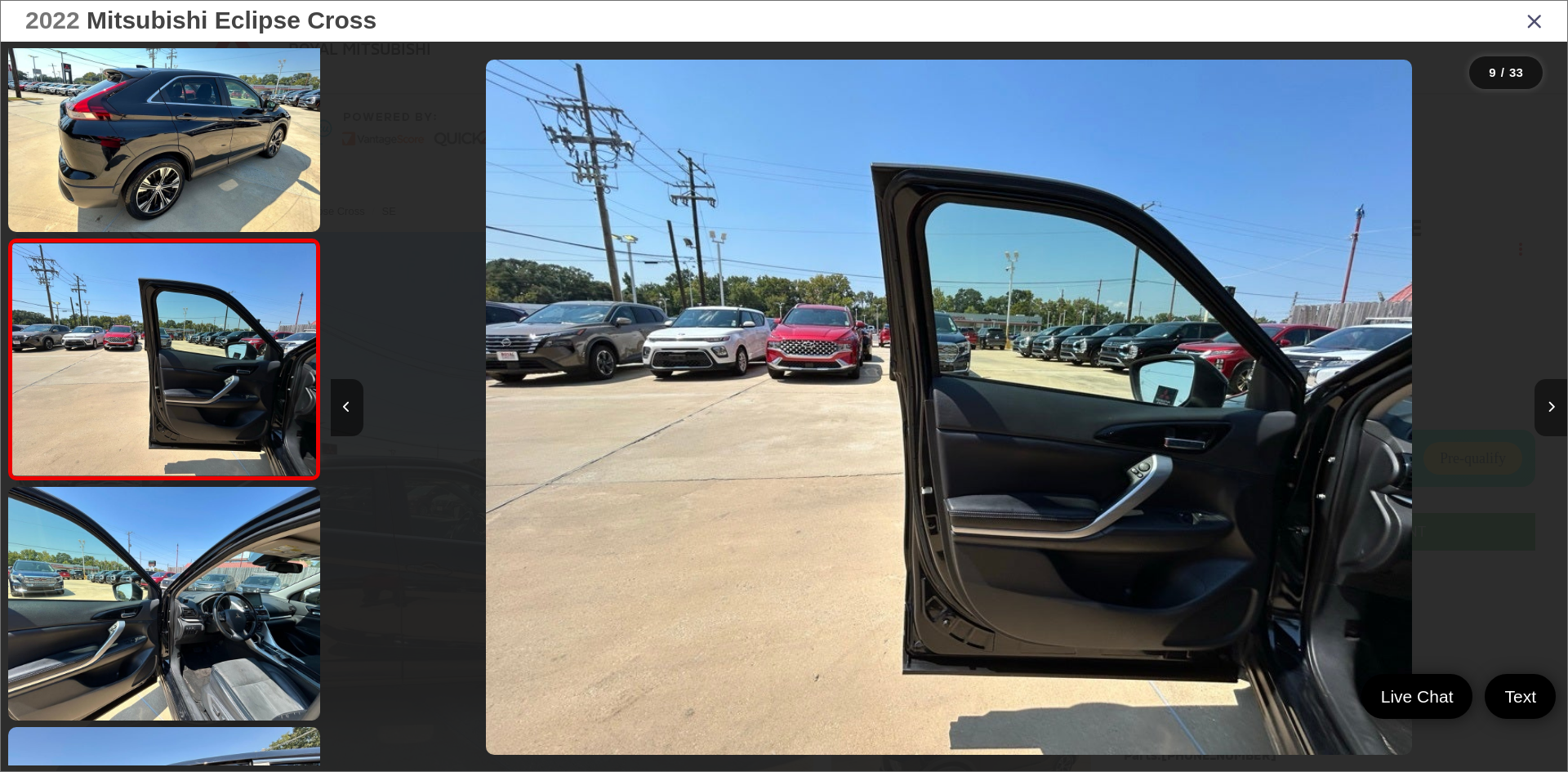
click at [1543, 408] on button "Next image" at bounding box center [1550, 408] width 33 height 57
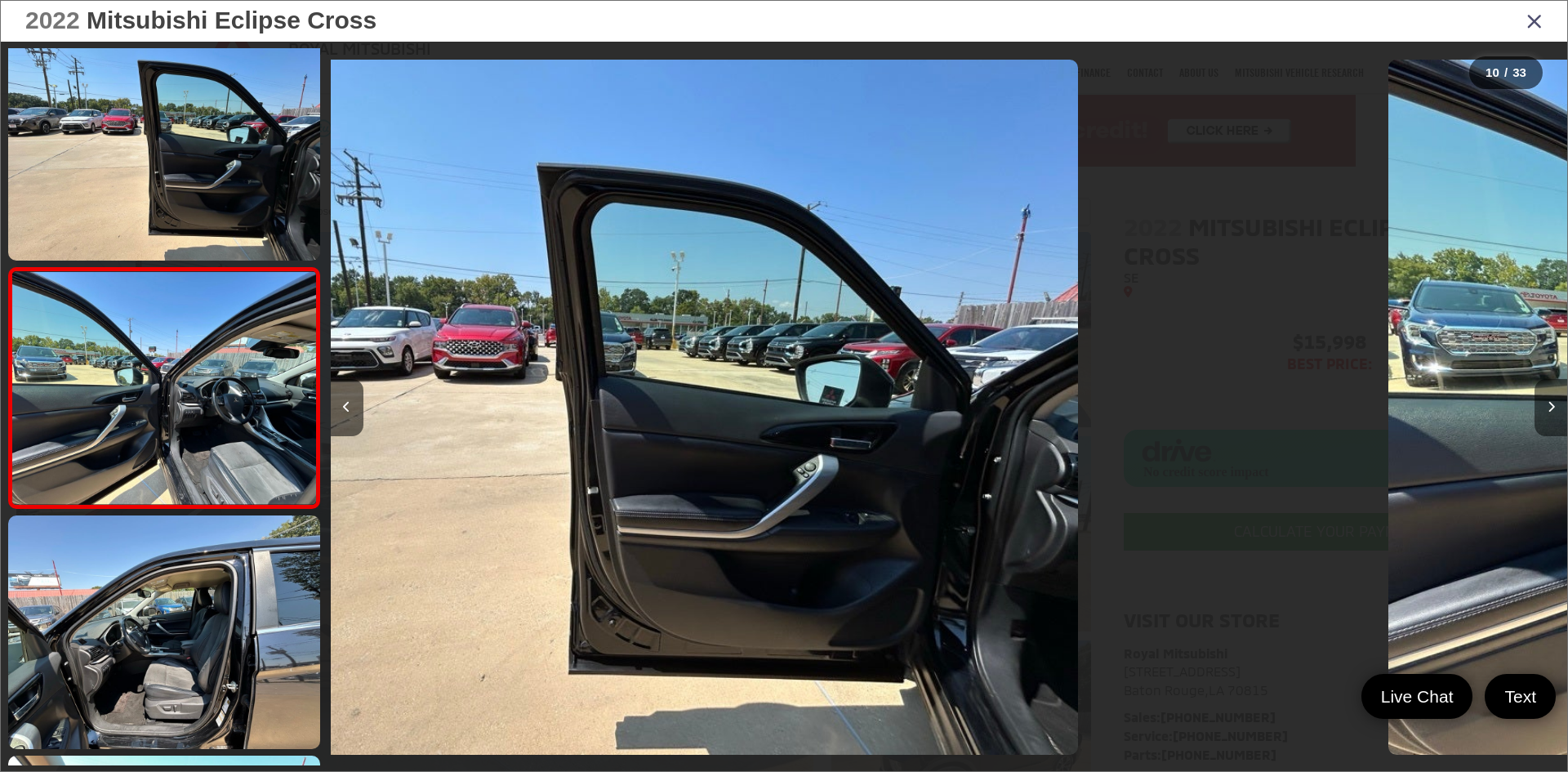
scroll to position [1972, 0]
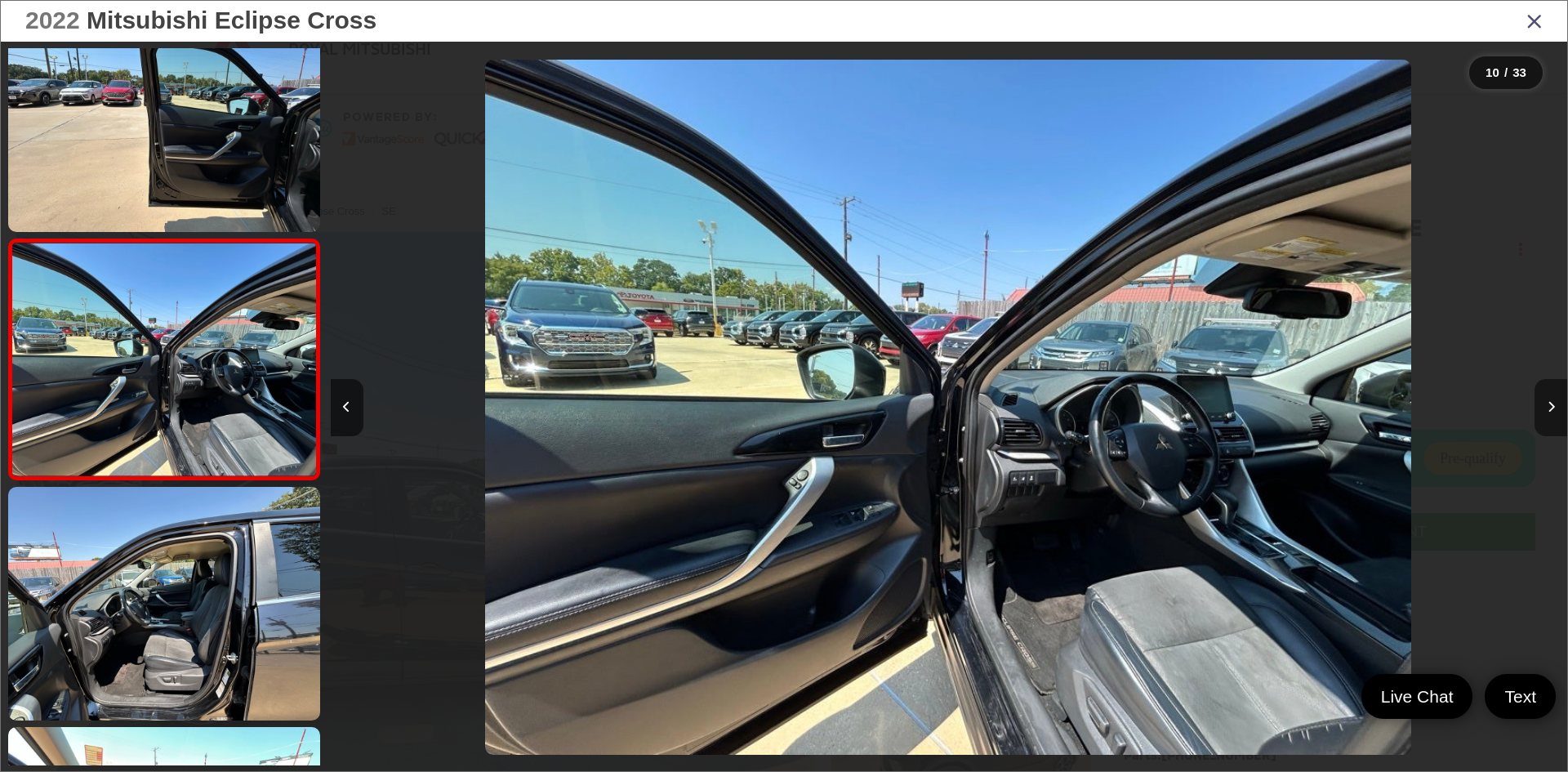
click at [1543, 408] on button "Next image" at bounding box center [1550, 408] width 33 height 57
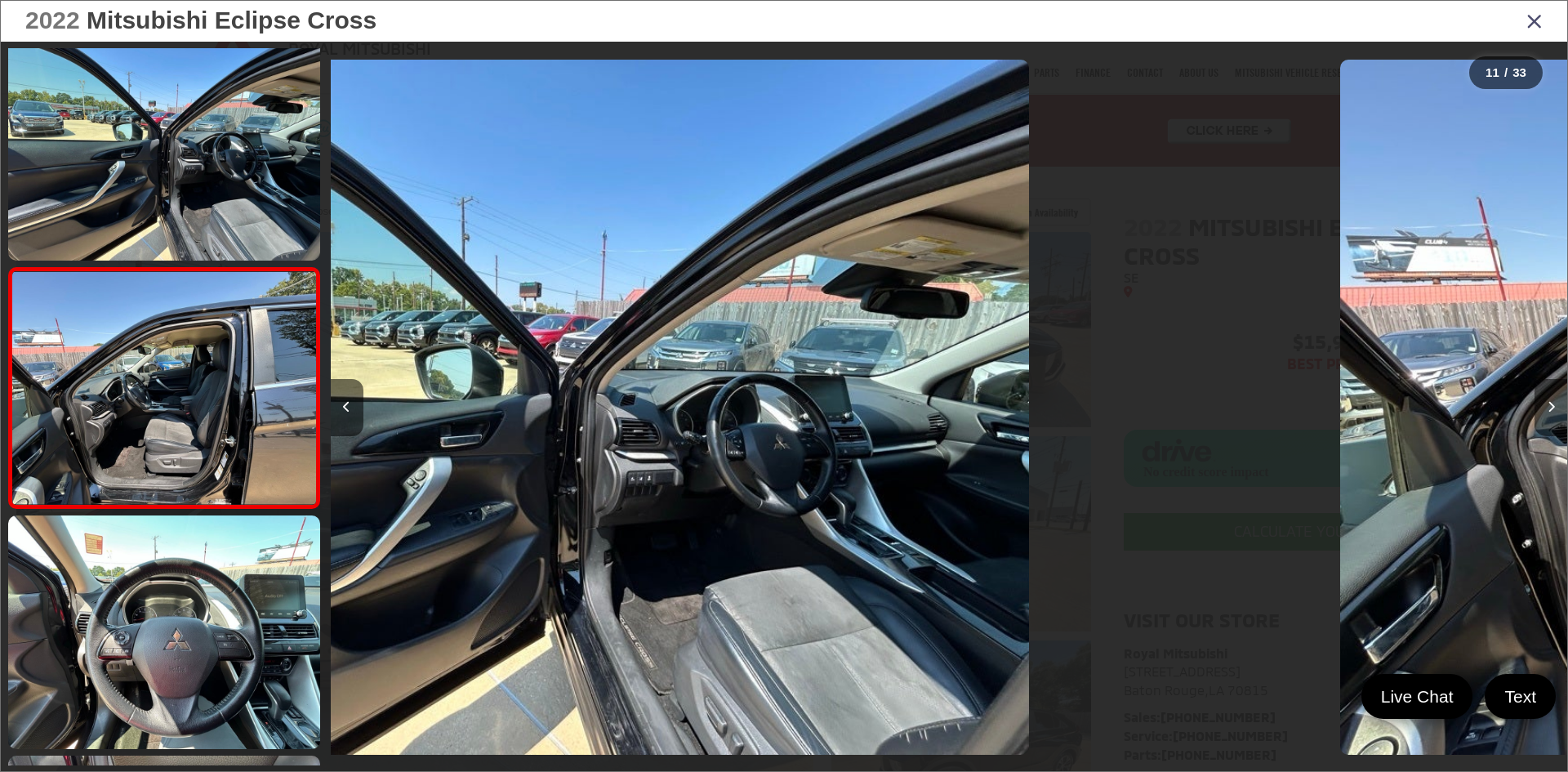
scroll to position [0, 0]
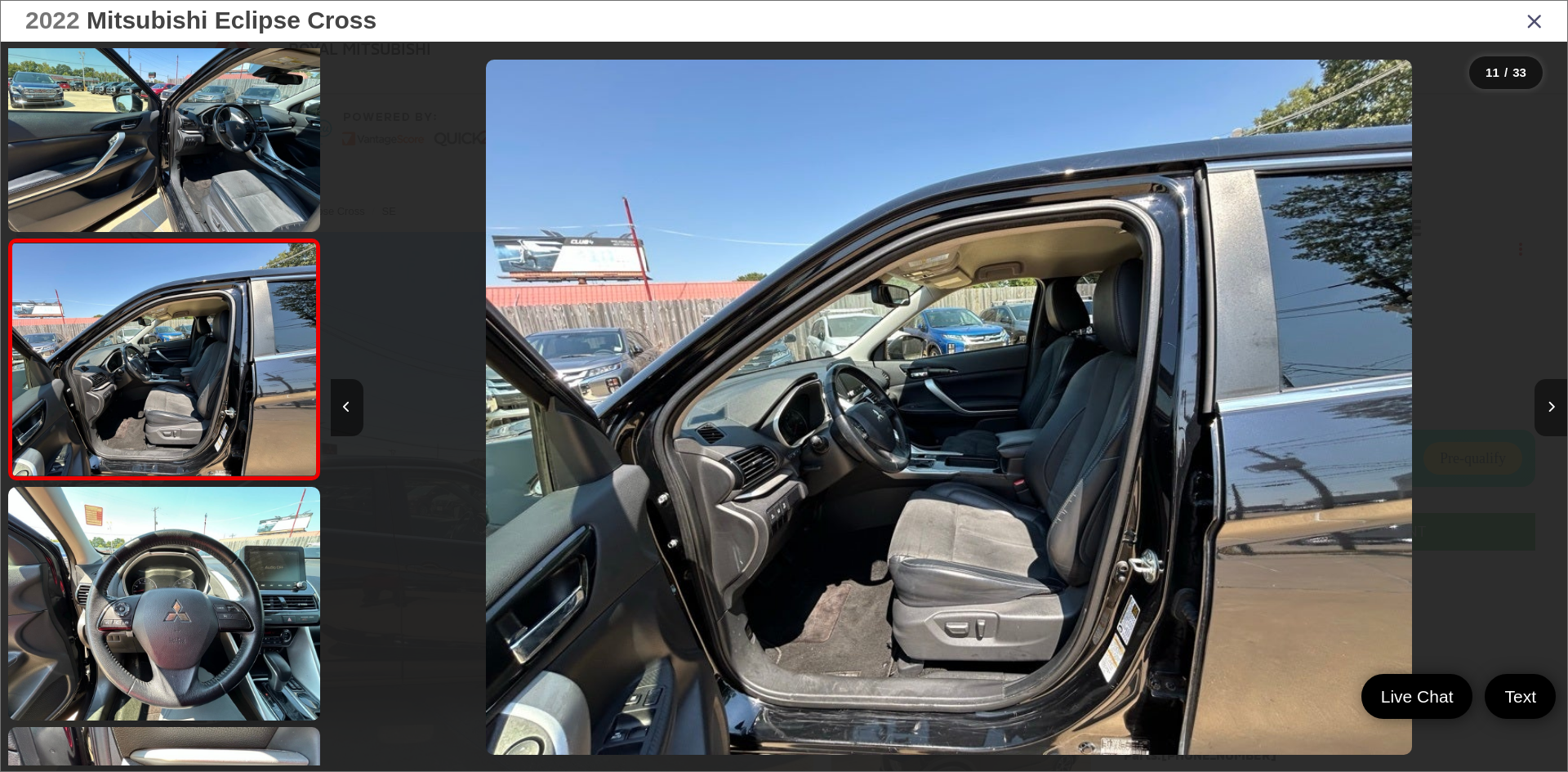
click at [1543, 408] on button "Next image" at bounding box center [1550, 408] width 33 height 57
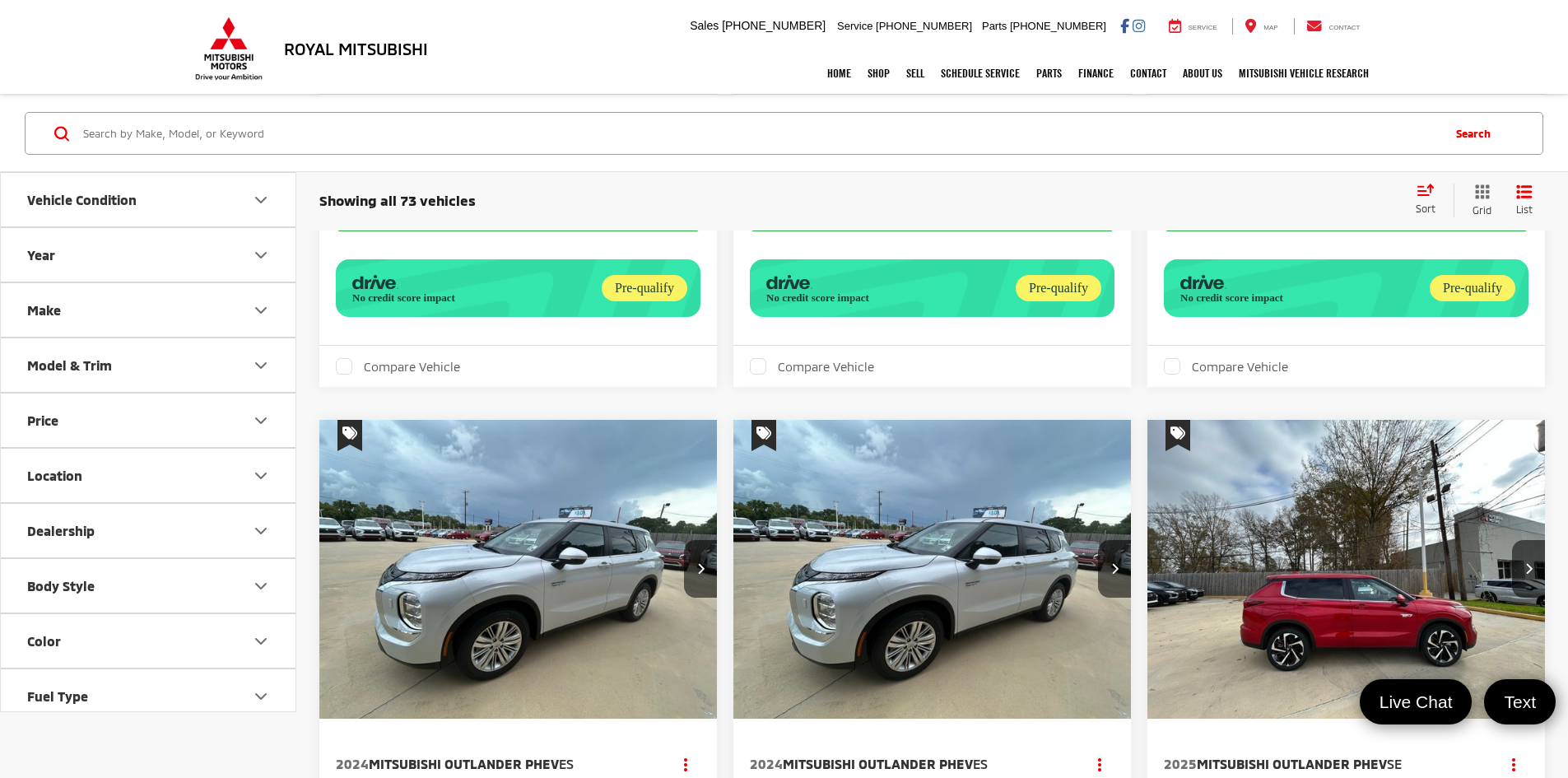
scroll to position [2304, 0]
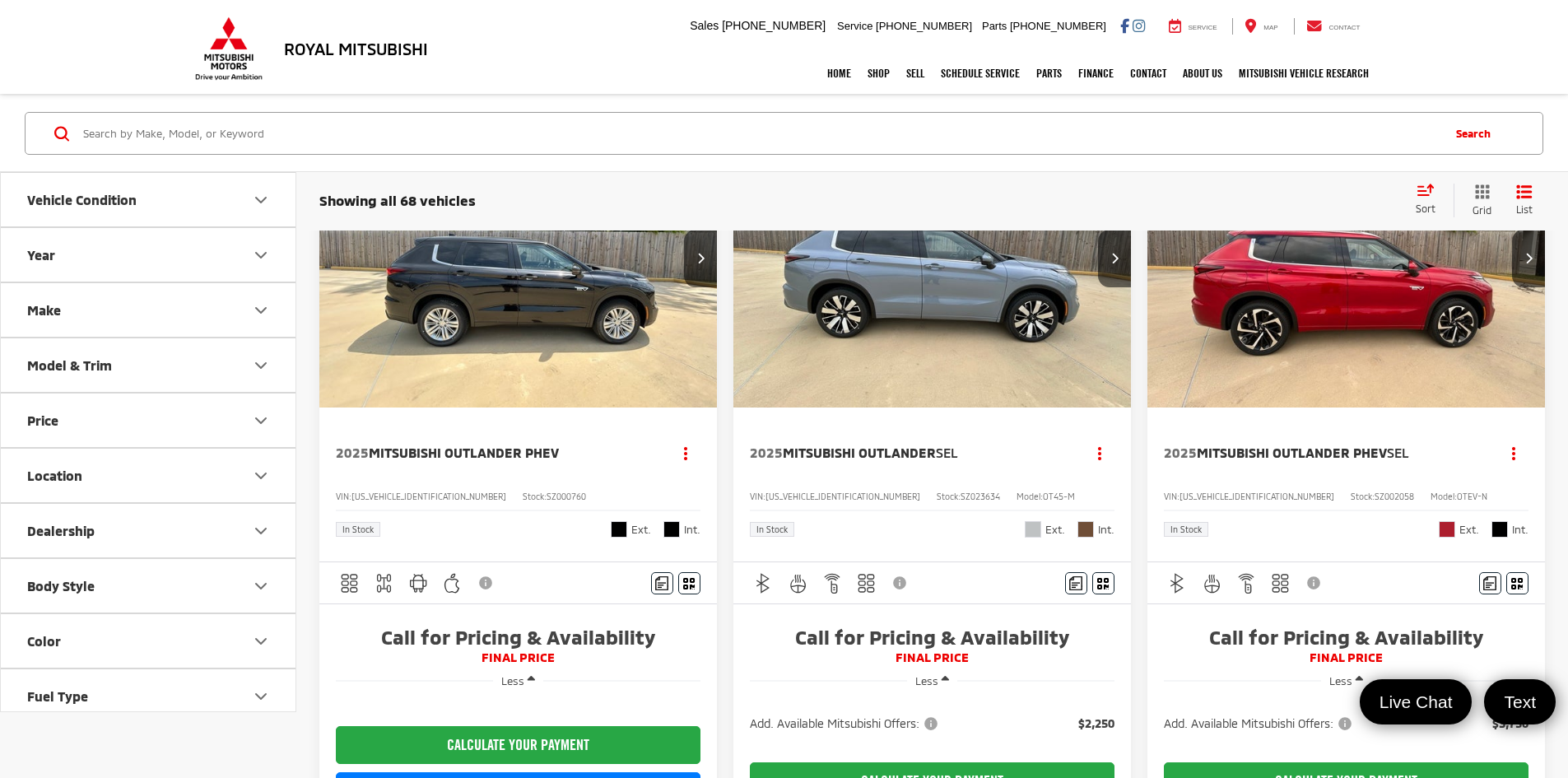
scroll to position [83, 0]
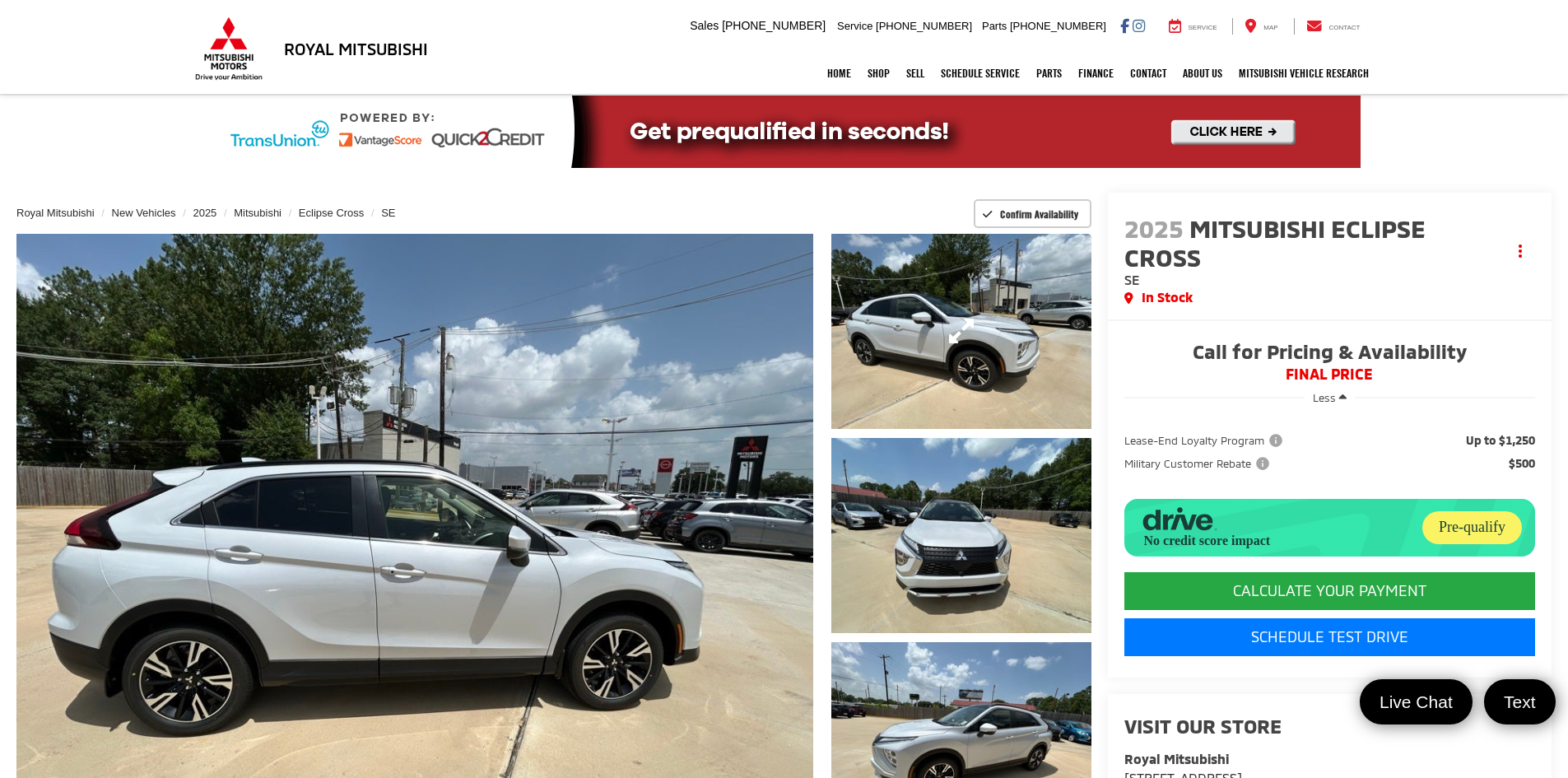
click at [923, 373] on link "Expand Photo 1" at bounding box center [960, 331] width 260 height 195
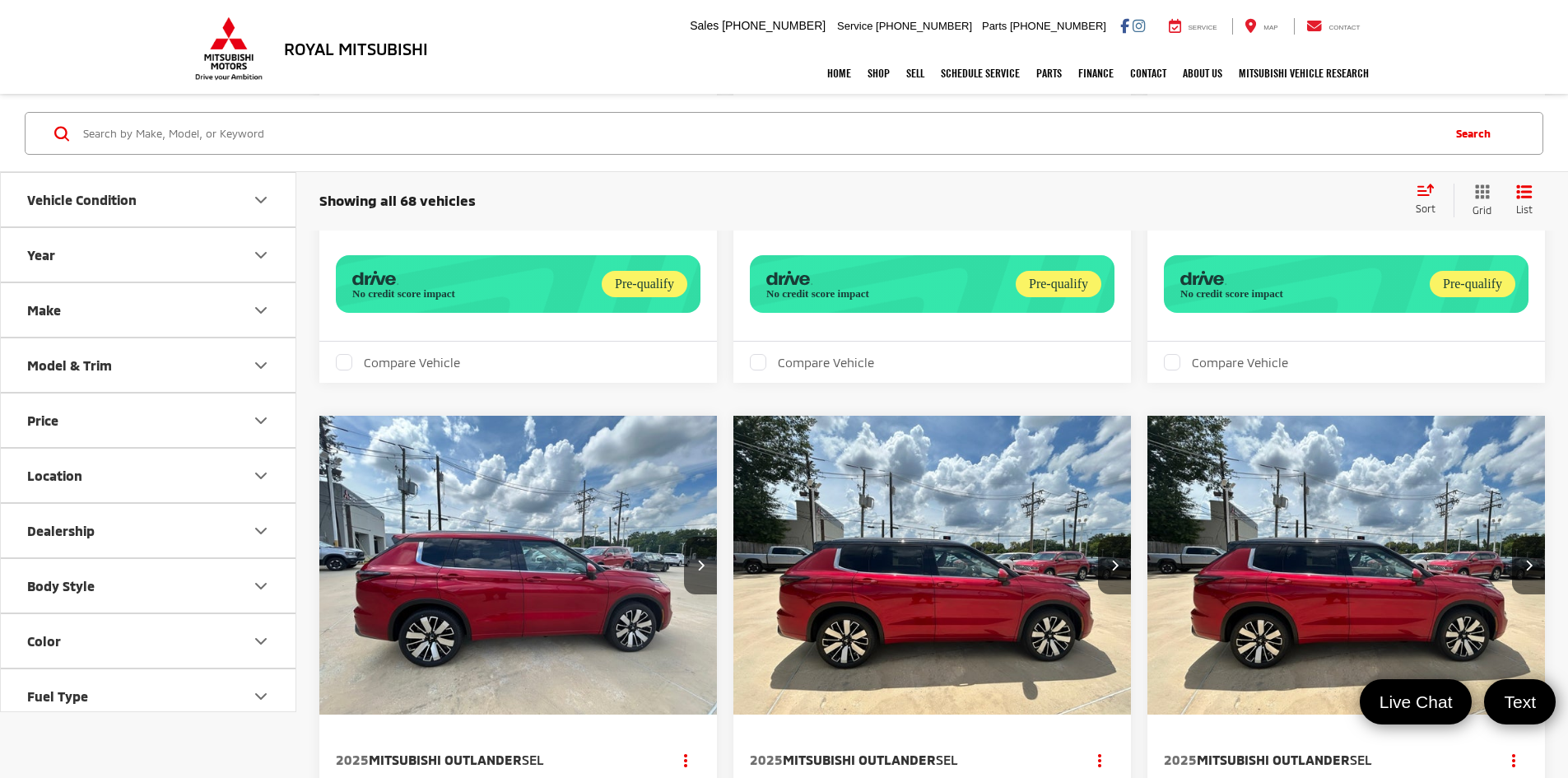
scroll to position [2633, 0]
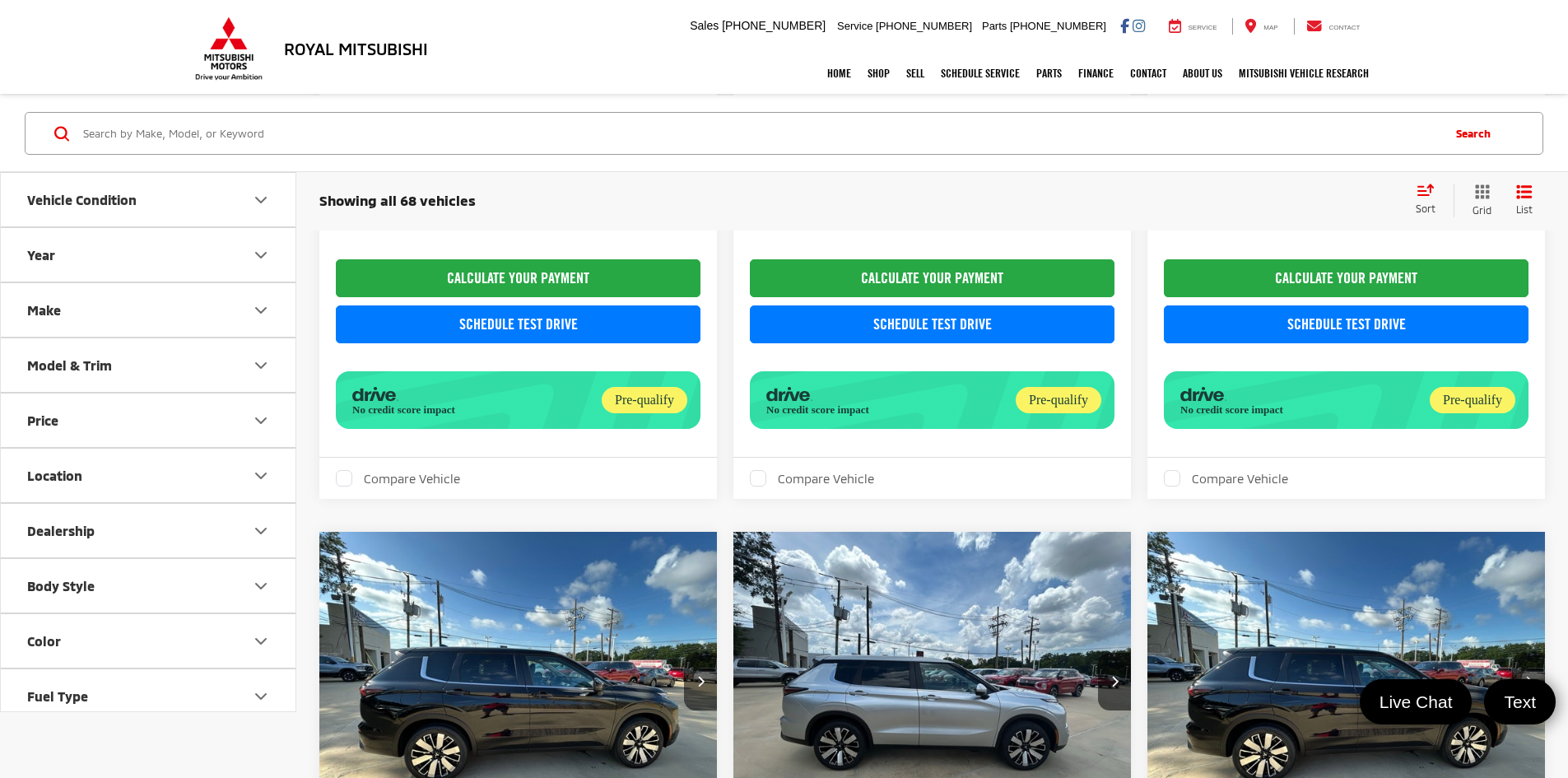
scroll to position [2633, 0]
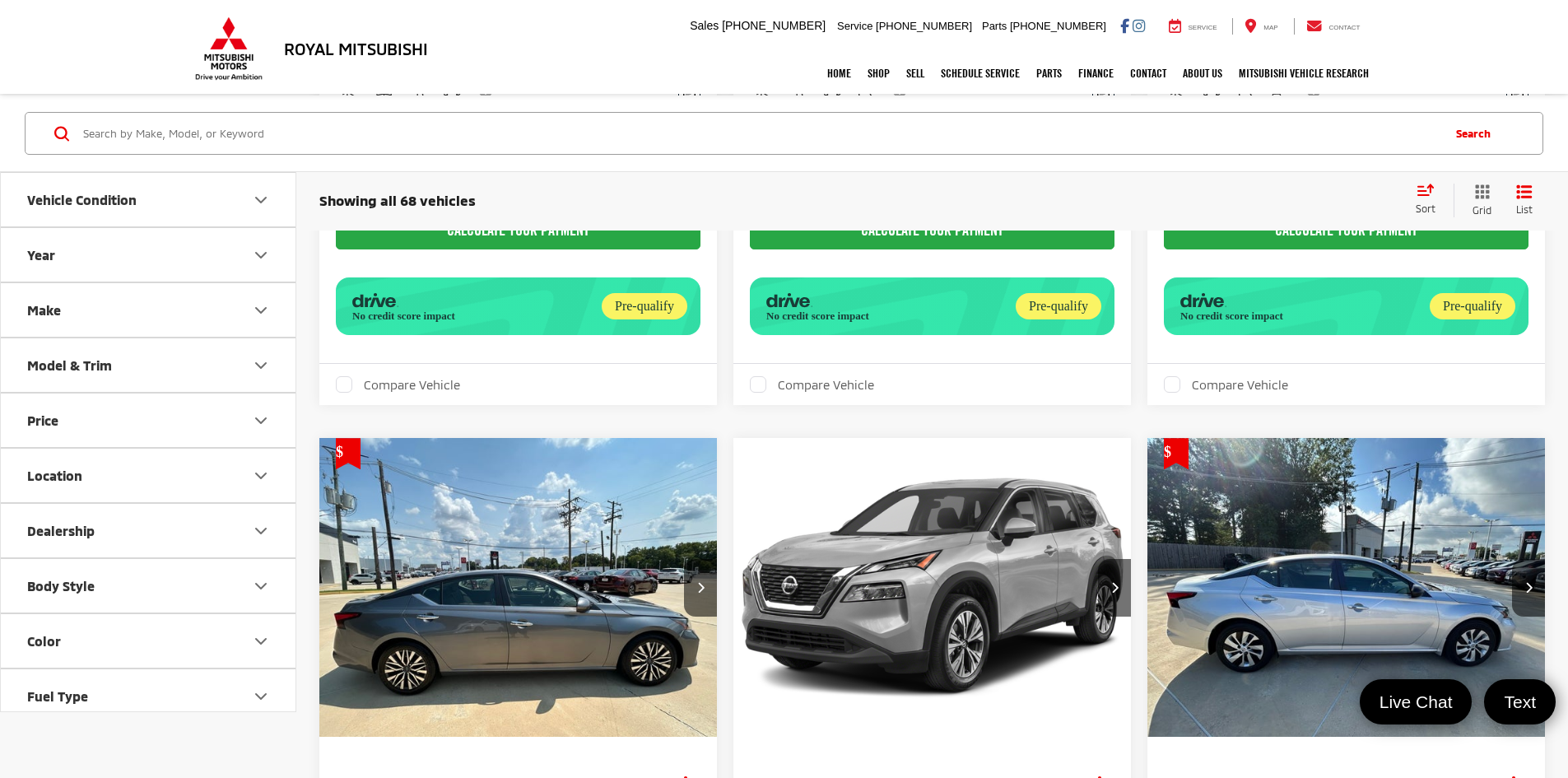
scroll to position [2468, 0]
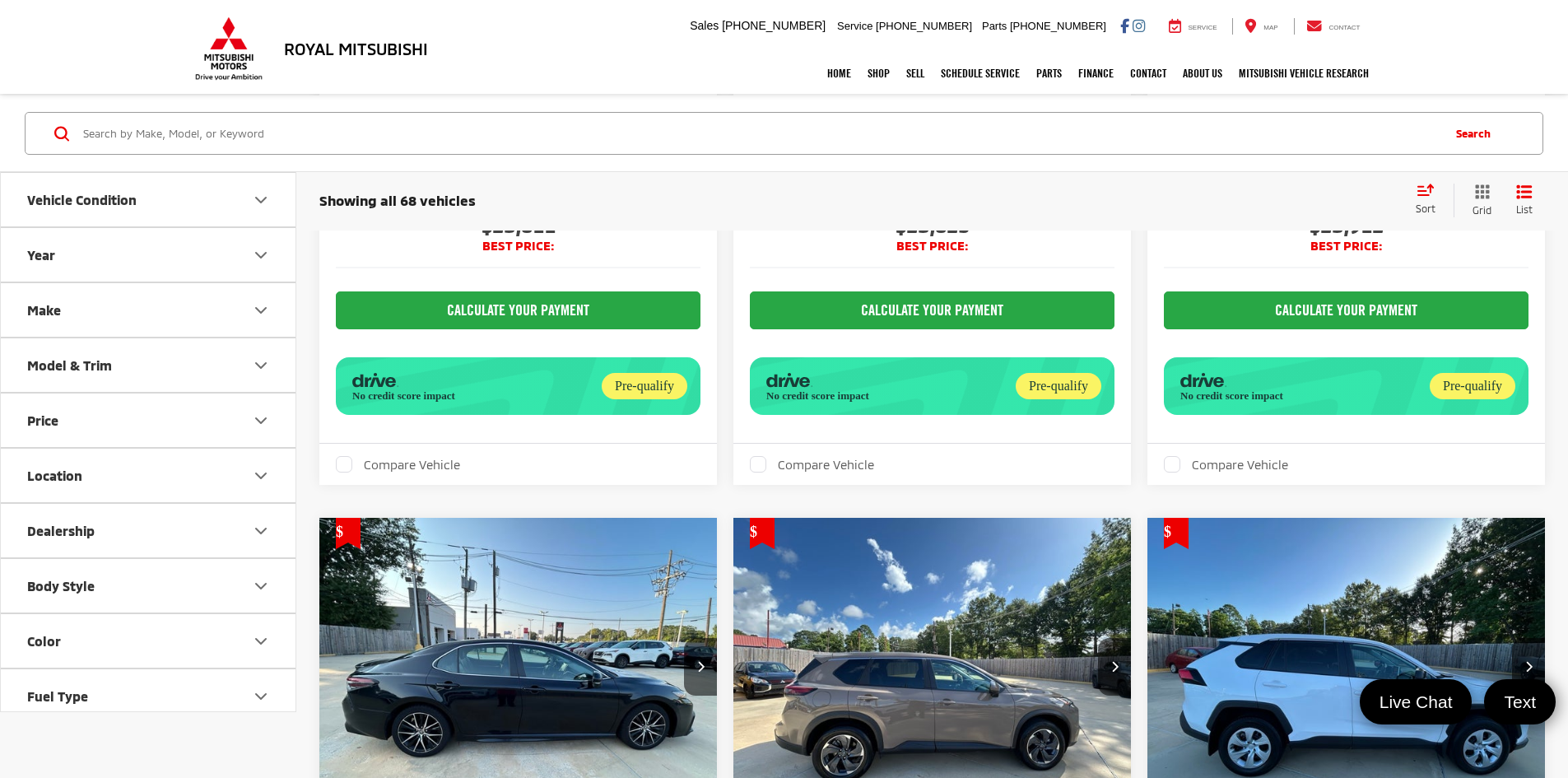
scroll to position [2222, 0]
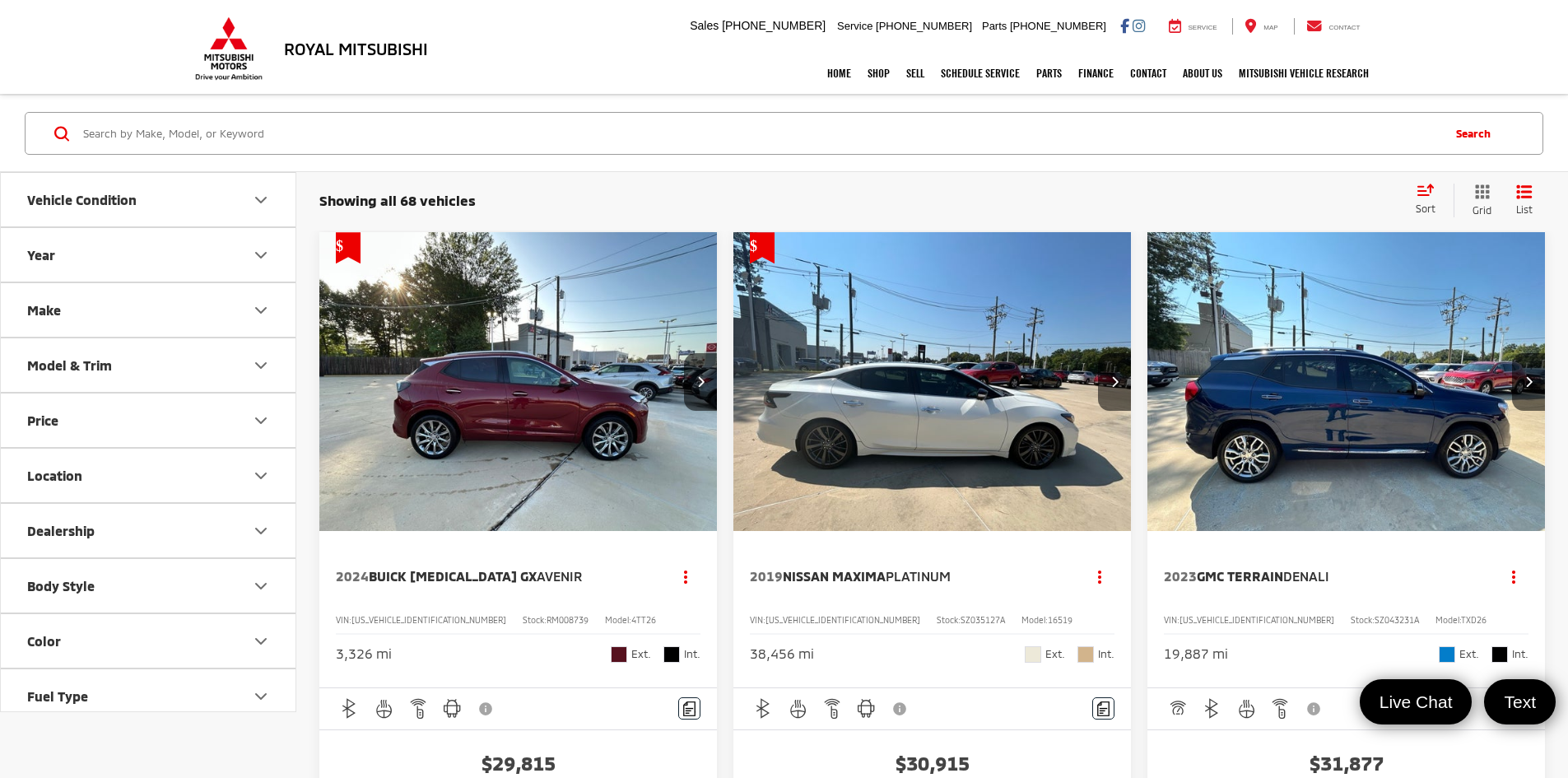
click at [1146, 383] on img "2023 GMC Terrain Denali 0" at bounding box center [1346, 382] width 400 height 300
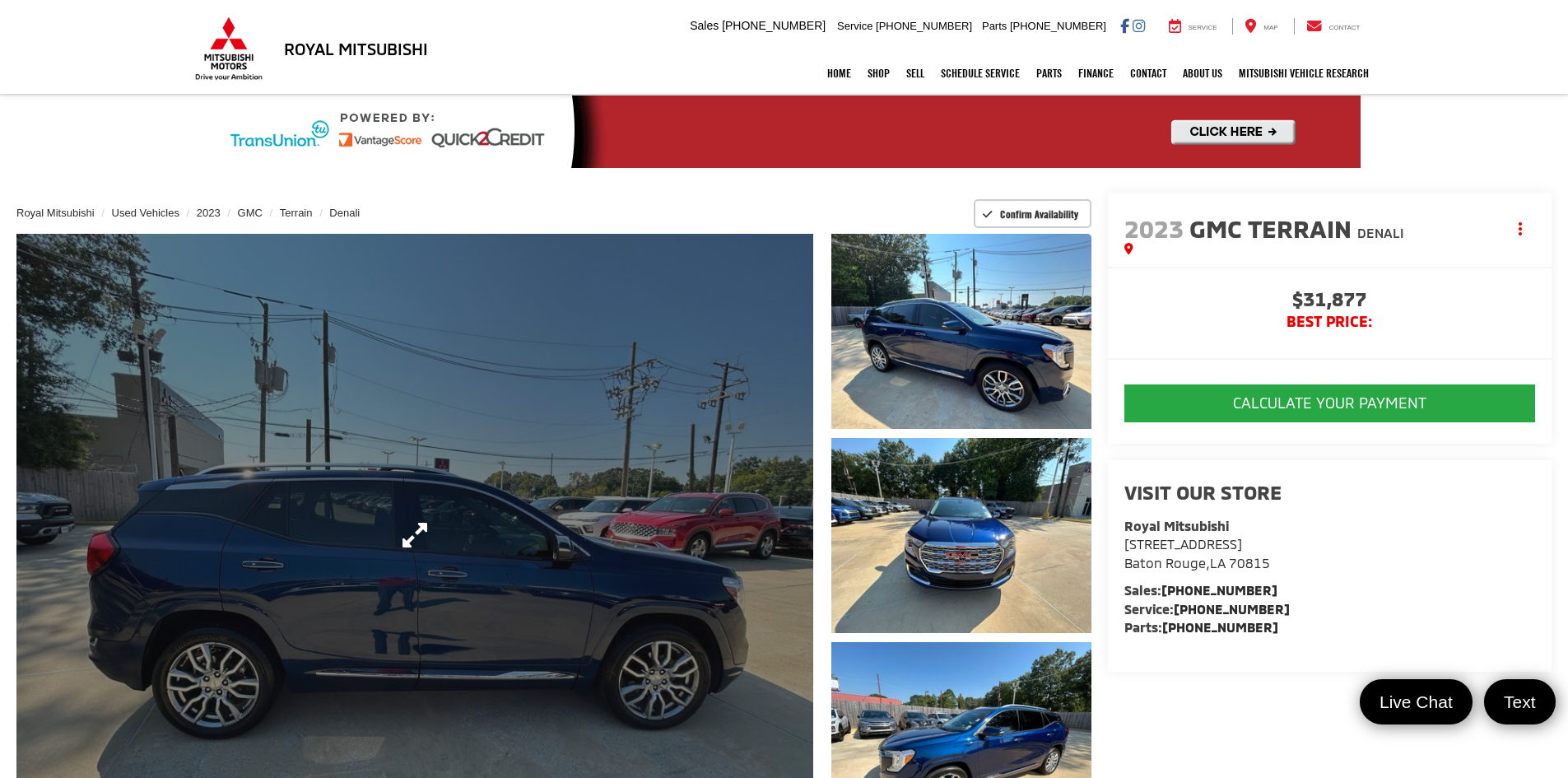
click at [593, 569] on link "Expand Photo 0" at bounding box center [415, 534] width 797 height 602
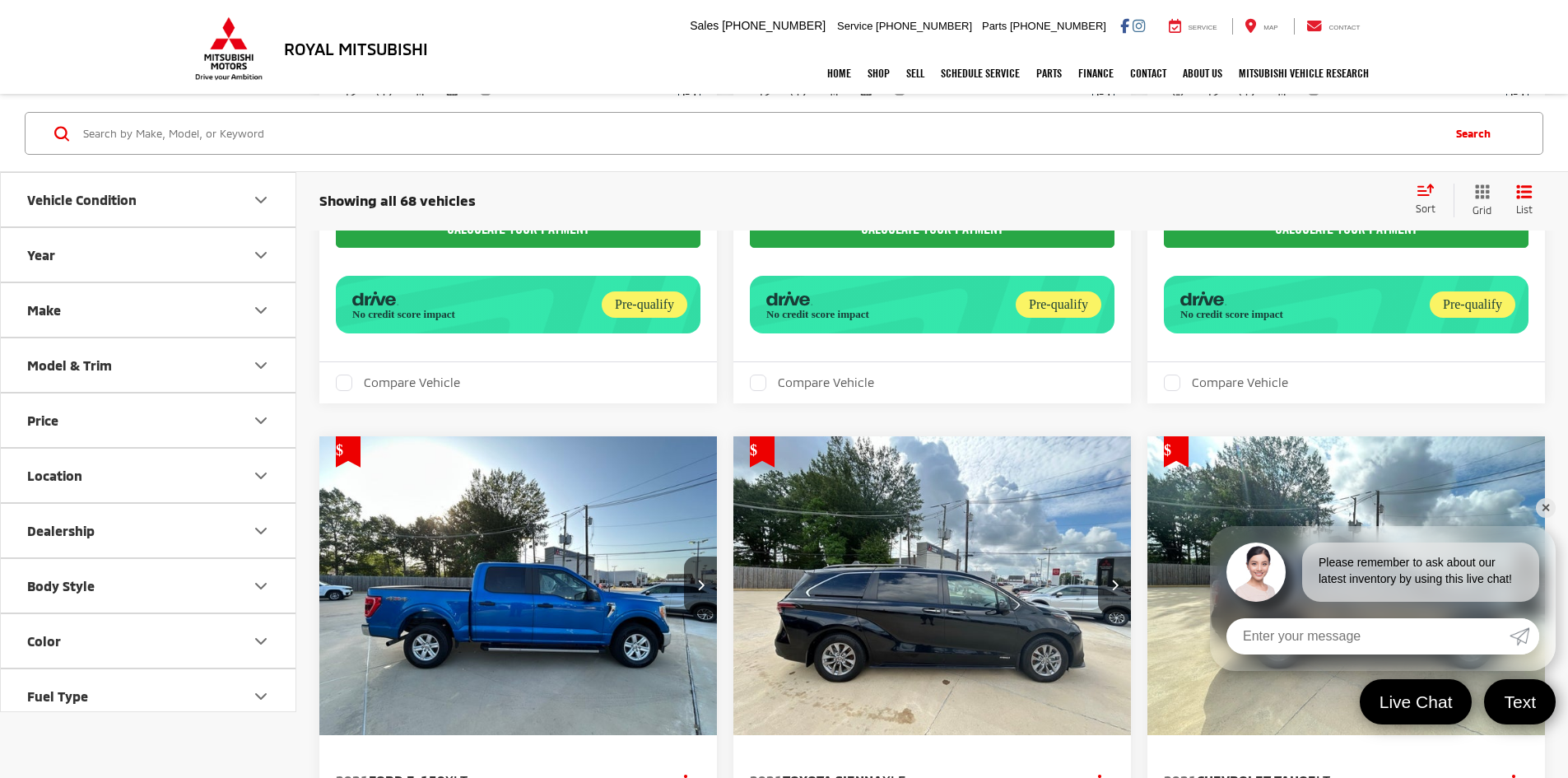
scroll to position [659, 0]
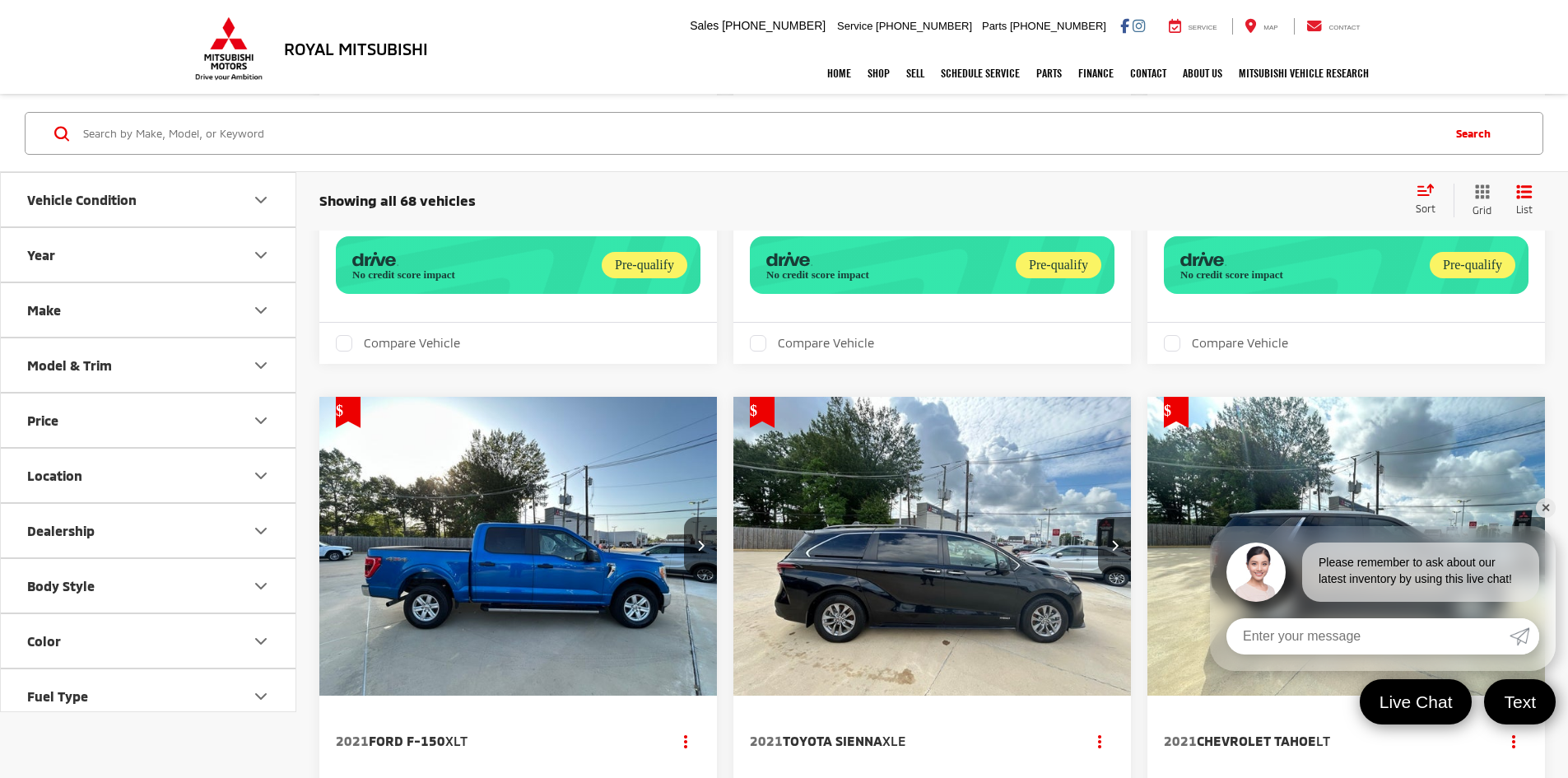
click at [1546, 511] on link "✕" at bounding box center [1545, 507] width 20 height 20
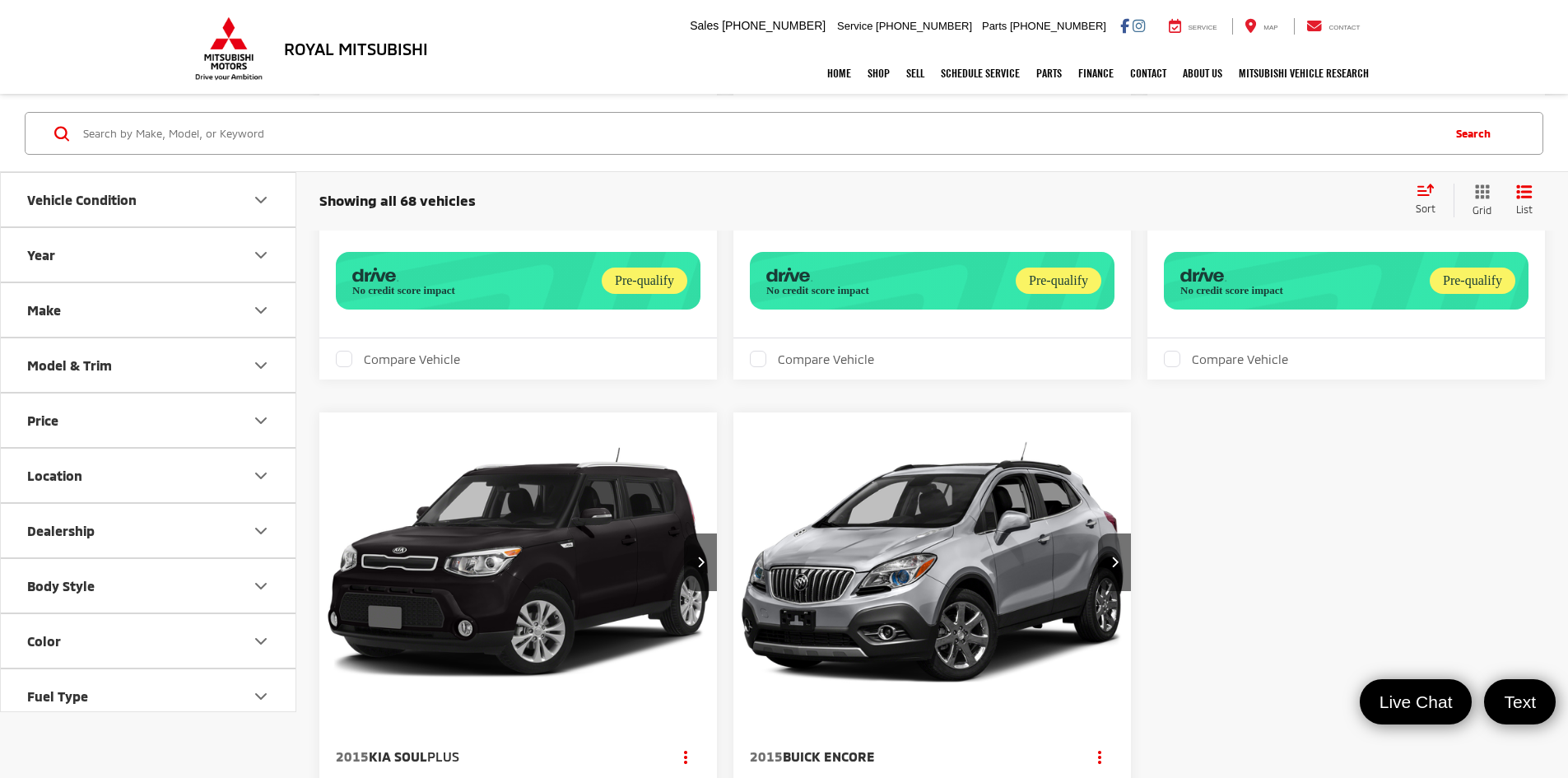
scroll to position [1469, 0]
